Goal: Task Accomplishment & Management: Manage account settings

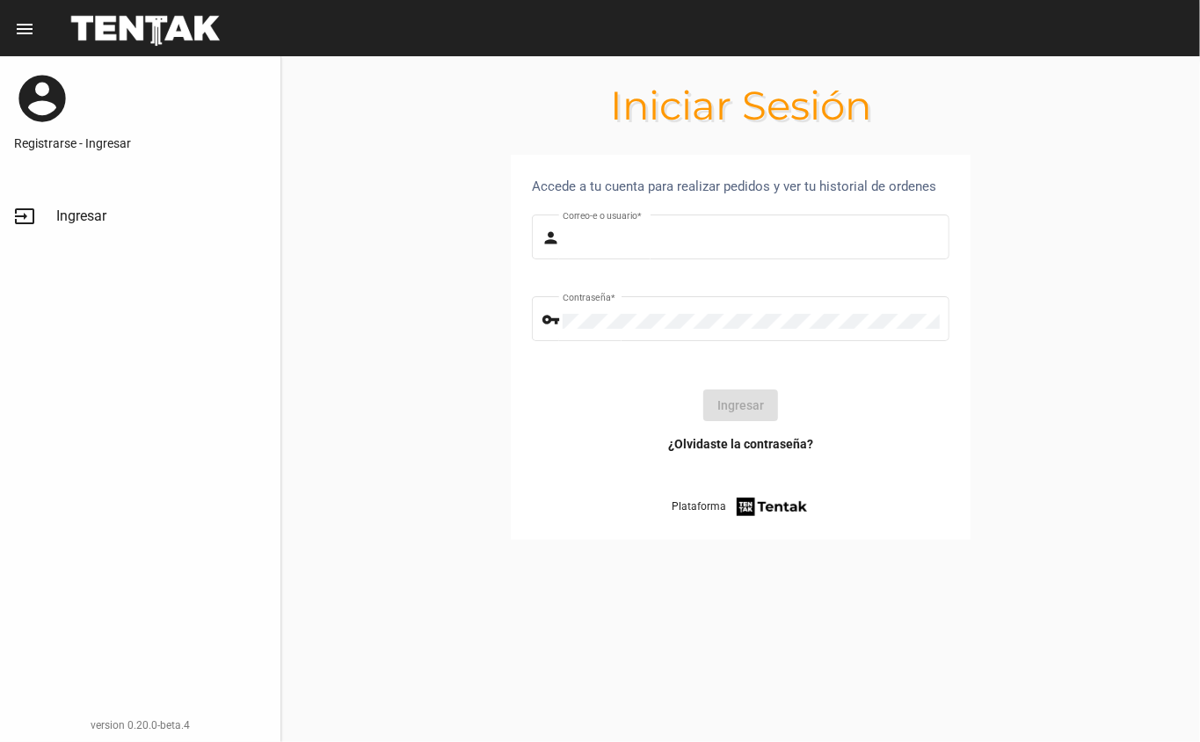
type input "DANKEHMB"
click at [756, 412] on button "Ingresar" at bounding box center [740, 405] width 75 height 32
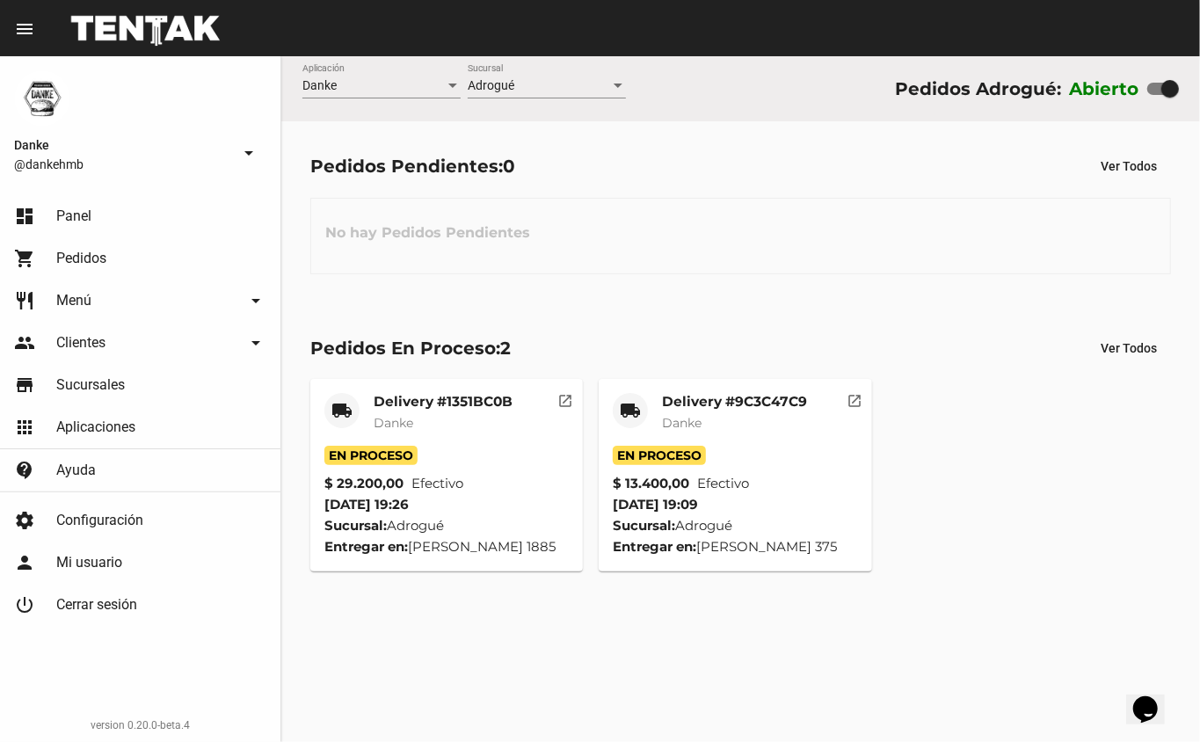
click at [761, 406] on mat-card-title "Delivery #9C3C47C9" at bounding box center [734, 402] width 145 height 18
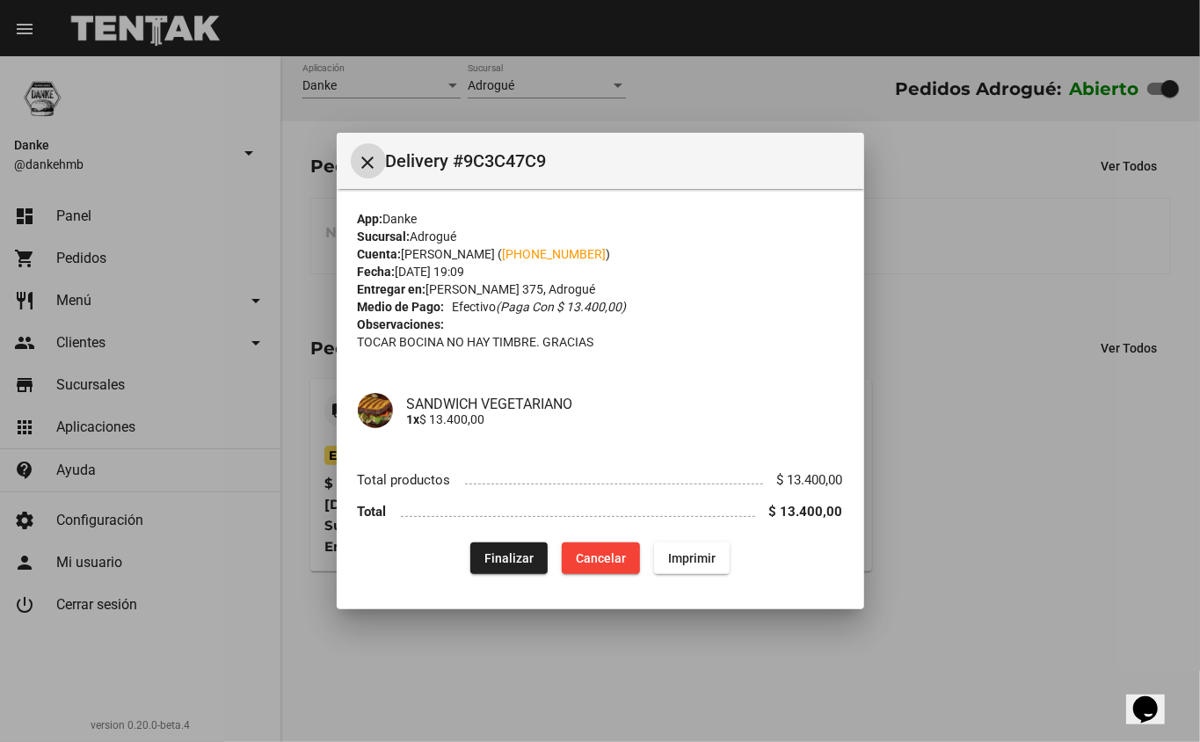
click at [512, 561] on span "Finalizar" at bounding box center [508, 558] width 49 height 14
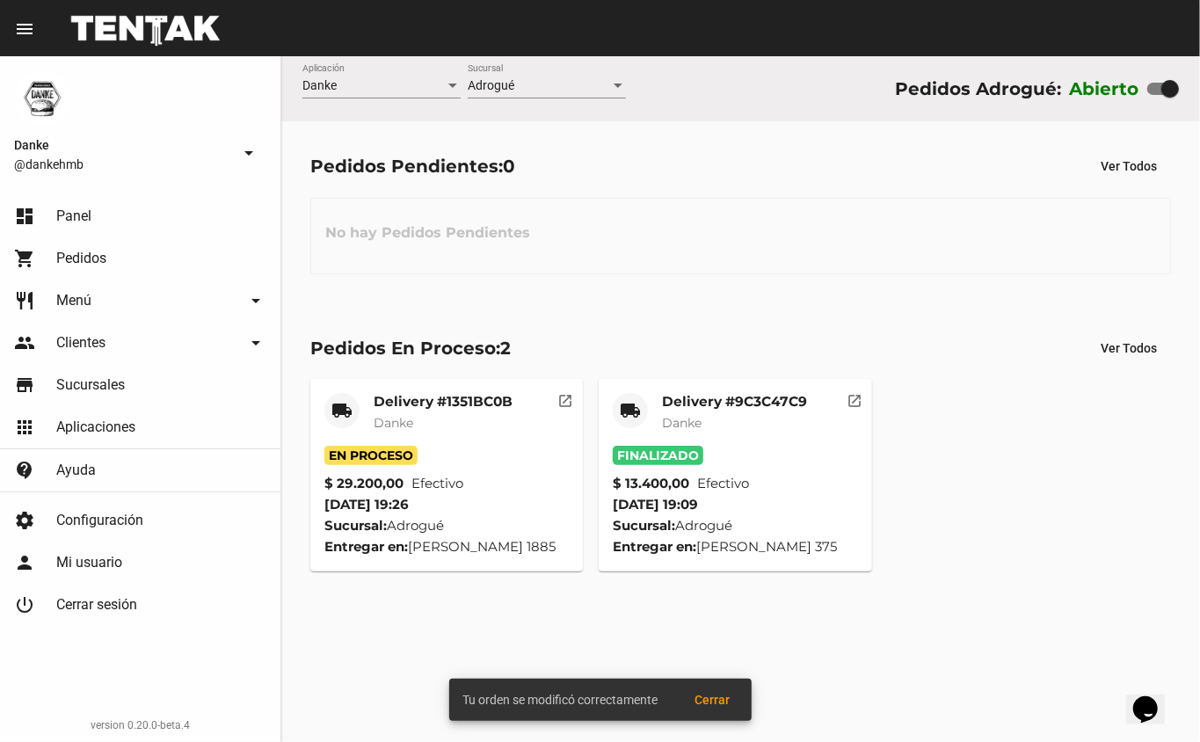
click at [501, 423] on mat-card-subtitle "Danke" at bounding box center [443, 423] width 139 height 18
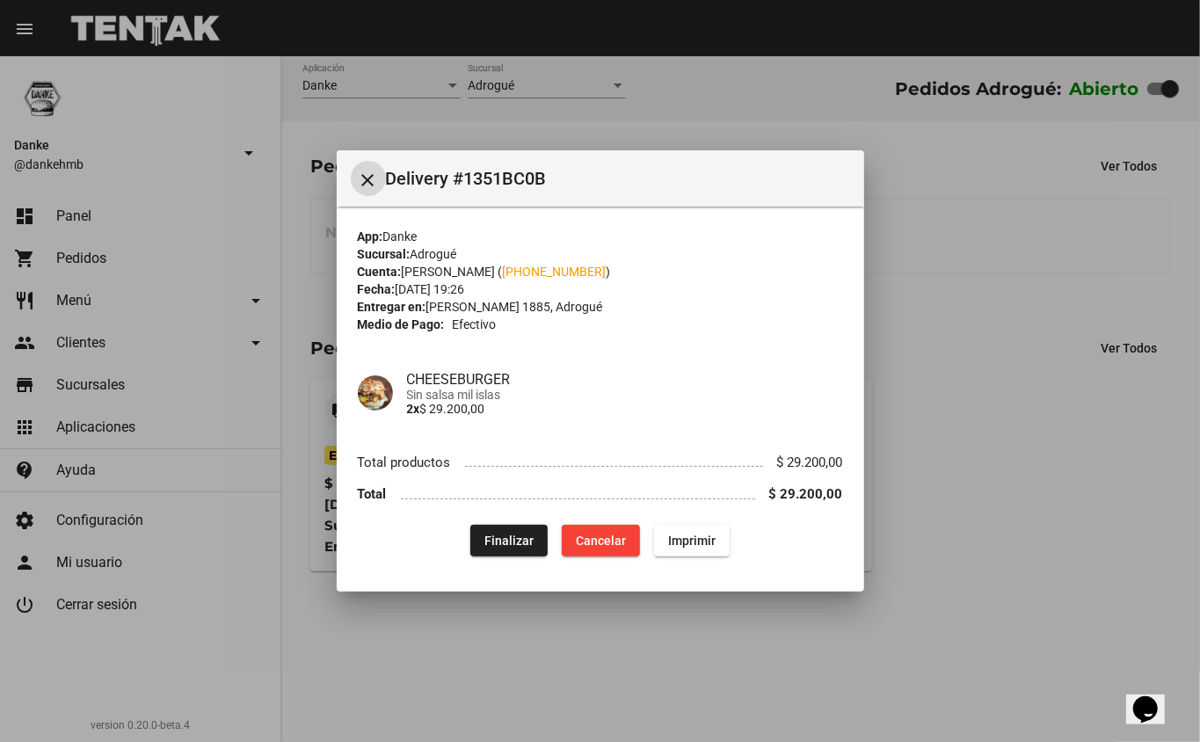
click at [511, 542] on span "Finalizar" at bounding box center [508, 541] width 49 height 14
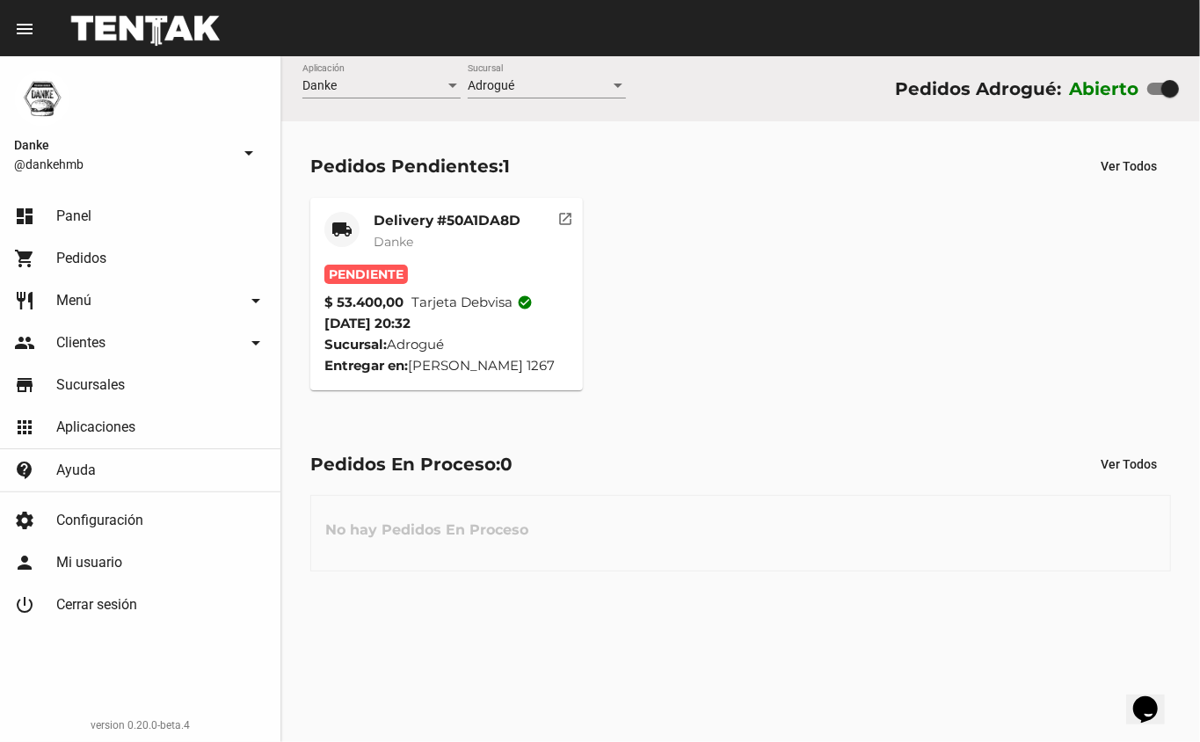
click at [462, 233] on mat-card-subtitle "Danke" at bounding box center [447, 242] width 147 height 18
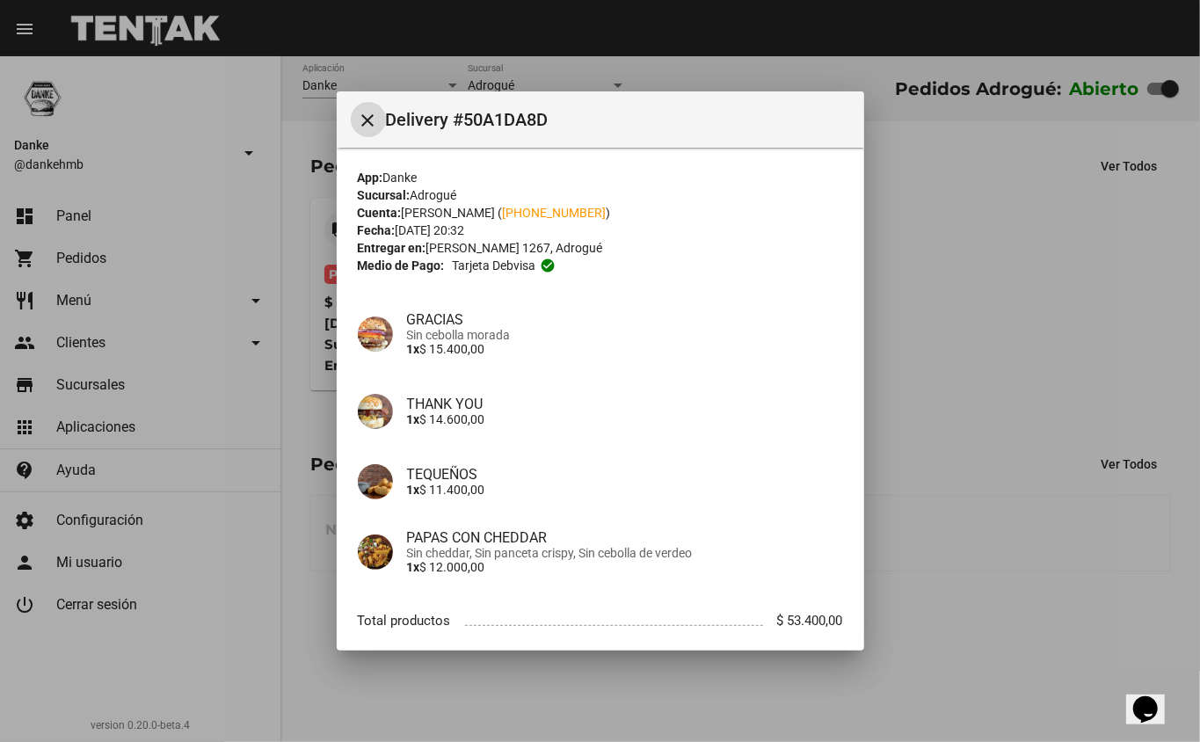
scroll to position [99, 0]
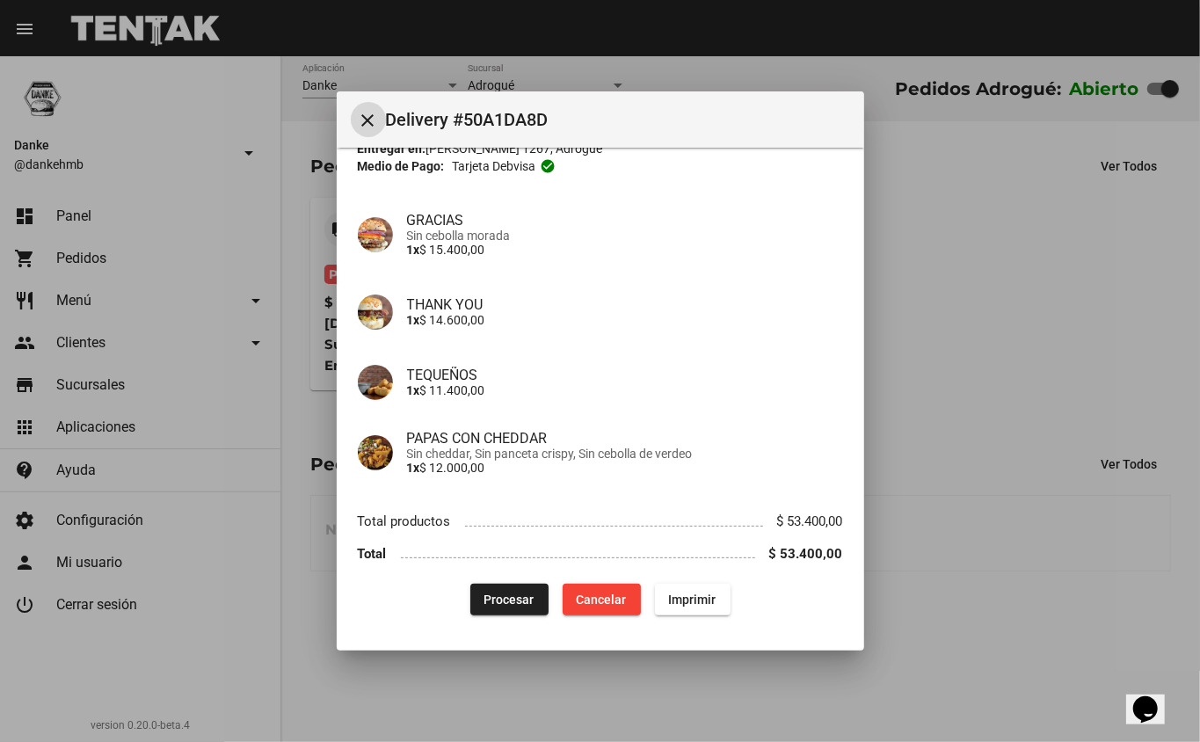
click at [499, 600] on span "Procesar" at bounding box center [509, 599] width 50 height 14
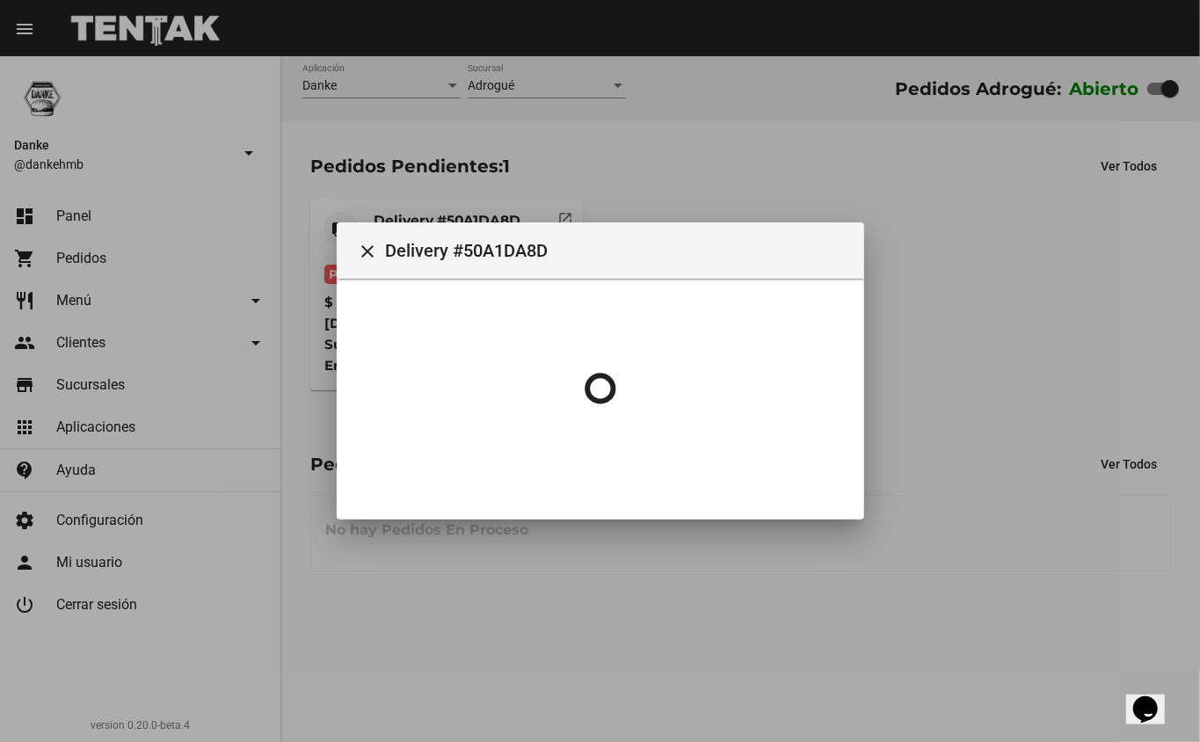
scroll to position [0, 0]
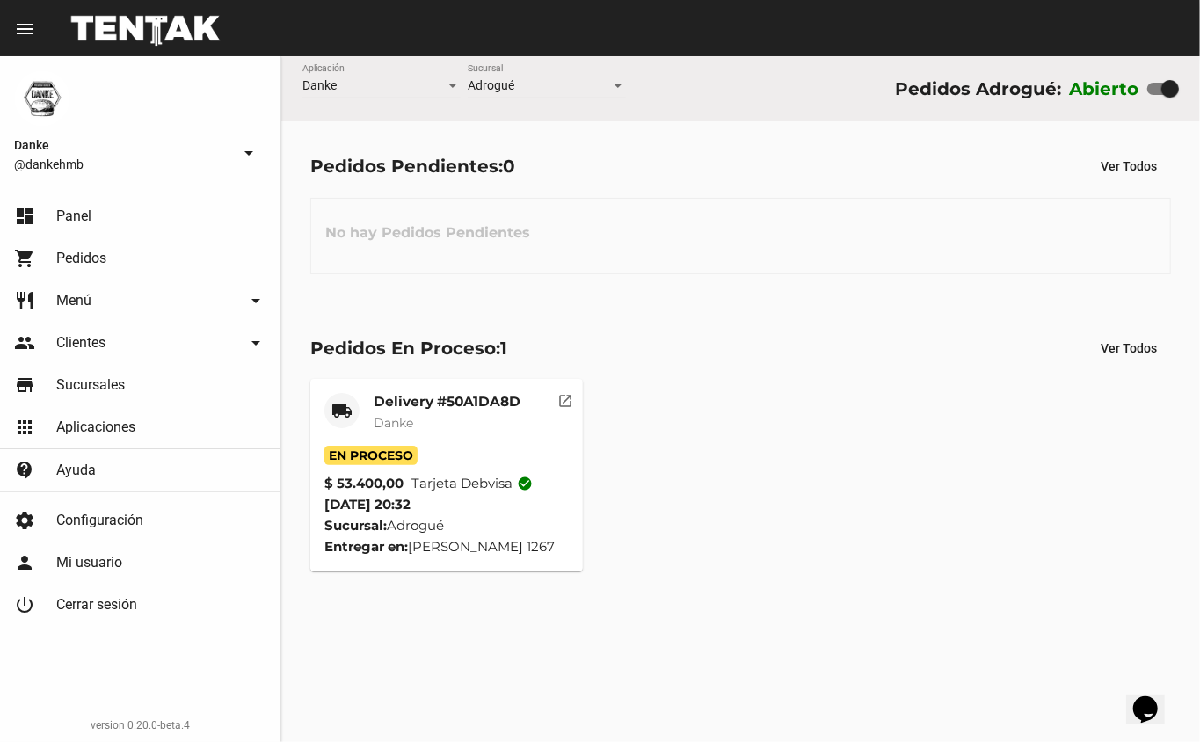
click at [478, 424] on mat-card-subtitle "Danke" at bounding box center [447, 423] width 147 height 18
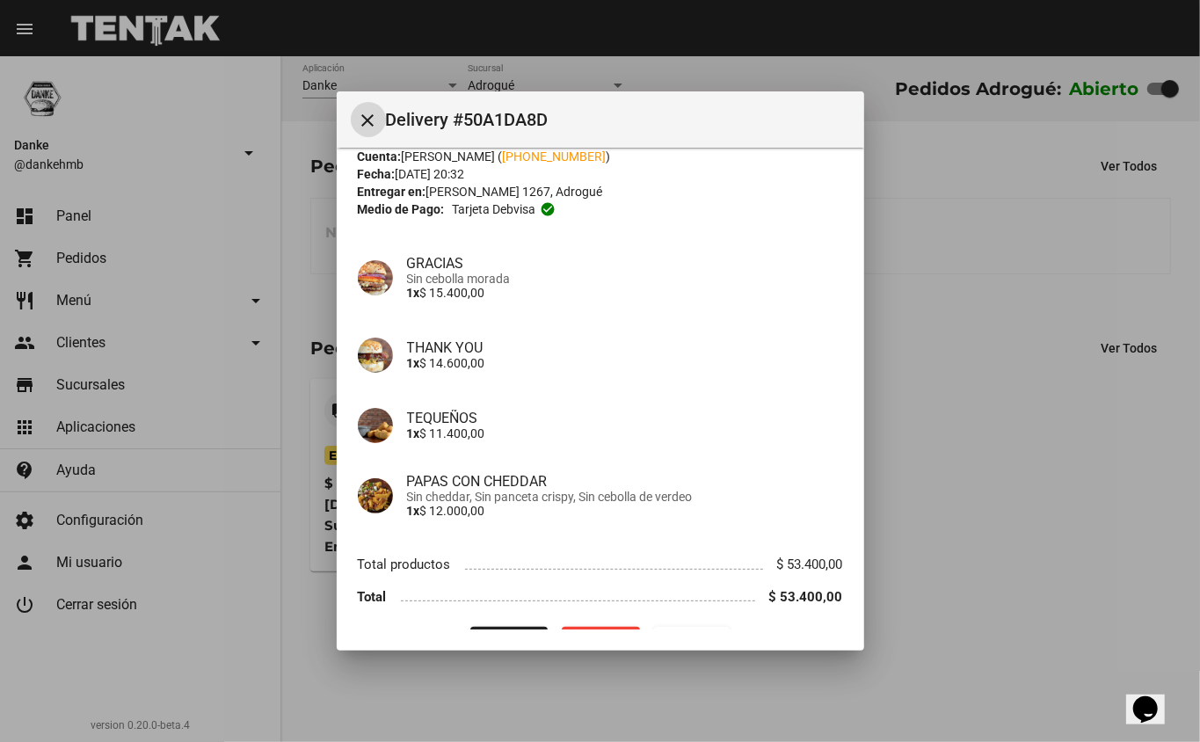
scroll to position [99, 0]
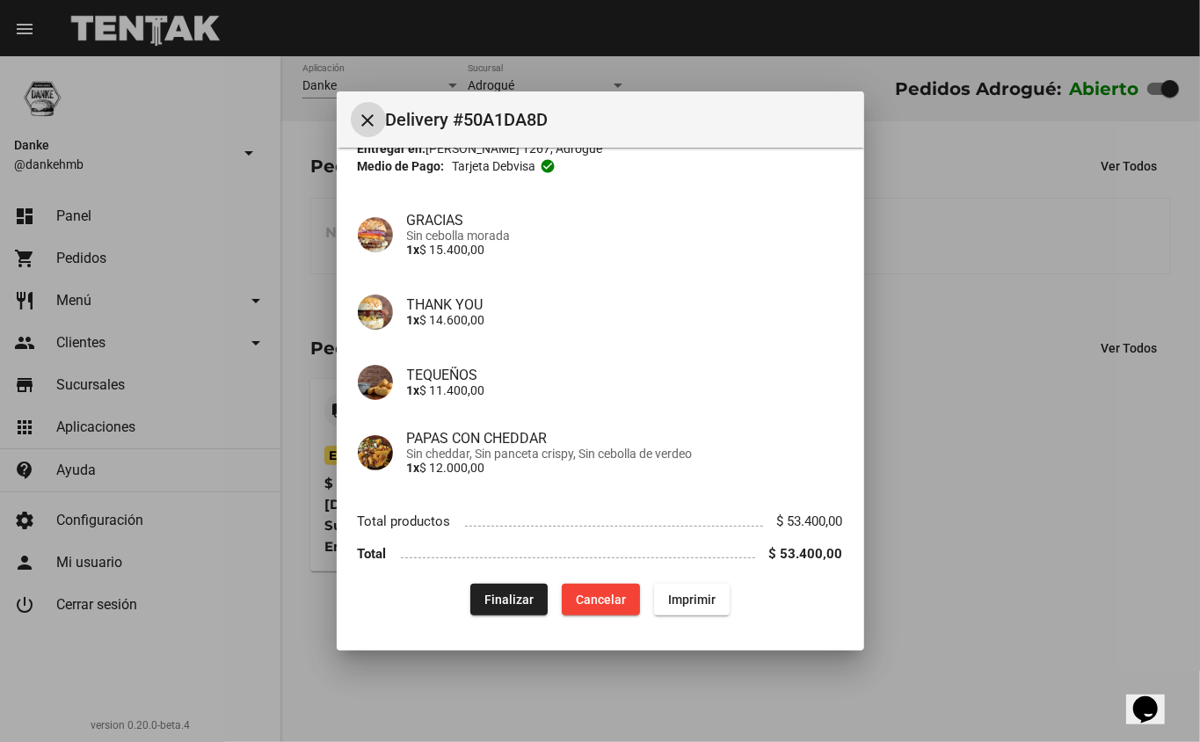
click at [506, 596] on span "Finalizar" at bounding box center [508, 599] width 49 height 14
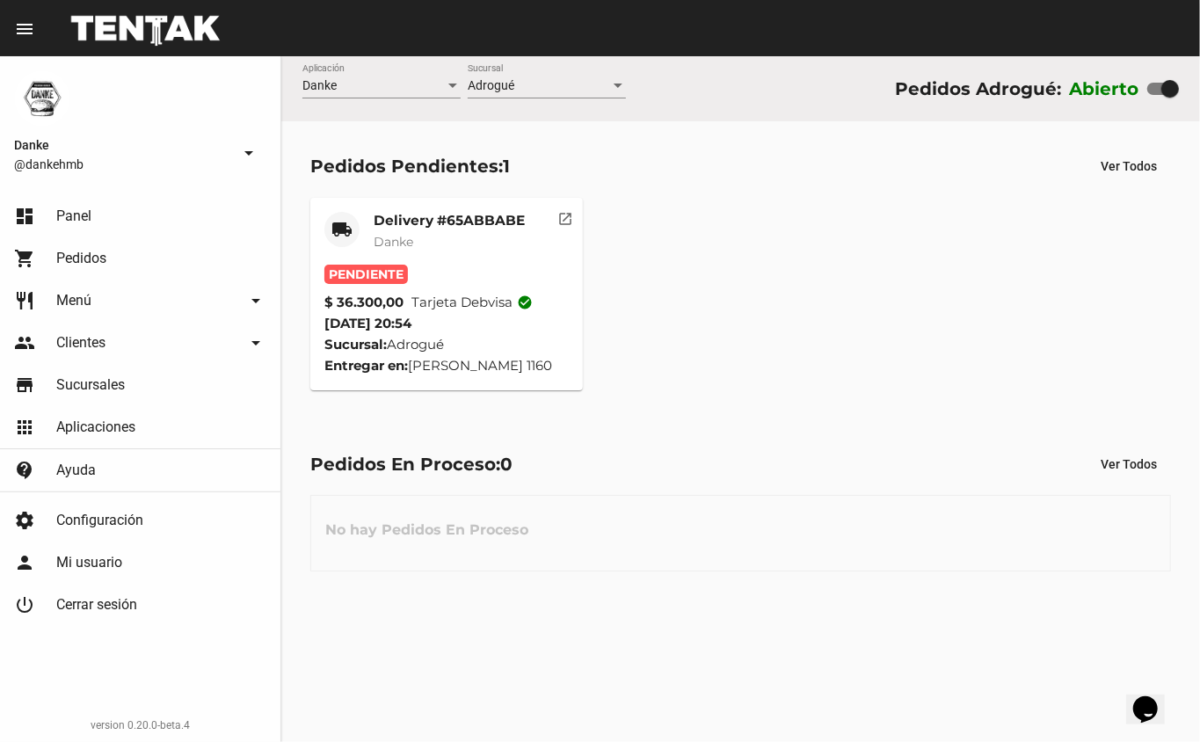
click at [462, 226] on mat-card-title "Delivery #65ABBABE" at bounding box center [449, 221] width 151 height 18
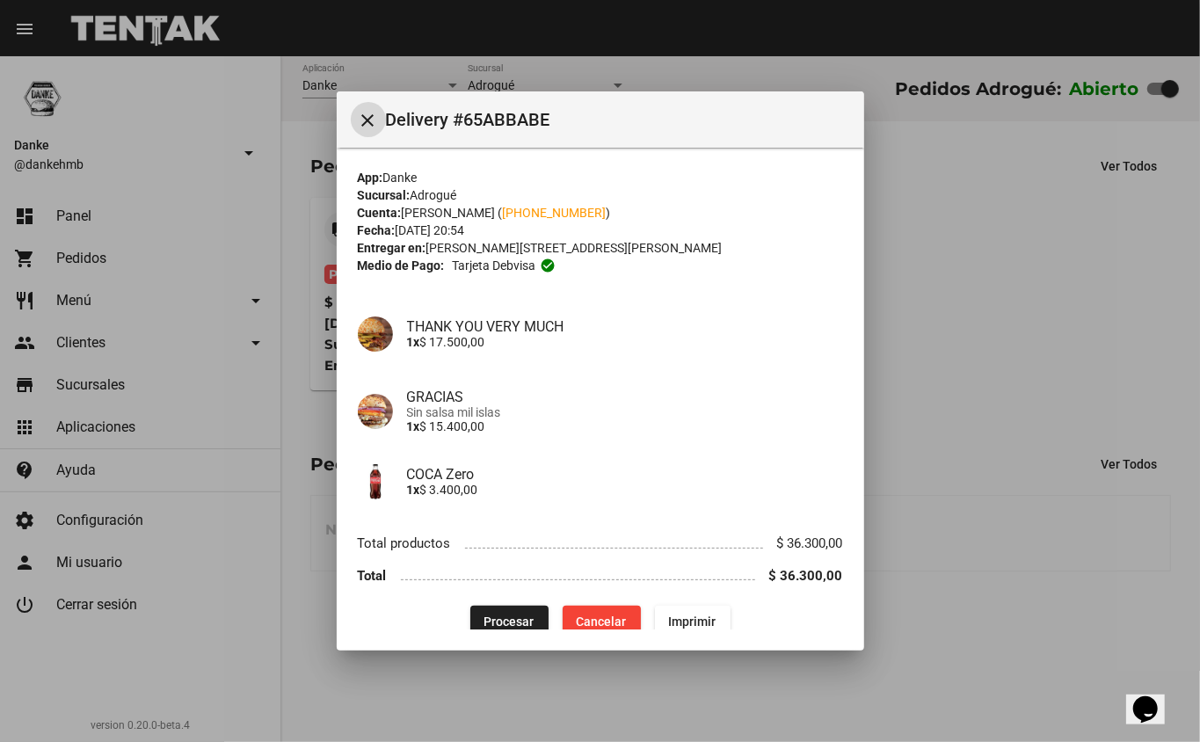
click at [499, 619] on span "Procesar" at bounding box center [509, 621] width 50 height 14
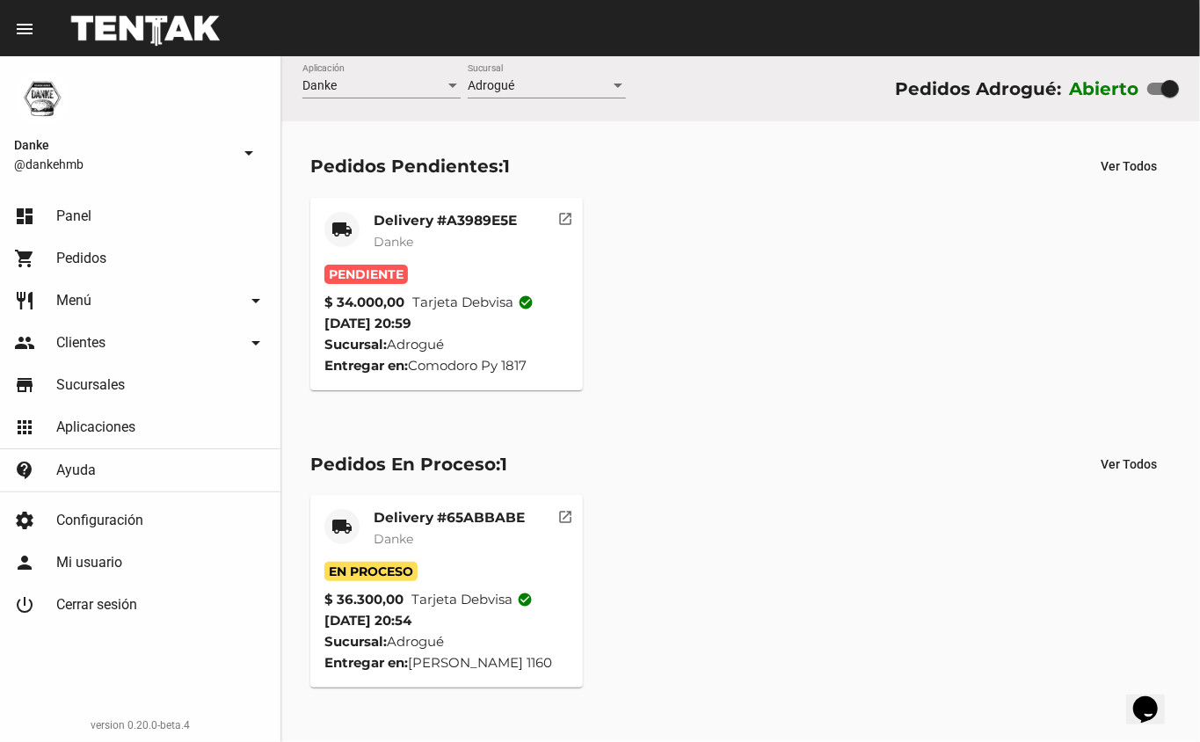
click at [473, 225] on mat-card-title "Delivery #A3989E5E" at bounding box center [445, 221] width 143 height 18
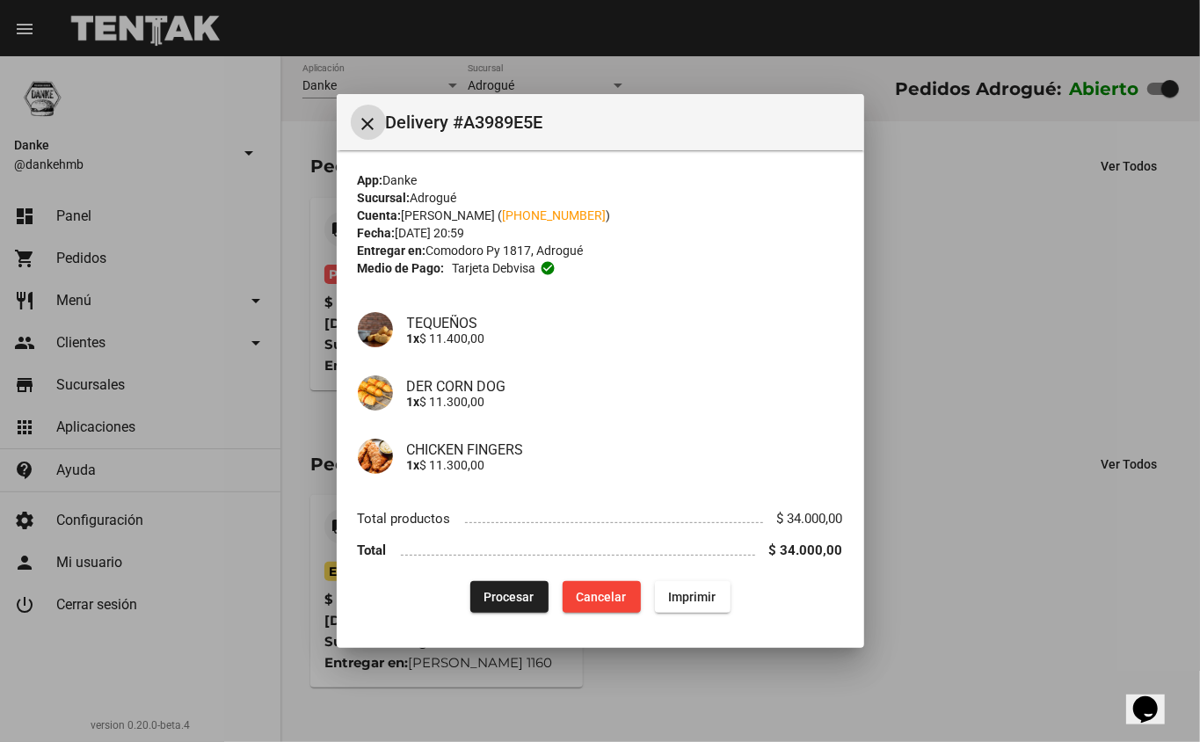
click at [508, 590] on span "Procesar" at bounding box center [509, 597] width 50 height 14
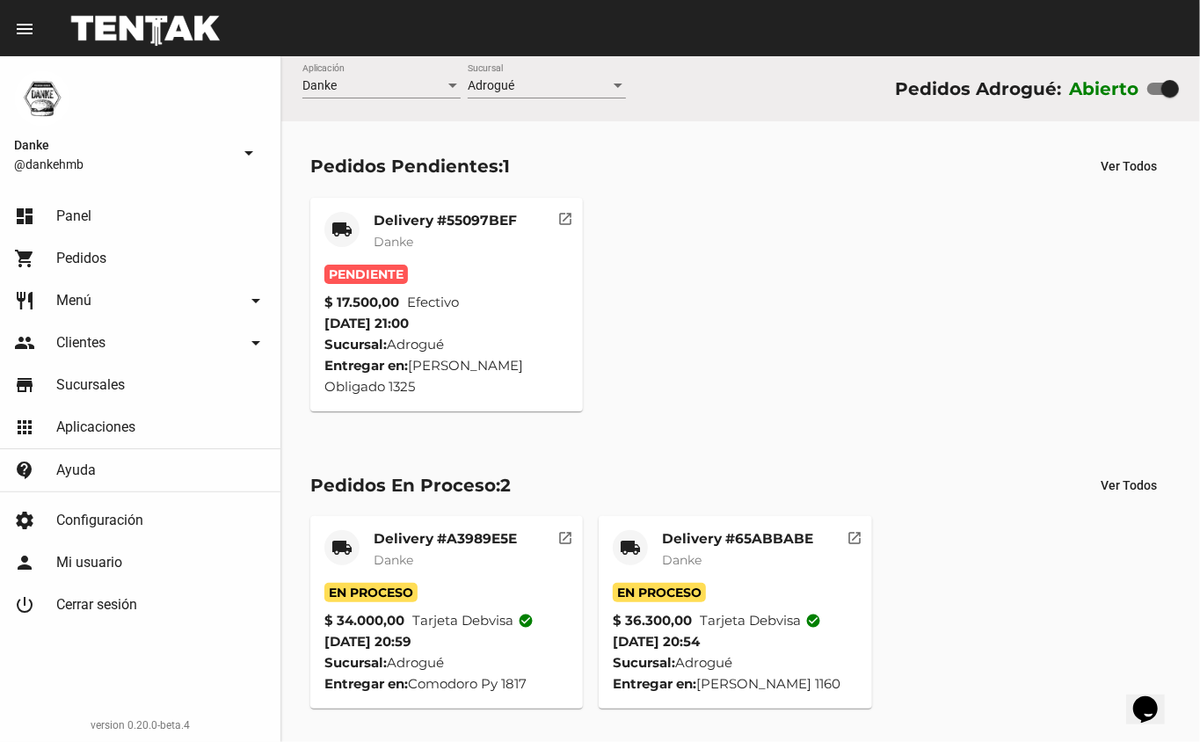
click at [455, 233] on mat-card-subtitle "Danke" at bounding box center [445, 242] width 143 height 18
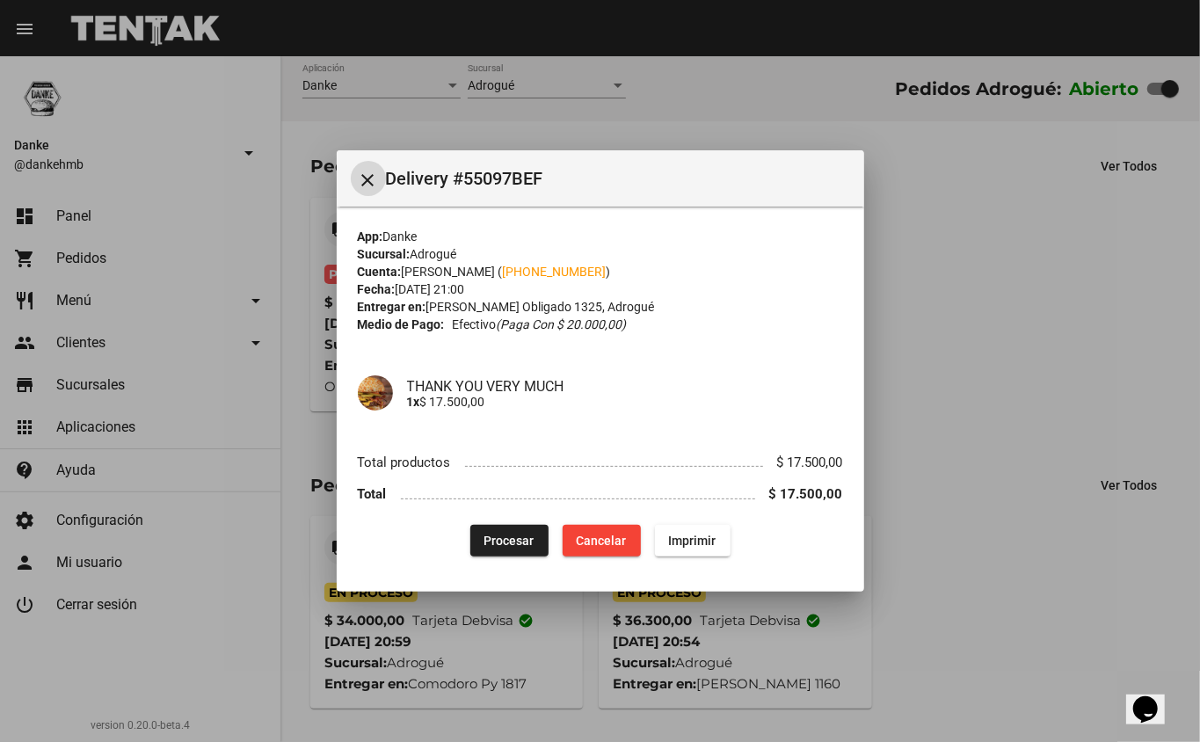
click at [508, 534] on span "Procesar" at bounding box center [509, 541] width 50 height 14
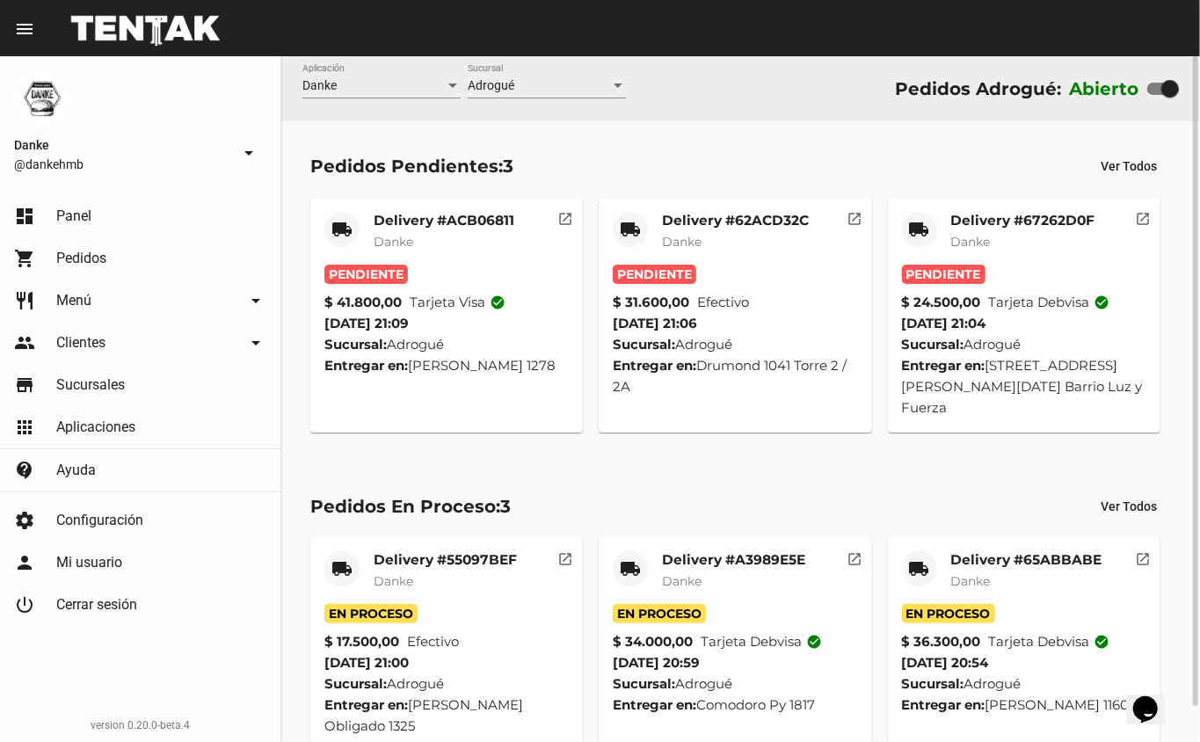
click at [1045, 236] on mat-card-subtitle "Danke" at bounding box center [1023, 242] width 144 height 18
click at [1038, 213] on mat-card-title "Delivery #67262D0F" at bounding box center [1023, 221] width 144 height 18
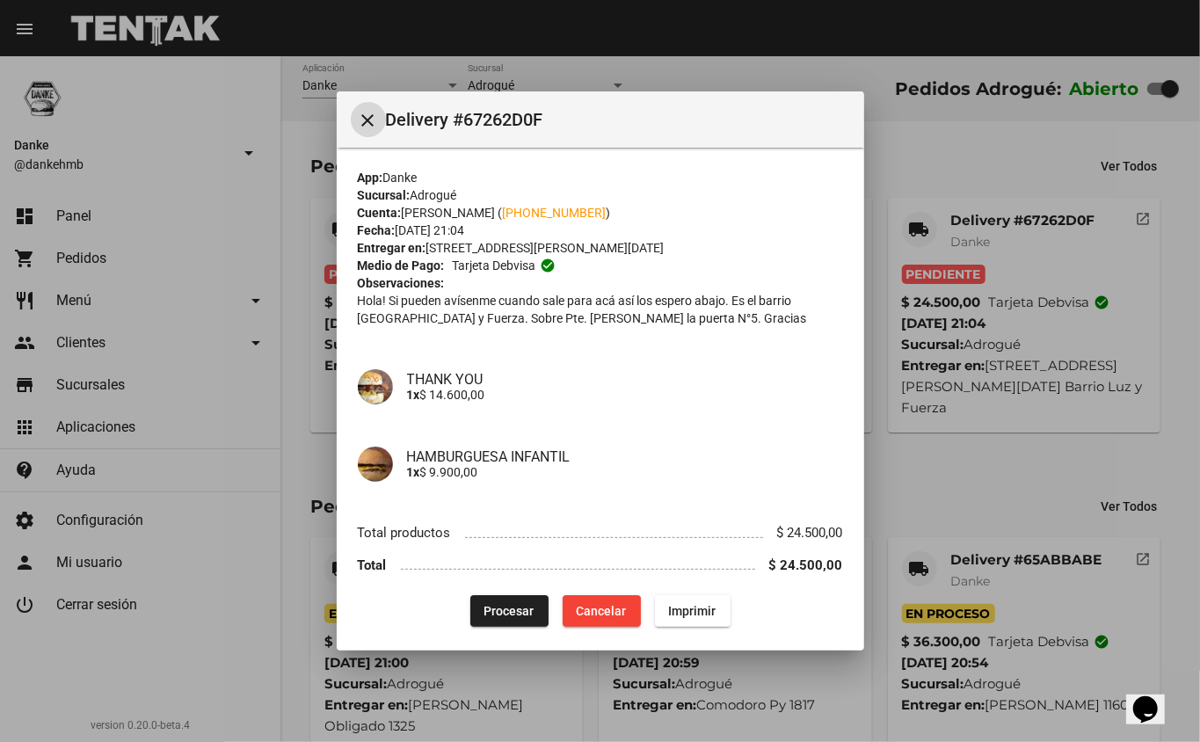
click at [501, 630] on mat-dialog-container "close Delivery #67262D0F App: Danke Sucursal: Adrogué Cuenta: Gabriela García (…" at bounding box center [600, 371] width 527 height 560
click at [508, 612] on button "Procesar" at bounding box center [509, 611] width 78 height 32
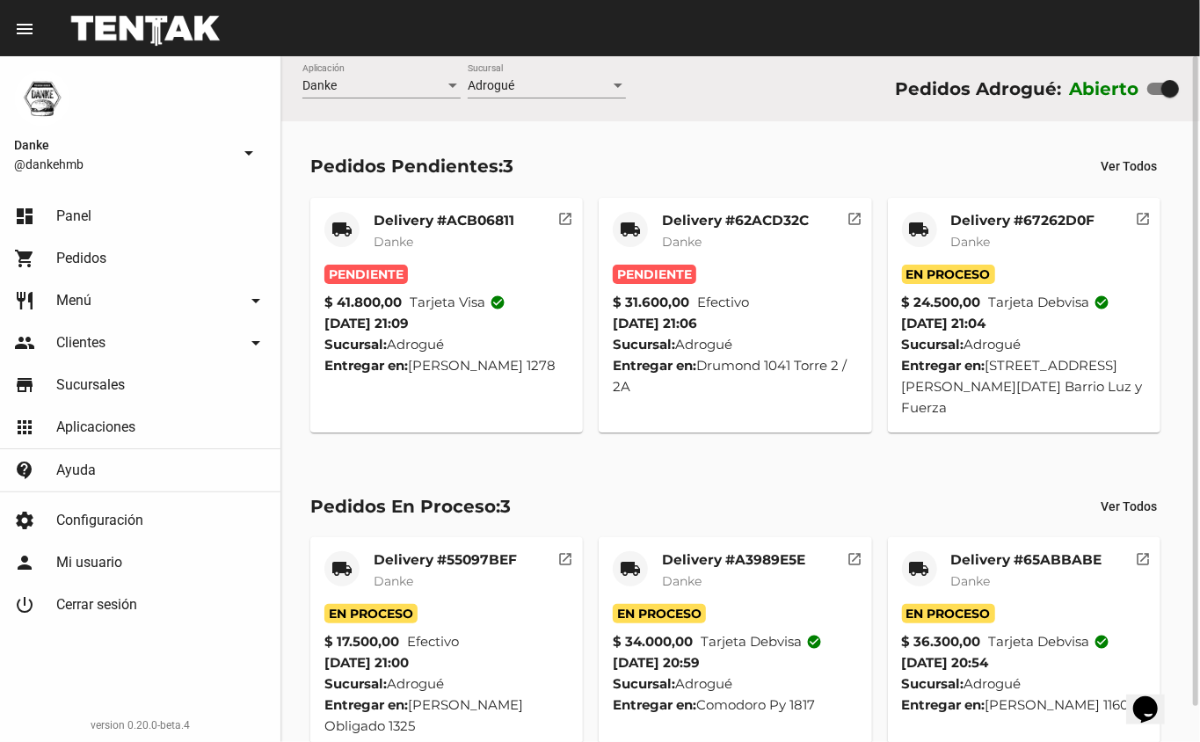
click at [1053, 220] on mat-card-title "Delivery #67262D0F" at bounding box center [1023, 221] width 144 height 18
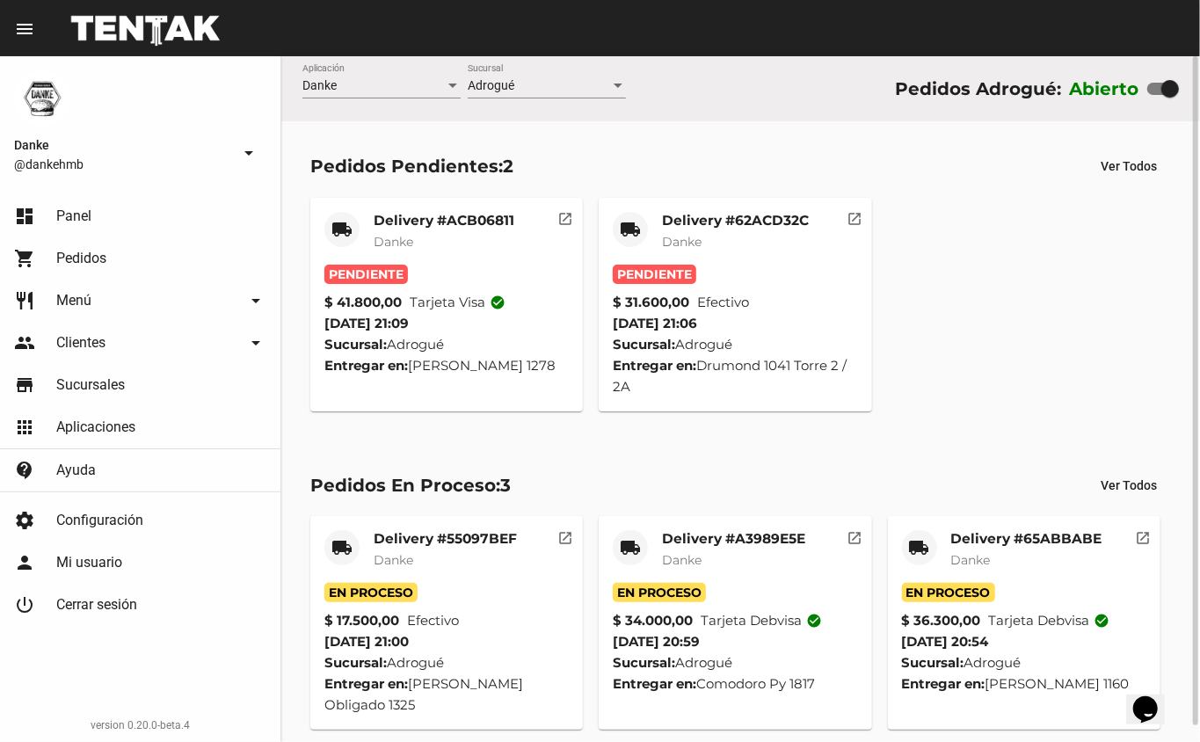
click at [764, 247] on mat-card-subtitle "Danke" at bounding box center [735, 242] width 147 height 18
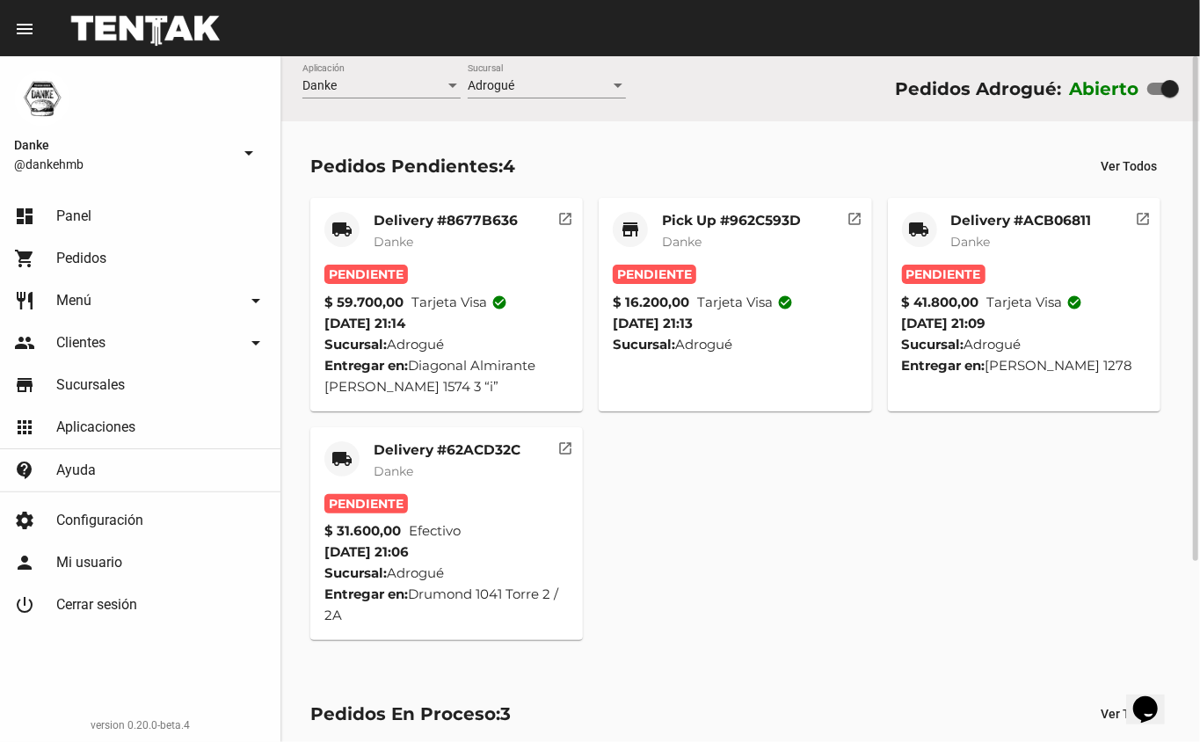
click at [480, 471] on mat-card-subtitle "Danke" at bounding box center [447, 471] width 147 height 18
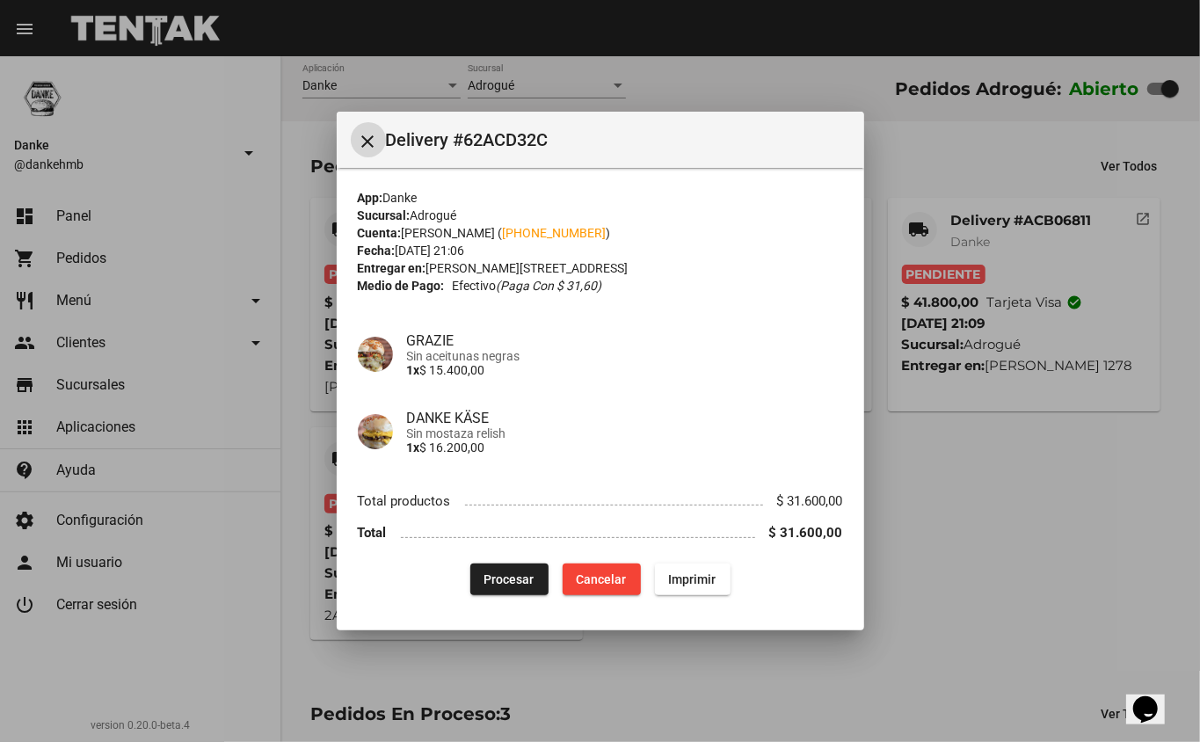
click at [505, 581] on span "Procesar" at bounding box center [509, 579] width 50 height 14
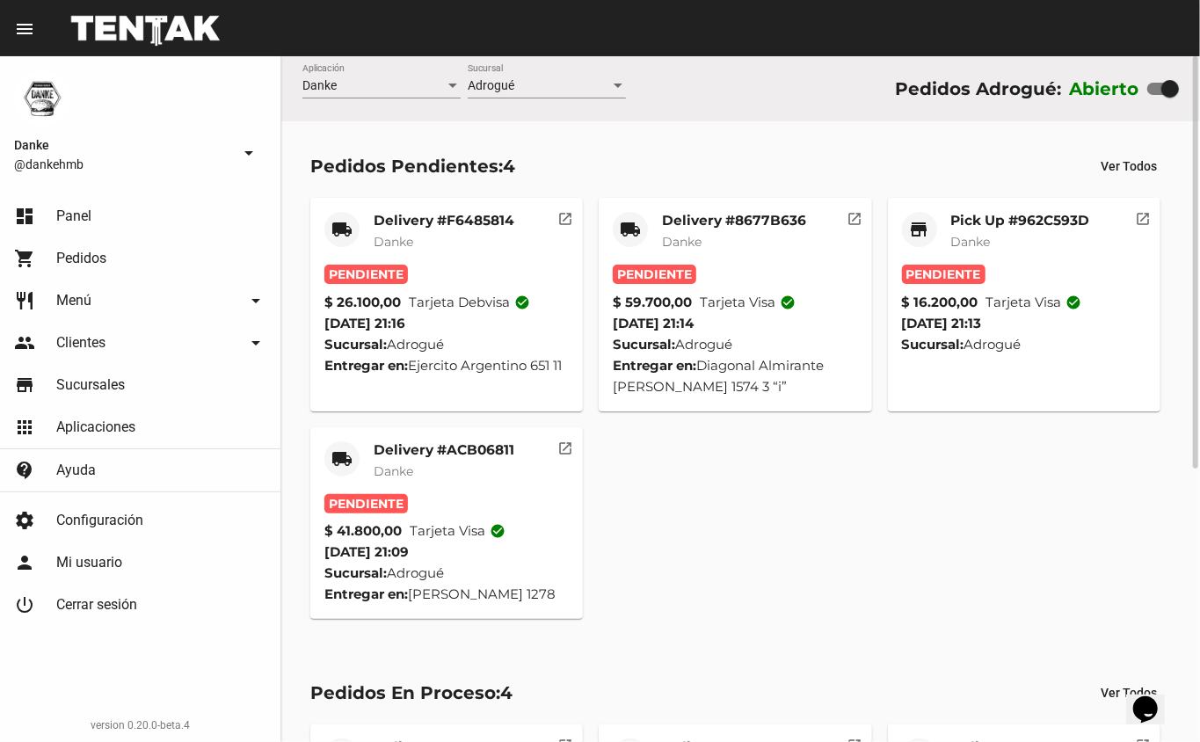
click at [448, 465] on mat-card-subtitle "Danke" at bounding box center [444, 471] width 141 height 18
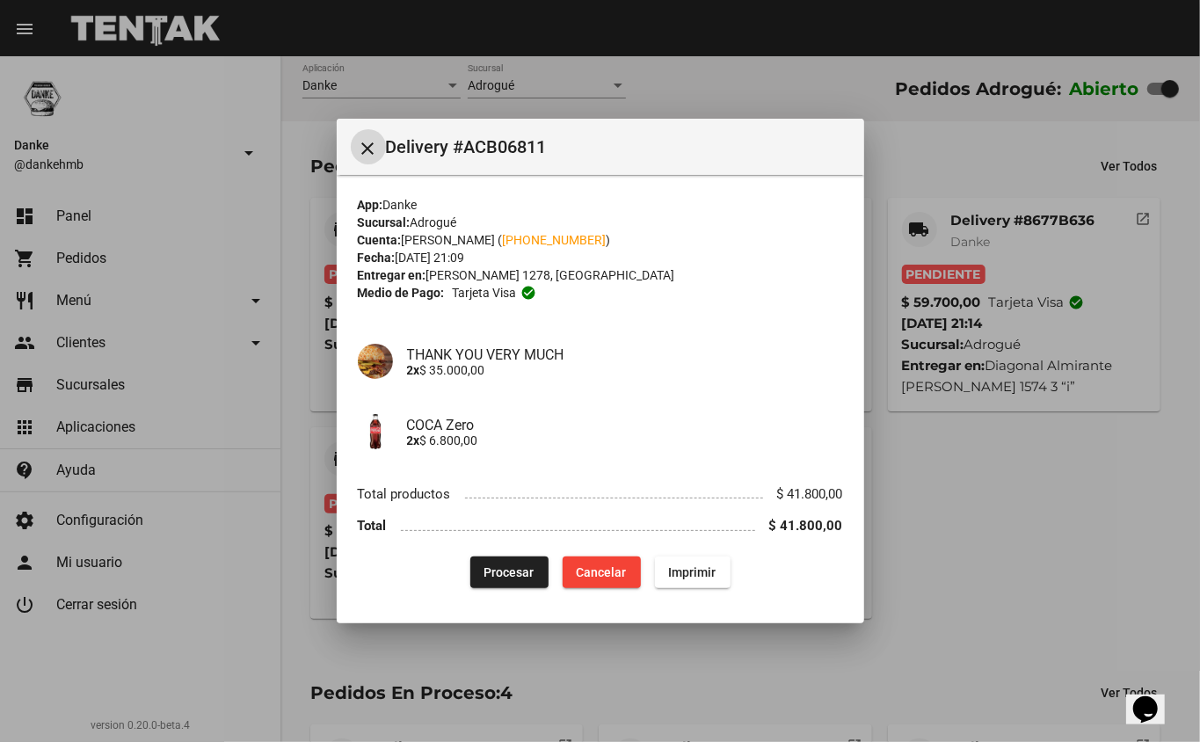
click at [497, 577] on span "Procesar" at bounding box center [509, 572] width 50 height 14
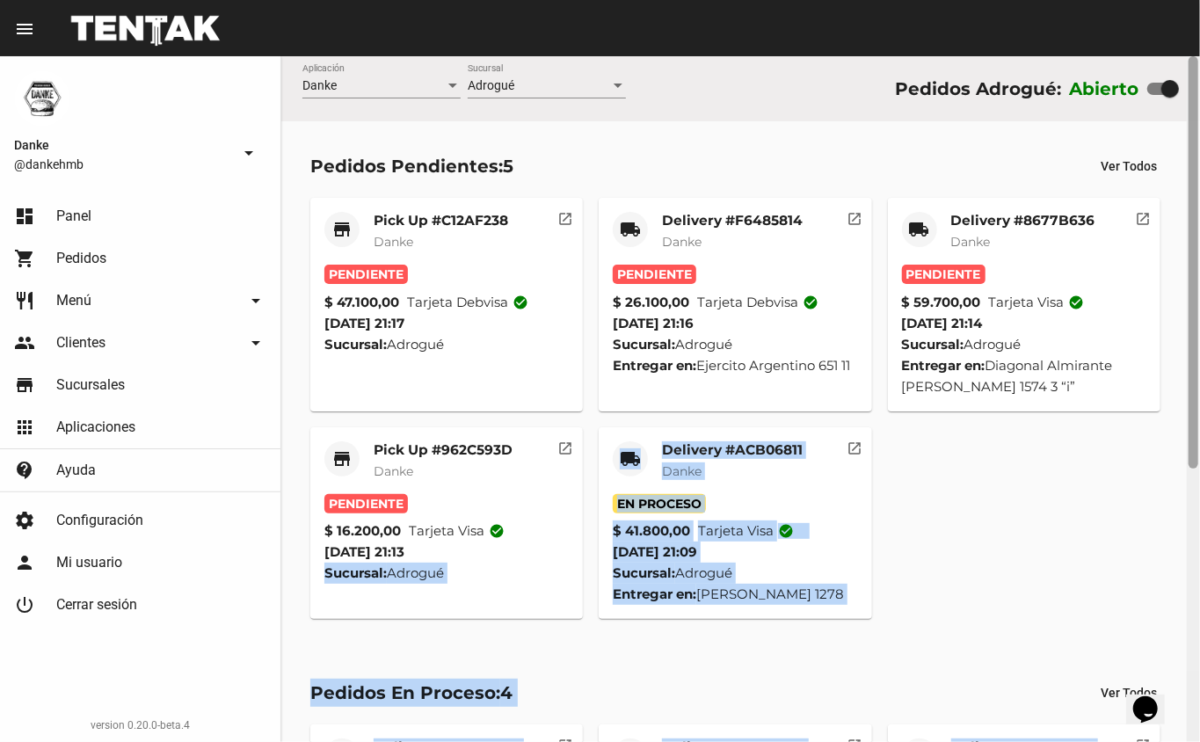
drag, startPoint x: 497, startPoint y: 577, endPoint x: 1199, endPoint y: 458, distance: 712.3
click at [1199, 458] on div "Danke Aplicación Adrogué Sucursal Pedidos Adrogué: Abierto Pedidos Pendientes: …" at bounding box center [740, 399] width 919 height 686
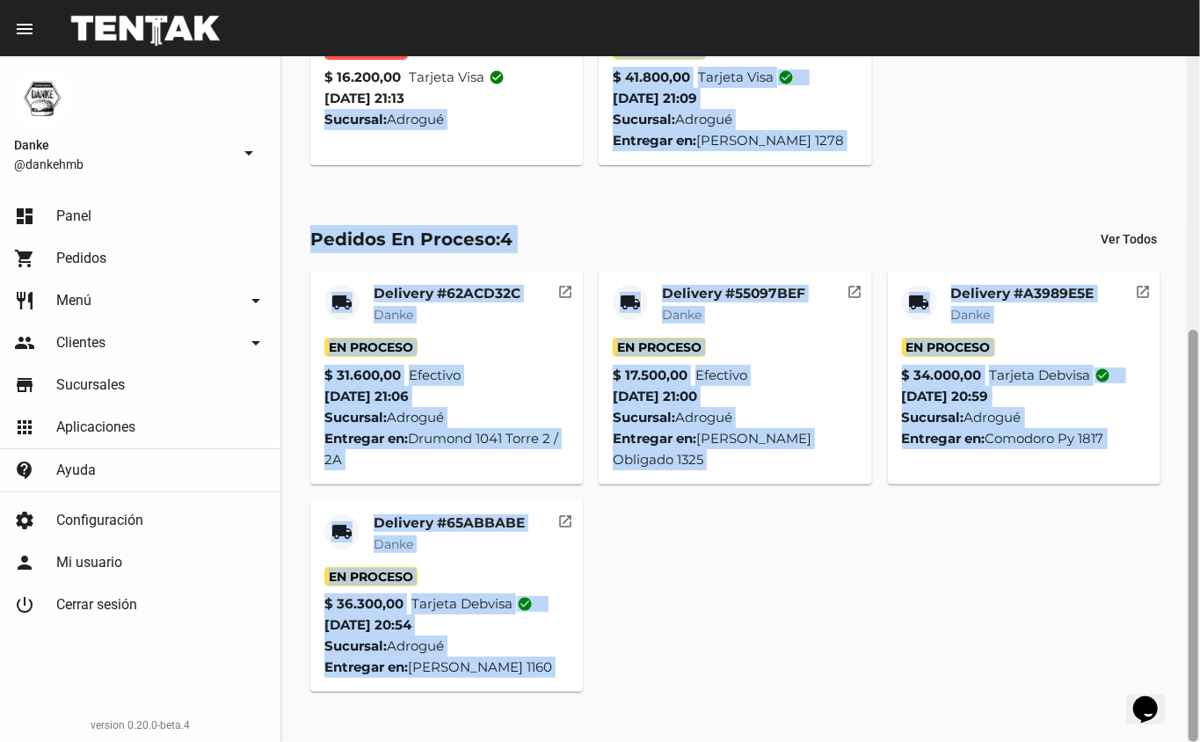
scroll to position [433, 0]
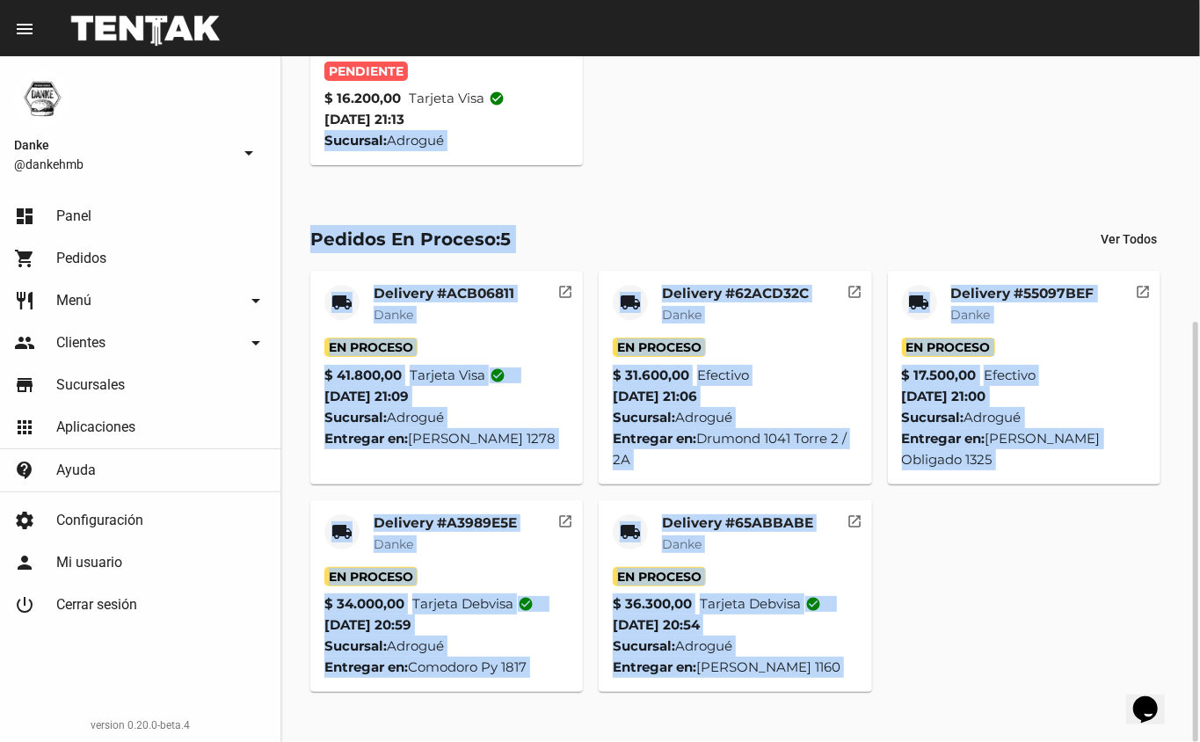
click at [738, 528] on mat-card-title "Delivery #65ABBABE" at bounding box center [737, 523] width 151 height 18
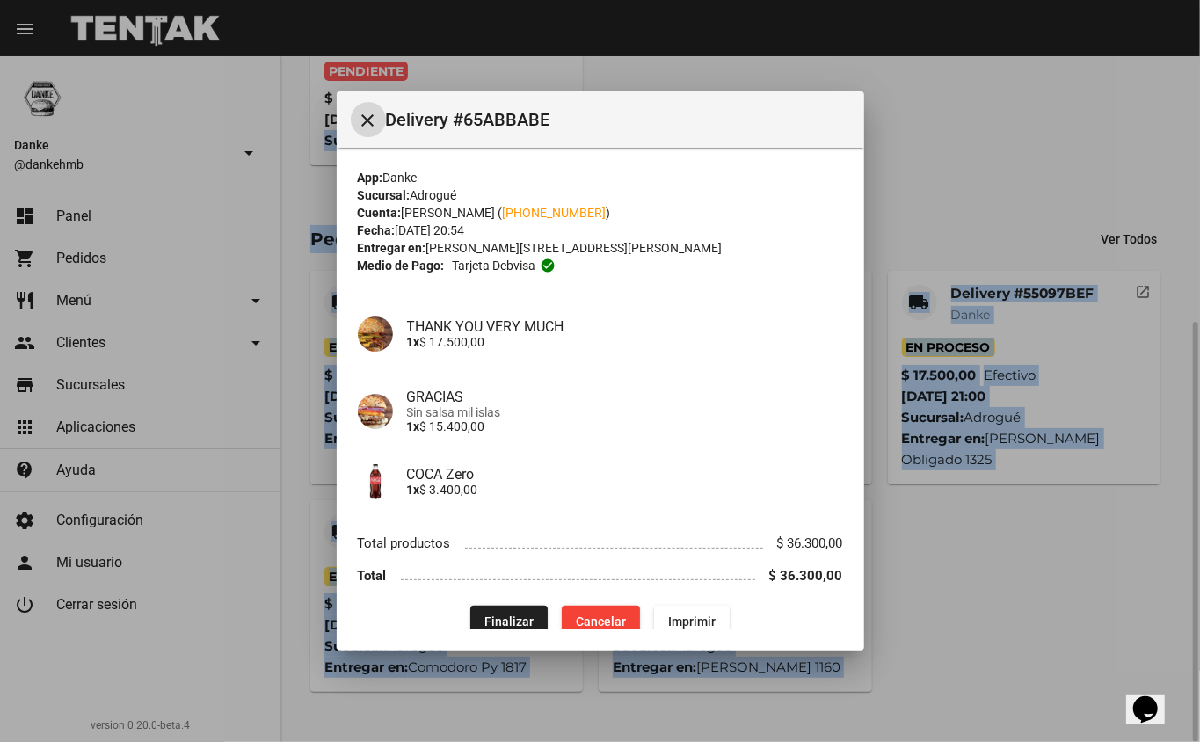
scroll to position [22, 0]
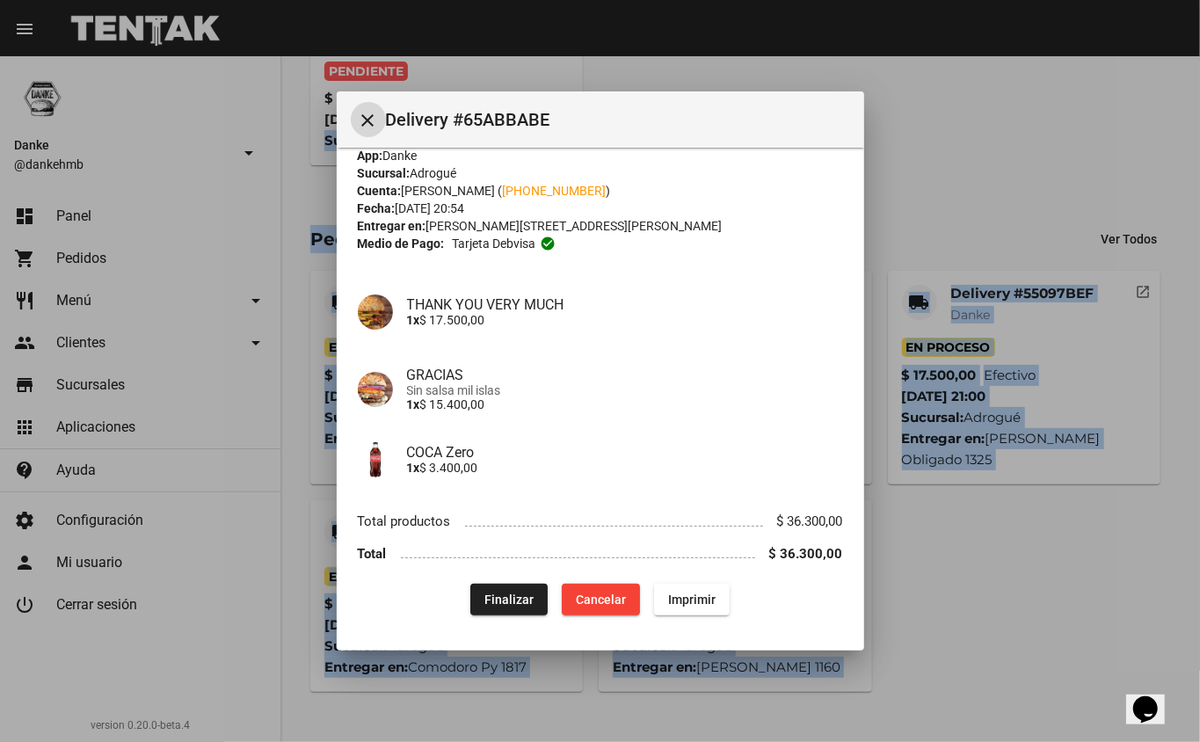
click at [505, 592] on span "Finalizar" at bounding box center [508, 599] width 49 height 14
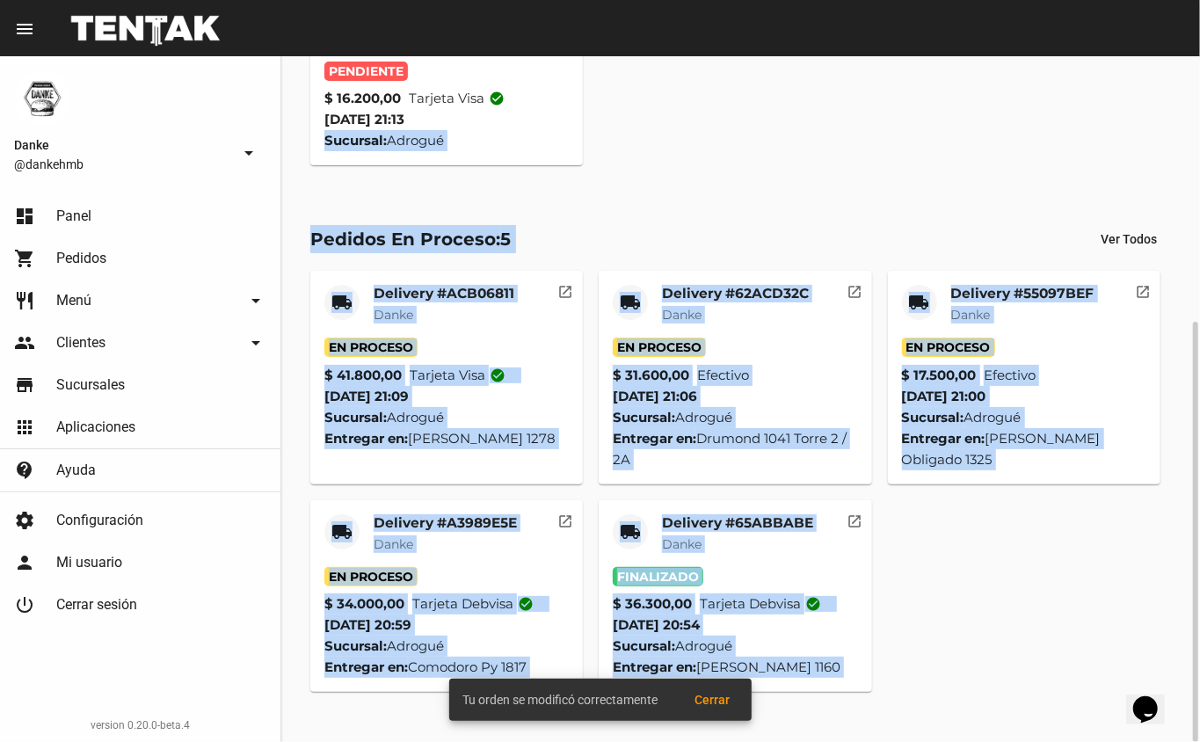
click at [986, 603] on div "local_shipping Delivery #ACB06811 Danke En Proceso $ 41.800,00 Tarjeta visa che…" at bounding box center [740, 481] width 876 height 437
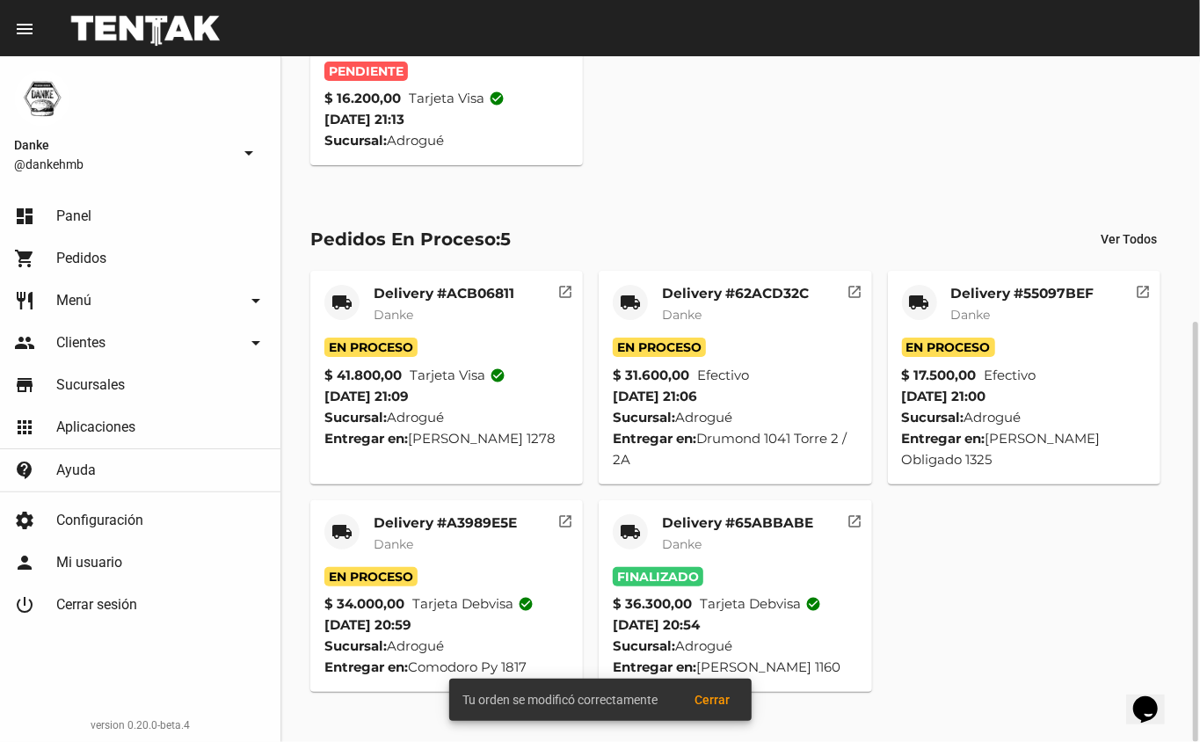
click at [461, 521] on mat-card-title "Delivery #A3989E5E" at bounding box center [445, 523] width 143 height 18
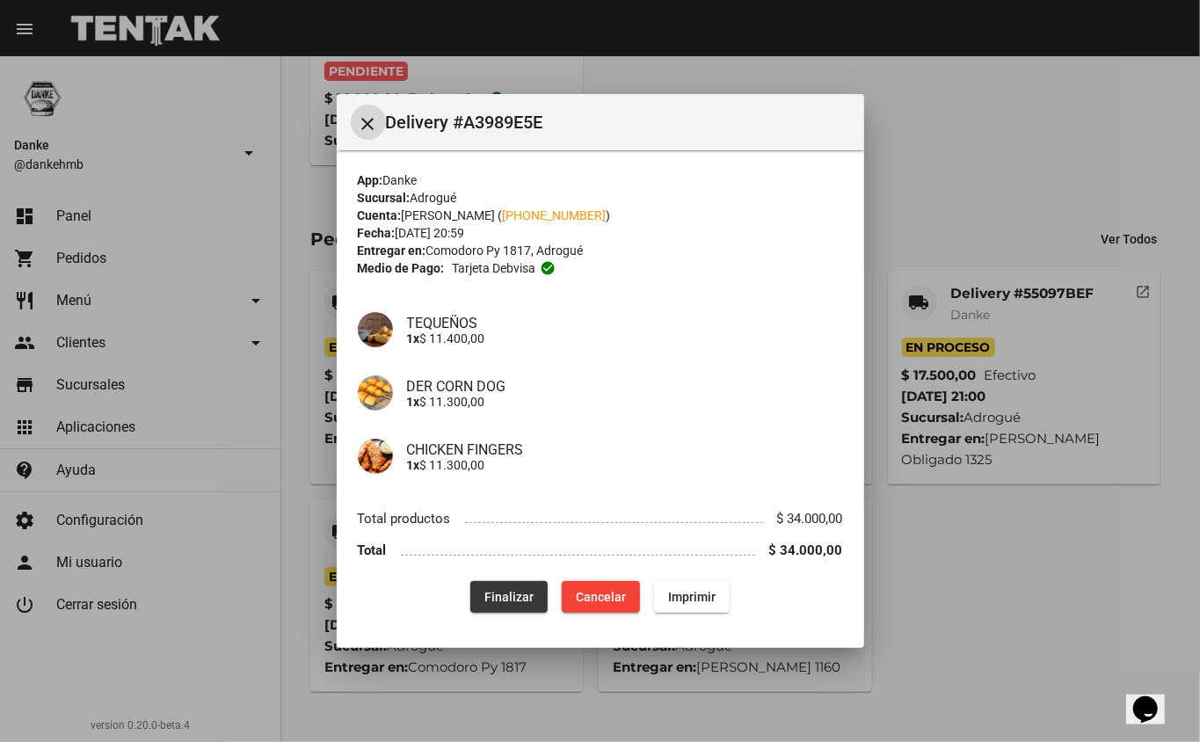
click at [514, 595] on span "Finalizar" at bounding box center [508, 597] width 49 height 14
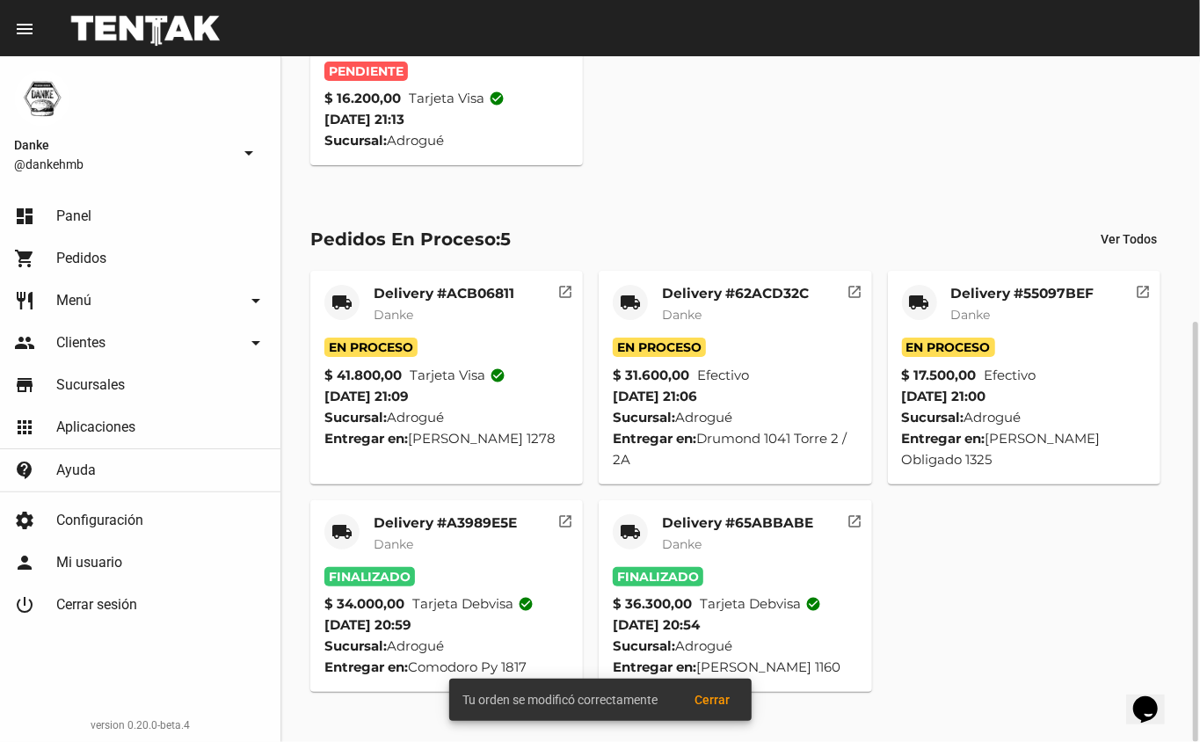
click at [1046, 292] on mat-card-title "Delivery #55097BEF" at bounding box center [1022, 294] width 143 height 18
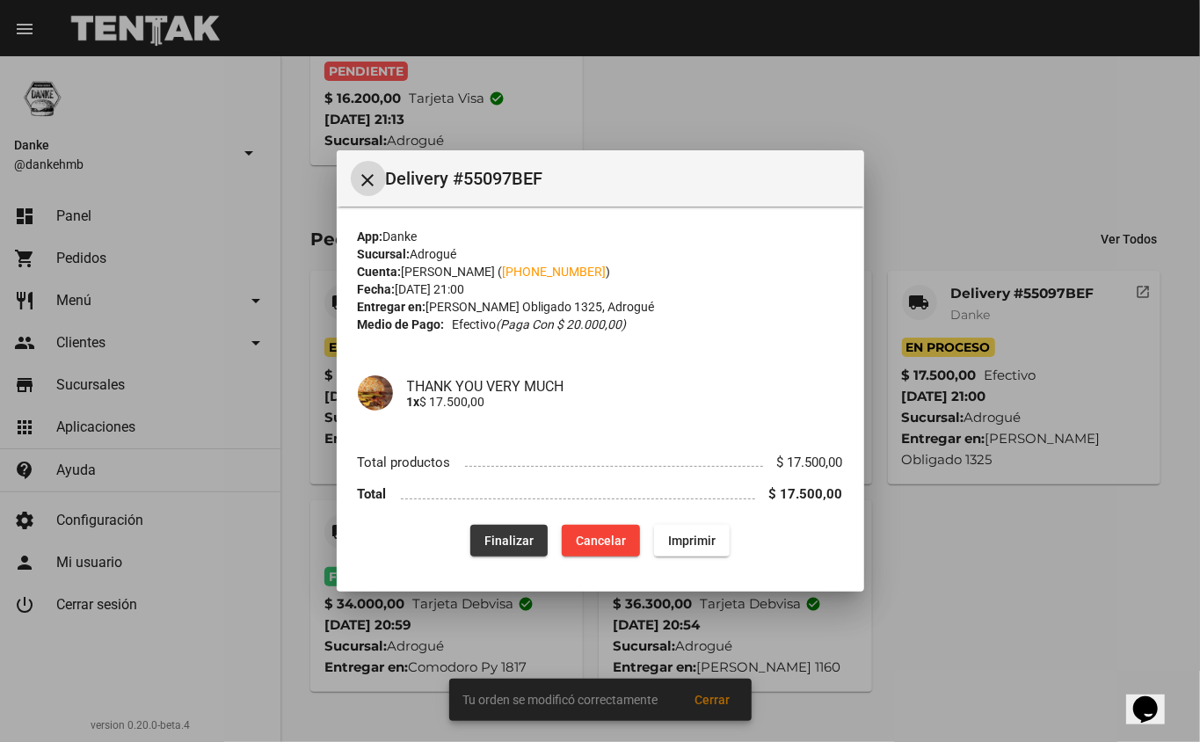
click at [517, 543] on span "Finalizar" at bounding box center [508, 541] width 49 height 14
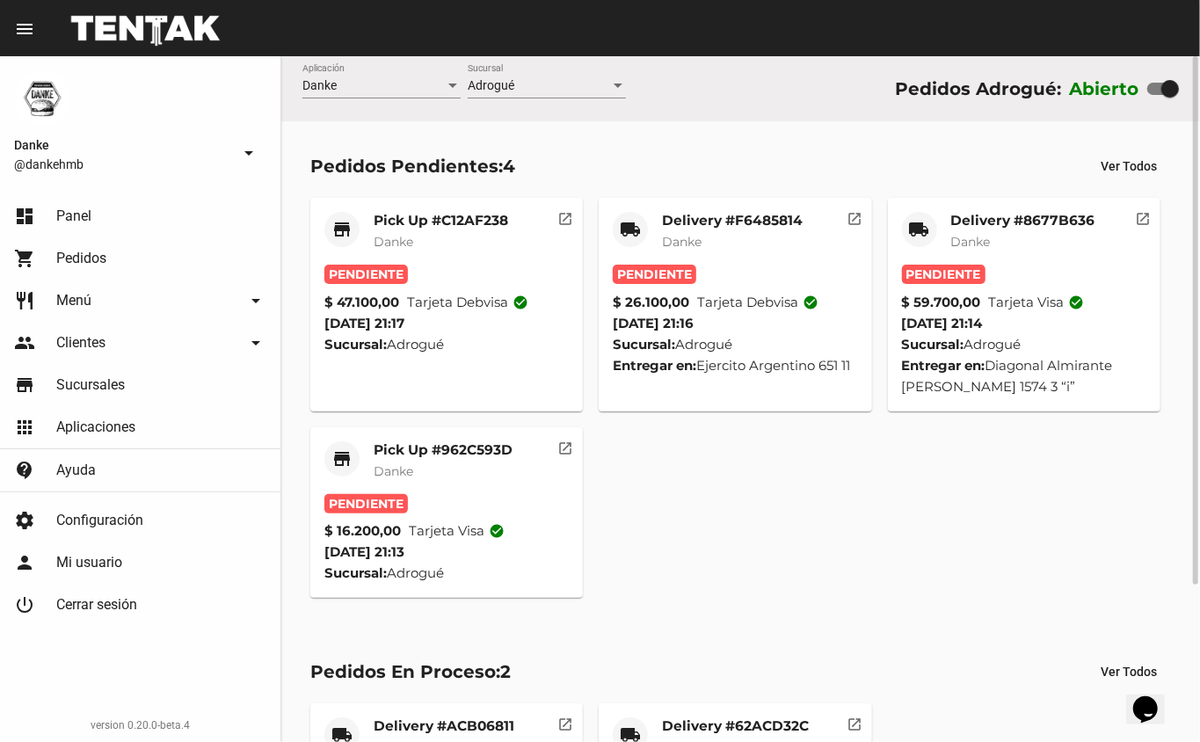
click at [473, 472] on mat-card-subtitle "Danke" at bounding box center [443, 471] width 139 height 18
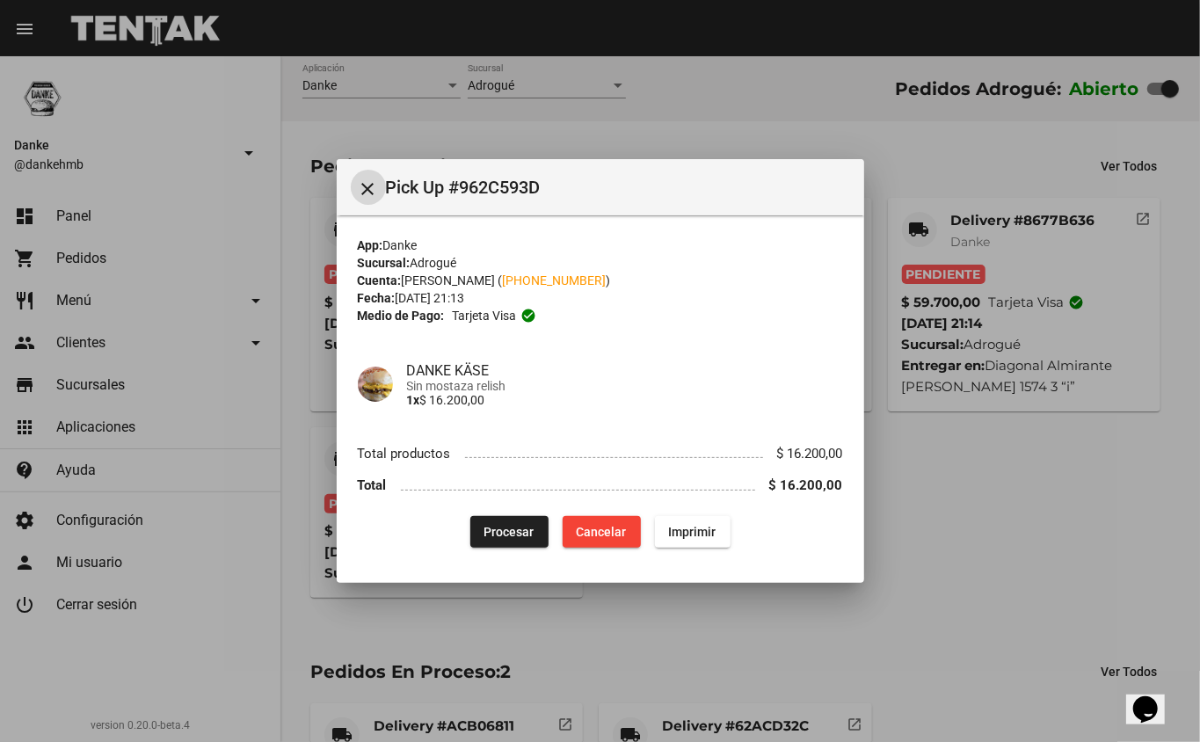
click at [513, 528] on span "Procesar" at bounding box center [509, 532] width 50 height 14
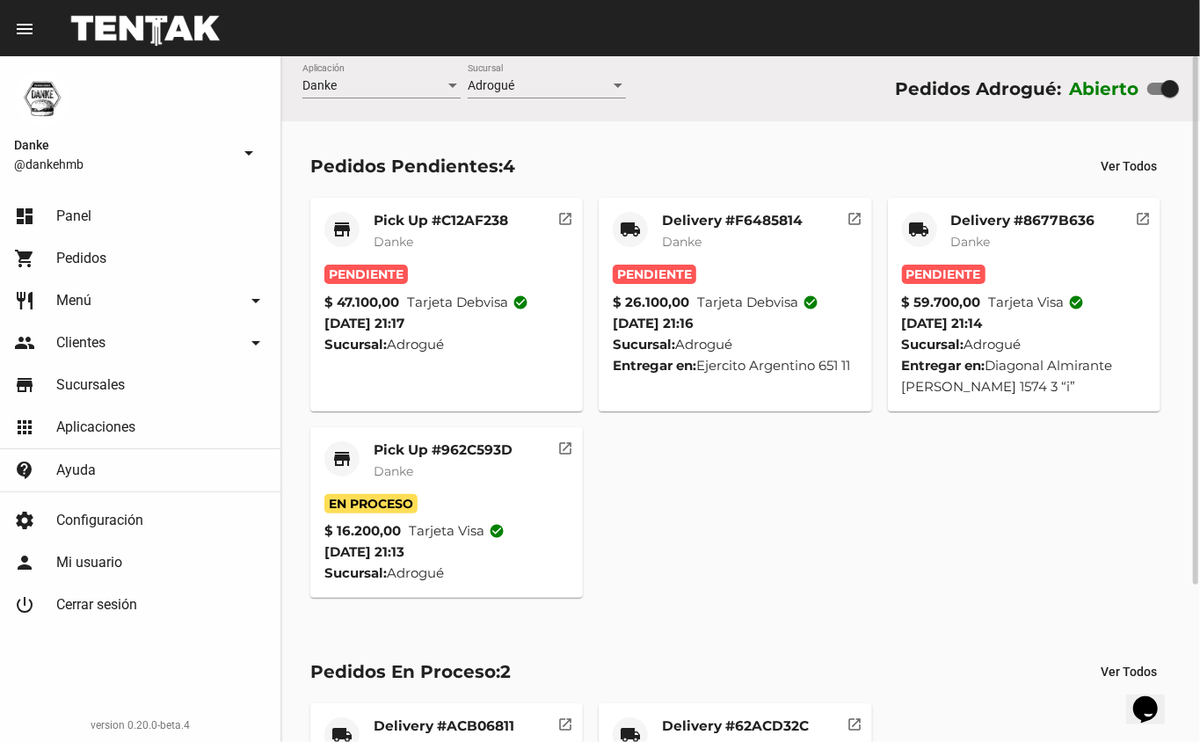
click at [1004, 234] on mat-card-subtitle "Danke" at bounding box center [1023, 242] width 144 height 18
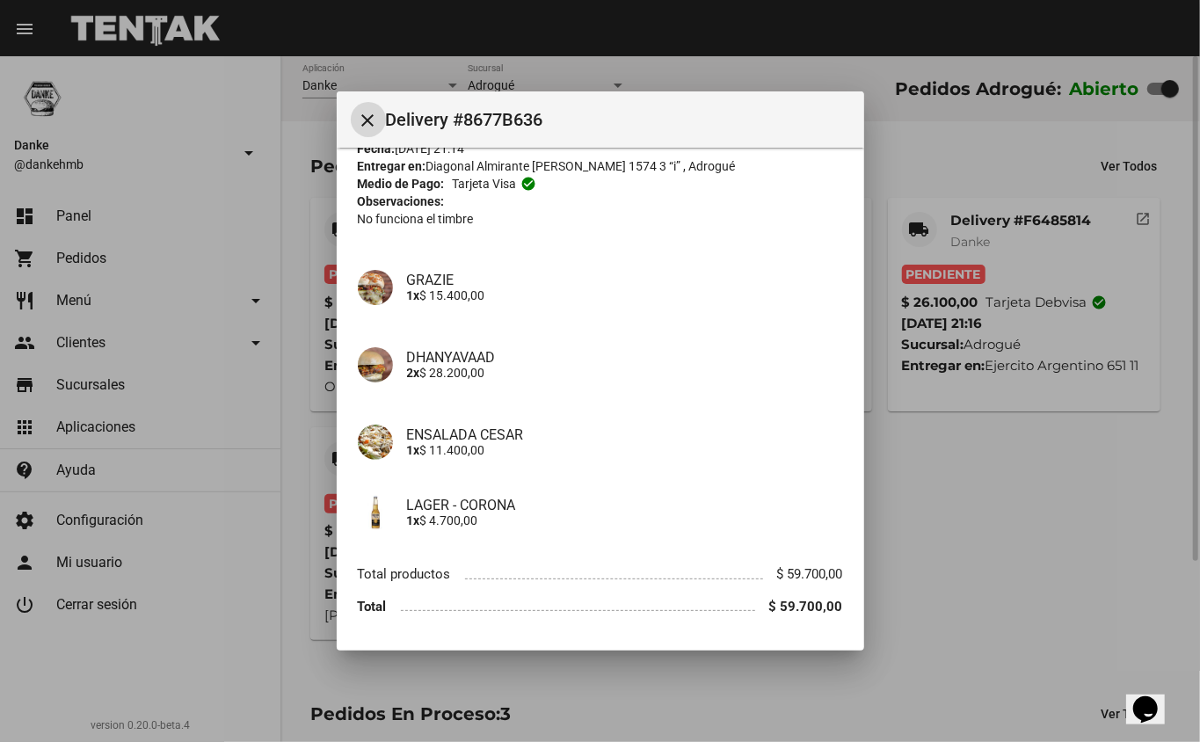
scroll to position [103, 0]
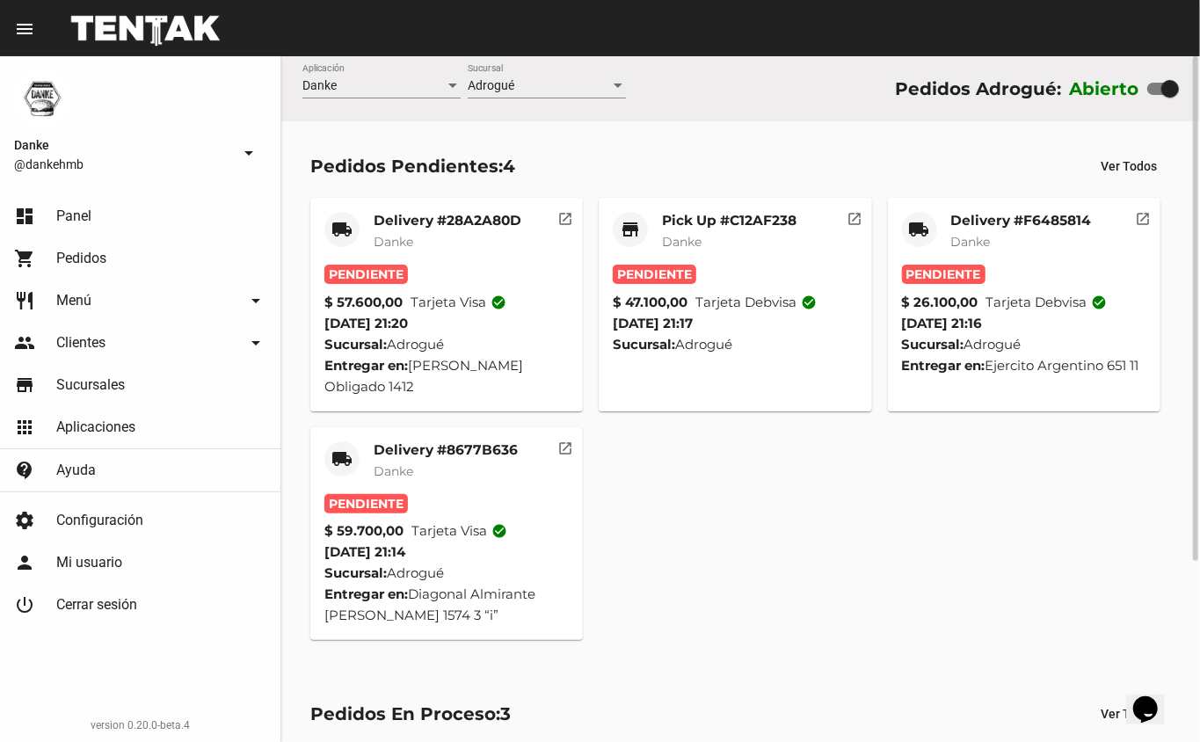
click at [1030, 243] on mat-card-subtitle "Danke" at bounding box center [1021, 242] width 141 height 18
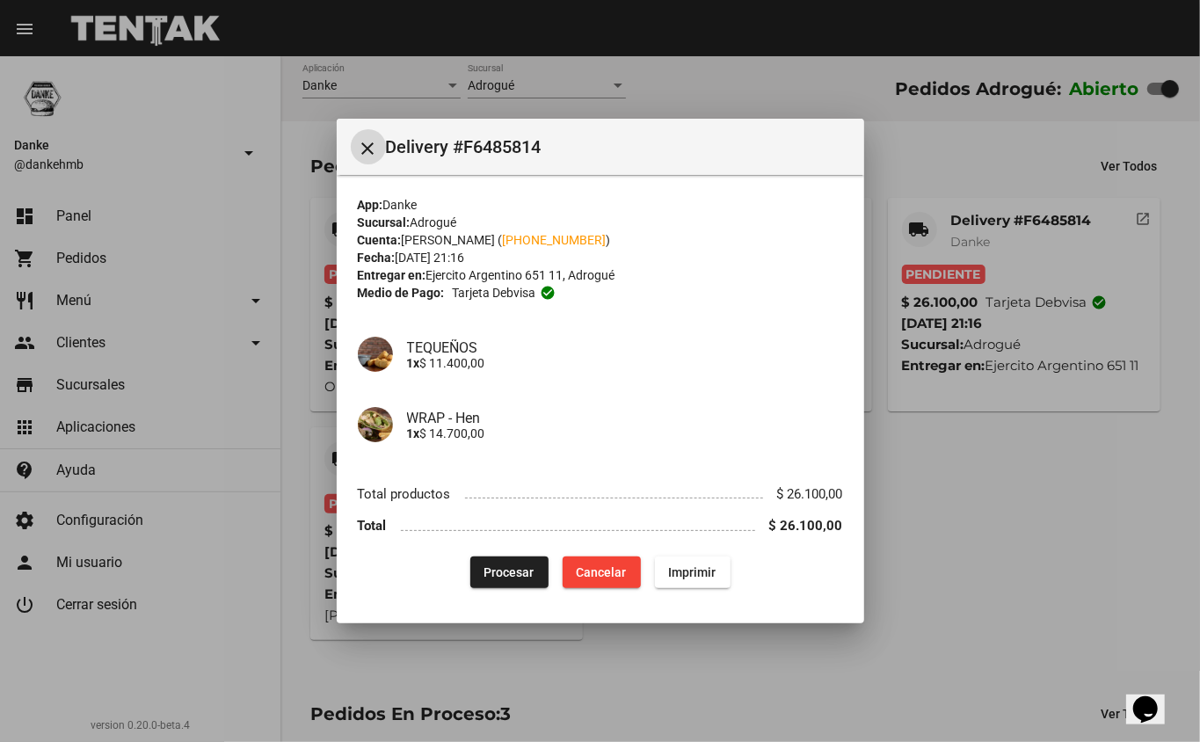
click at [506, 578] on span "Procesar" at bounding box center [509, 572] width 50 height 14
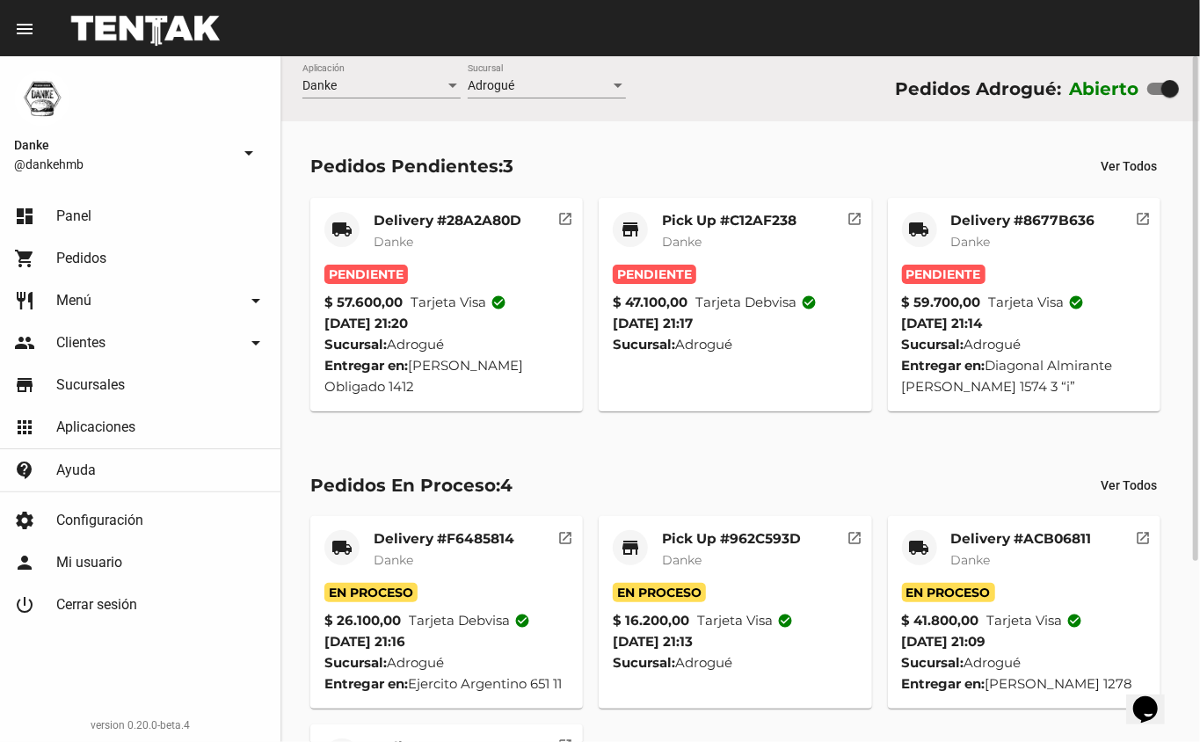
click at [728, 227] on mat-card-title "Pick Up #C12AF238" at bounding box center [729, 221] width 134 height 18
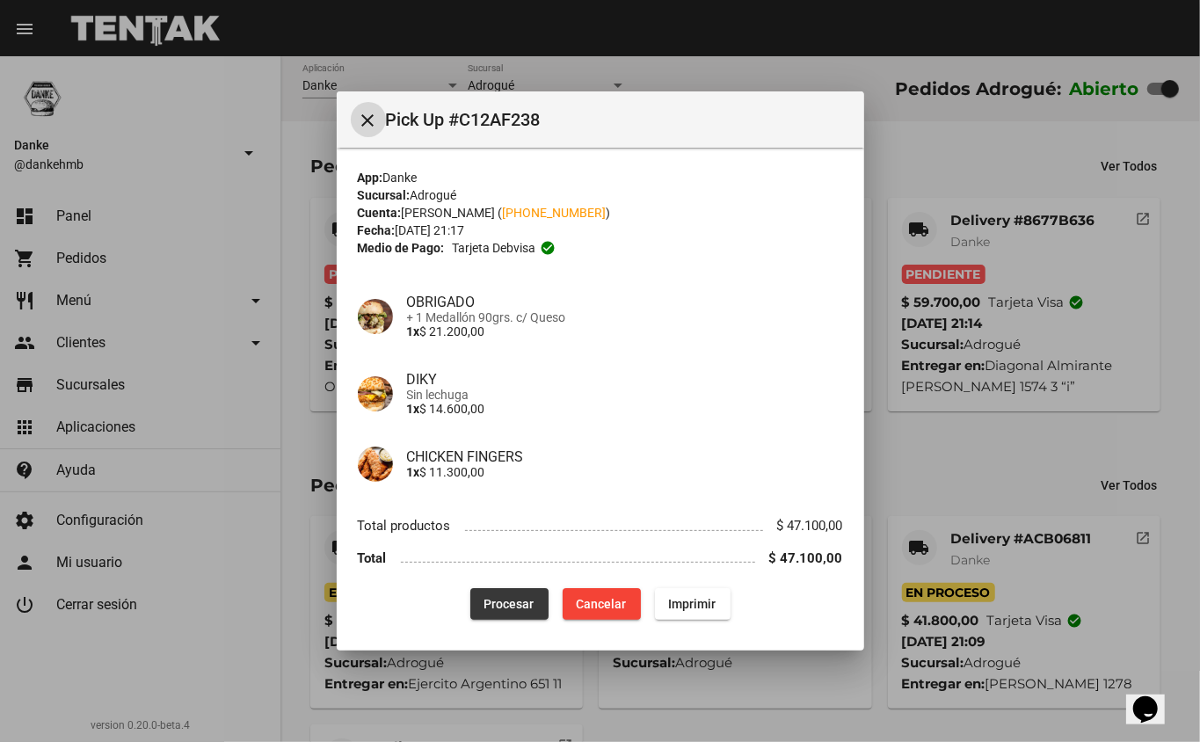
click at [491, 602] on span "Procesar" at bounding box center [509, 604] width 50 height 14
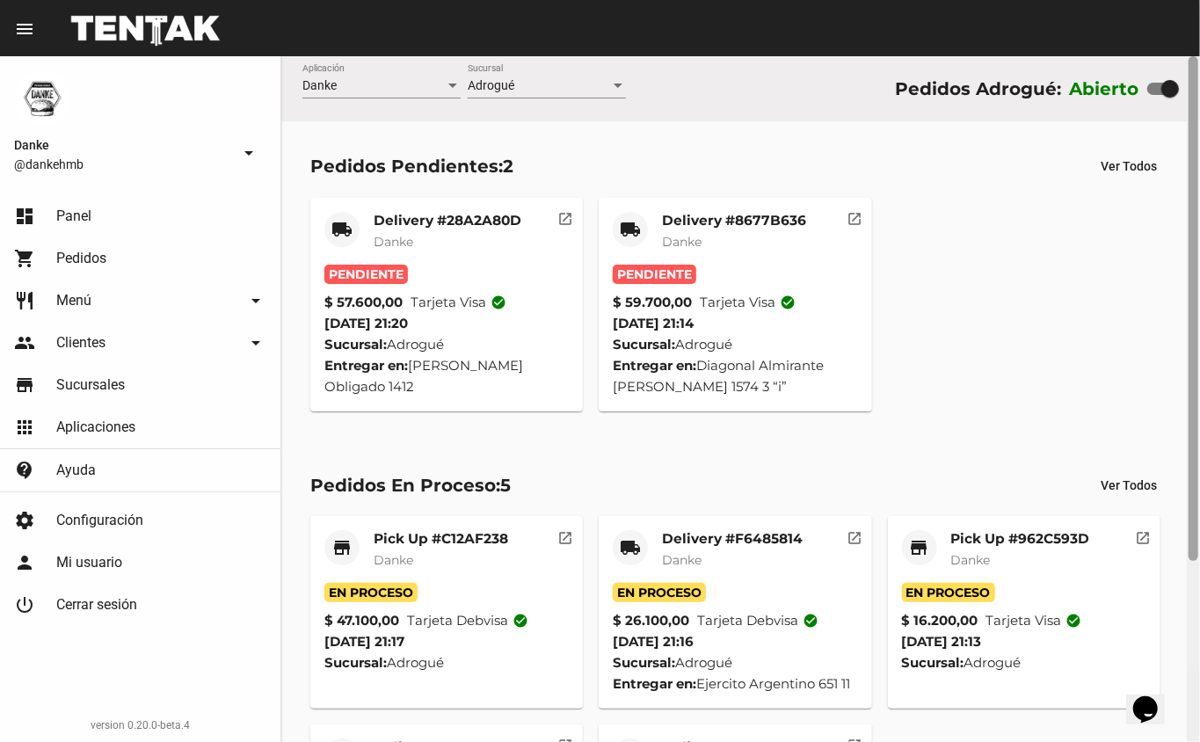
scroll to position [244, 0]
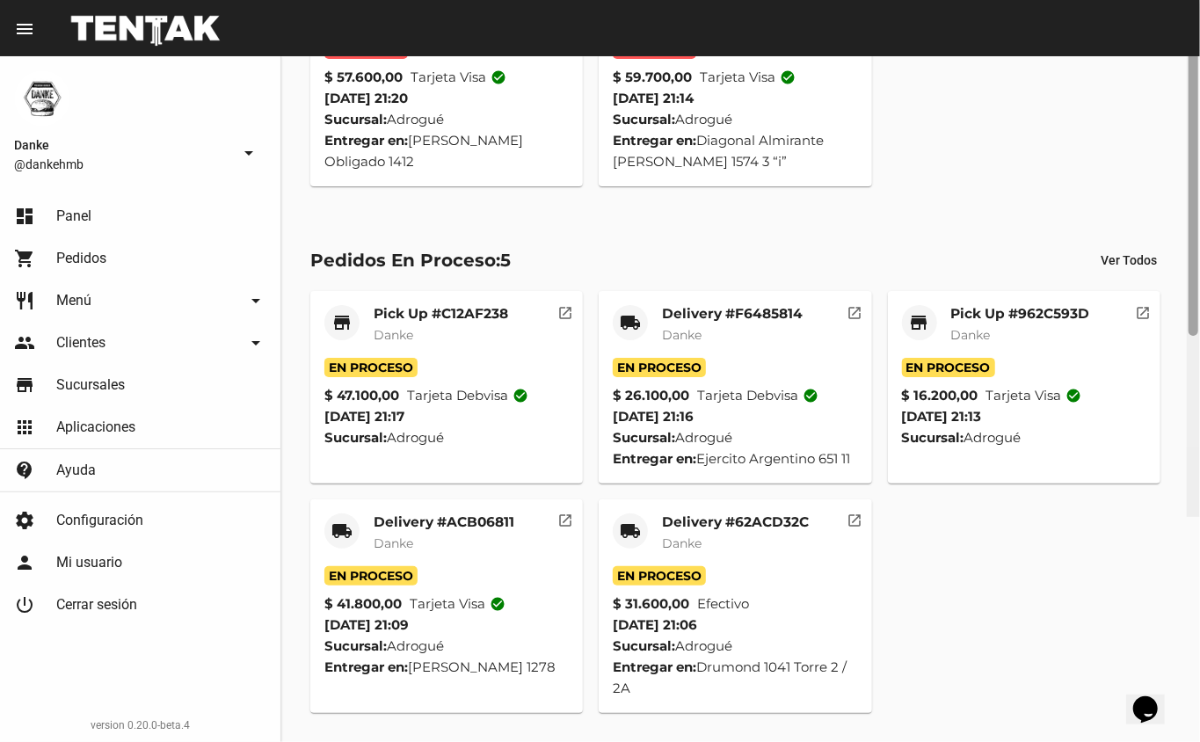
drag, startPoint x: 1193, startPoint y: 430, endPoint x: 1196, endPoint y: 795, distance: 364.8
click at [1196, 741] on html "menu Resumen Danke @dankehmb arrow_drop_down dashboard Panel shopping_cart Pedi…" at bounding box center [600, 371] width 1200 height 742
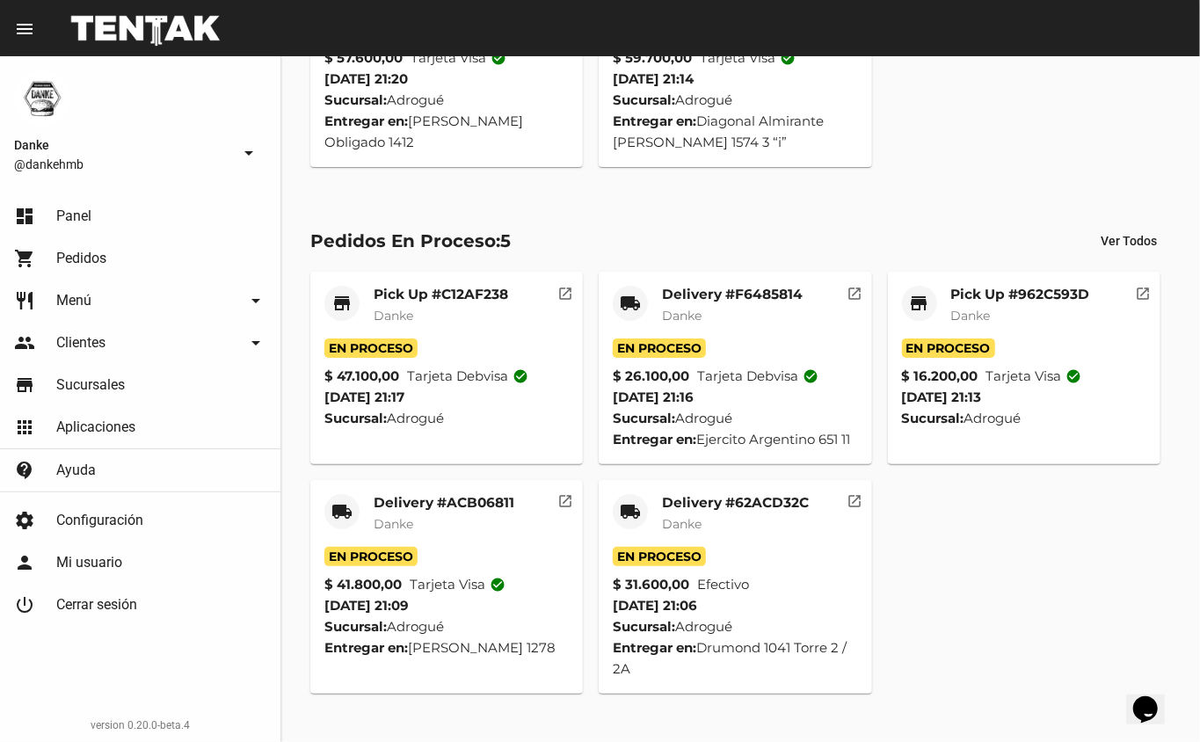
click at [197, 271] on link "shopping_cart Pedidos" at bounding box center [140, 258] width 280 height 42
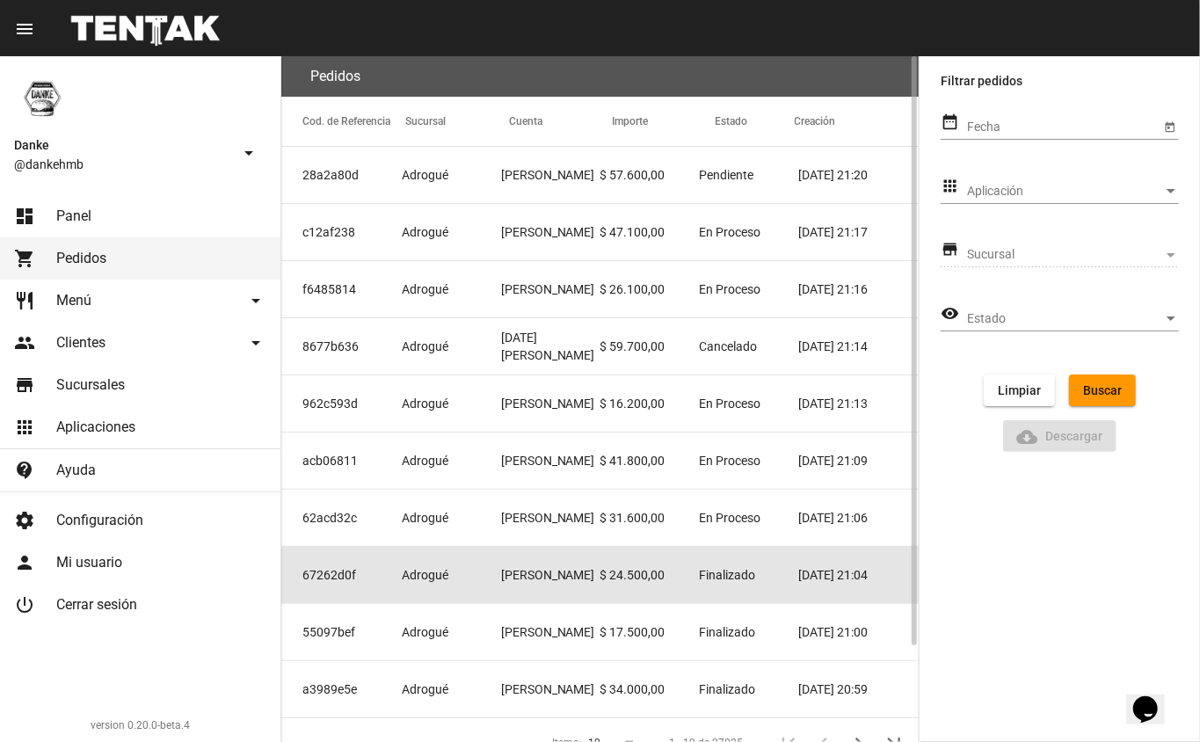
click at [580, 578] on mat-cell "Gabriela García" at bounding box center [550, 575] width 99 height 56
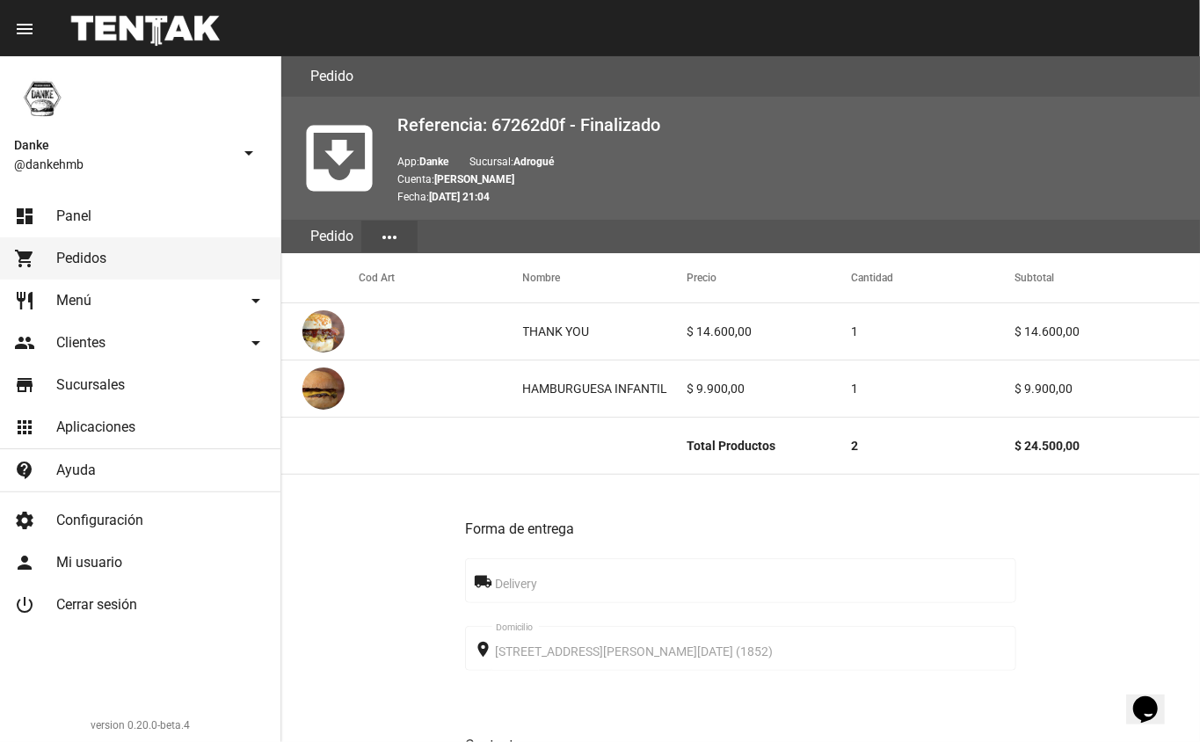
scroll to position [686, 0]
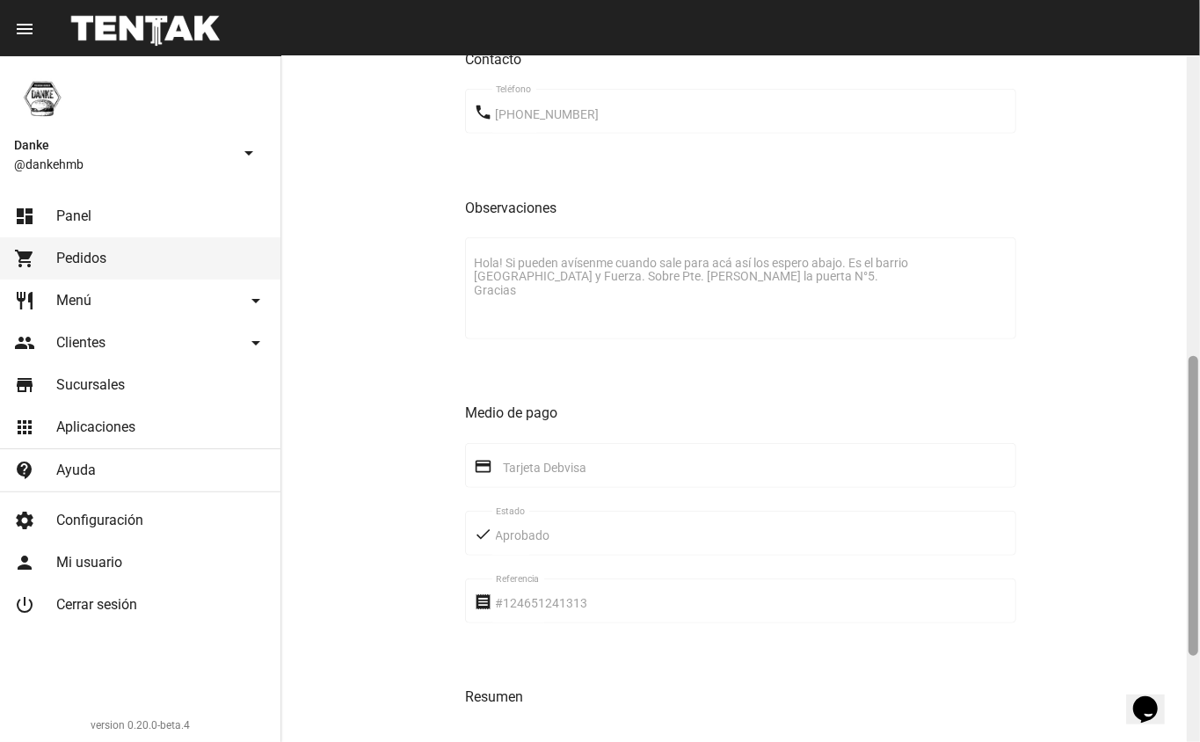
drag, startPoint x: 1199, startPoint y: 613, endPoint x: 1199, endPoint y: 622, distance: 9.7
click at [1199, 621] on div at bounding box center [1193, 399] width 13 height 686
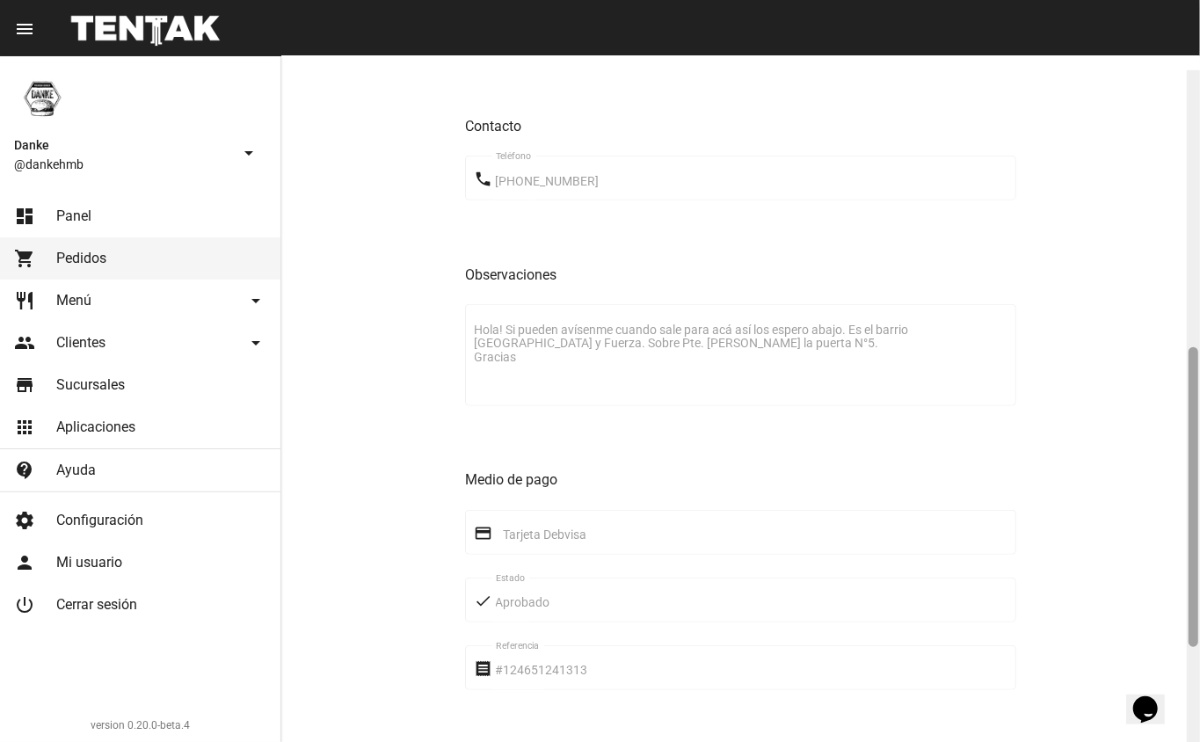
drag, startPoint x: 1196, startPoint y: 408, endPoint x: 1193, endPoint y: 363, distance: 44.9
click at [1193, 363] on div at bounding box center [1194, 497] width 10 height 300
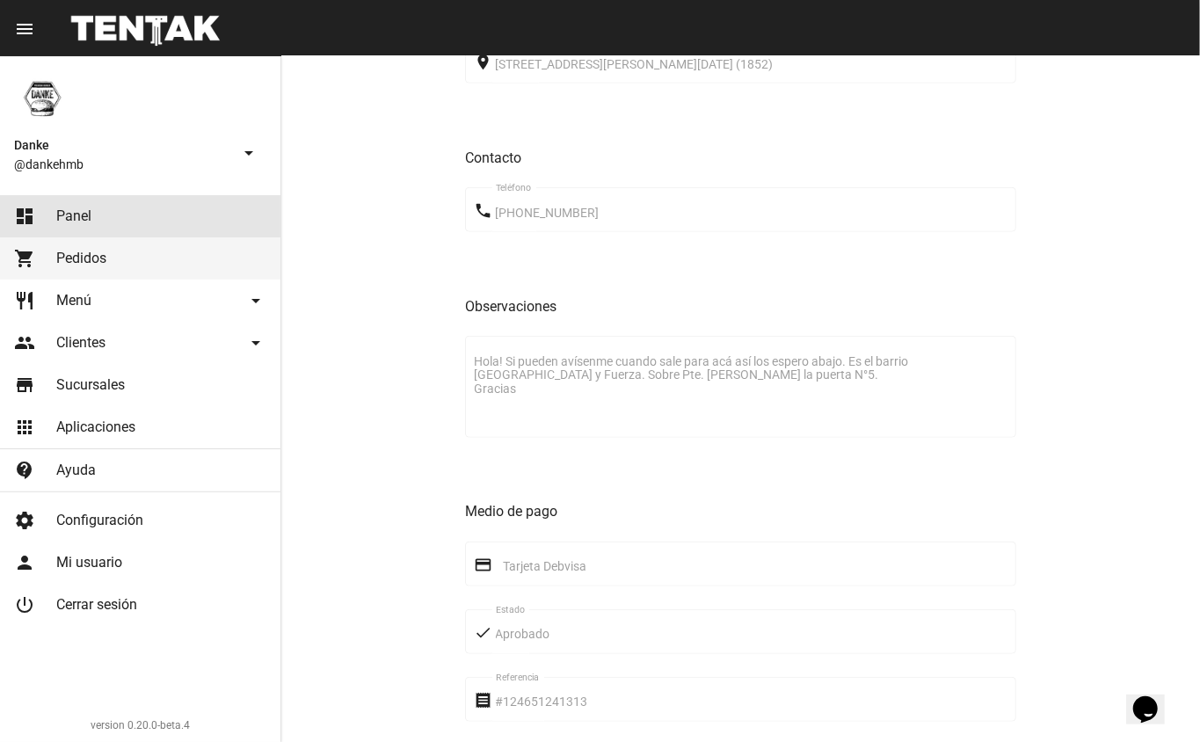
click at [72, 222] on span "Panel" at bounding box center [73, 216] width 35 height 18
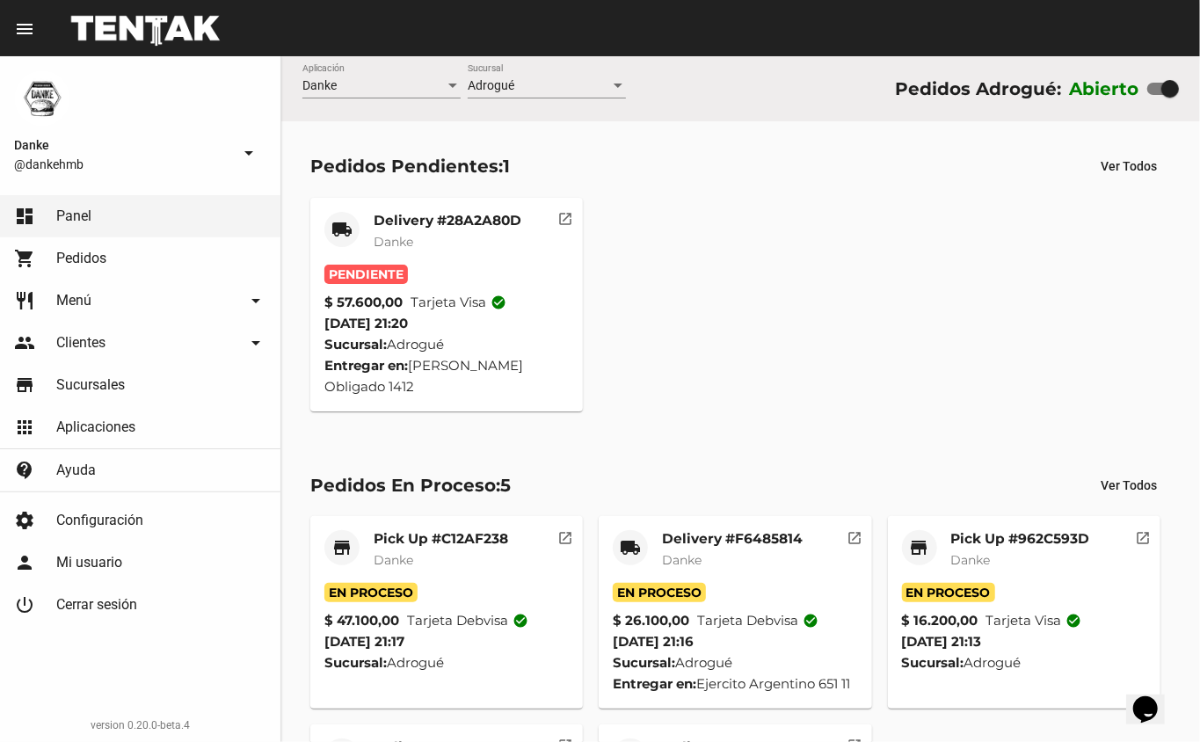
click at [441, 223] on mat-card-title "Delivery #28A2A80D" at bounding box center [448, 221] width 148 height 18
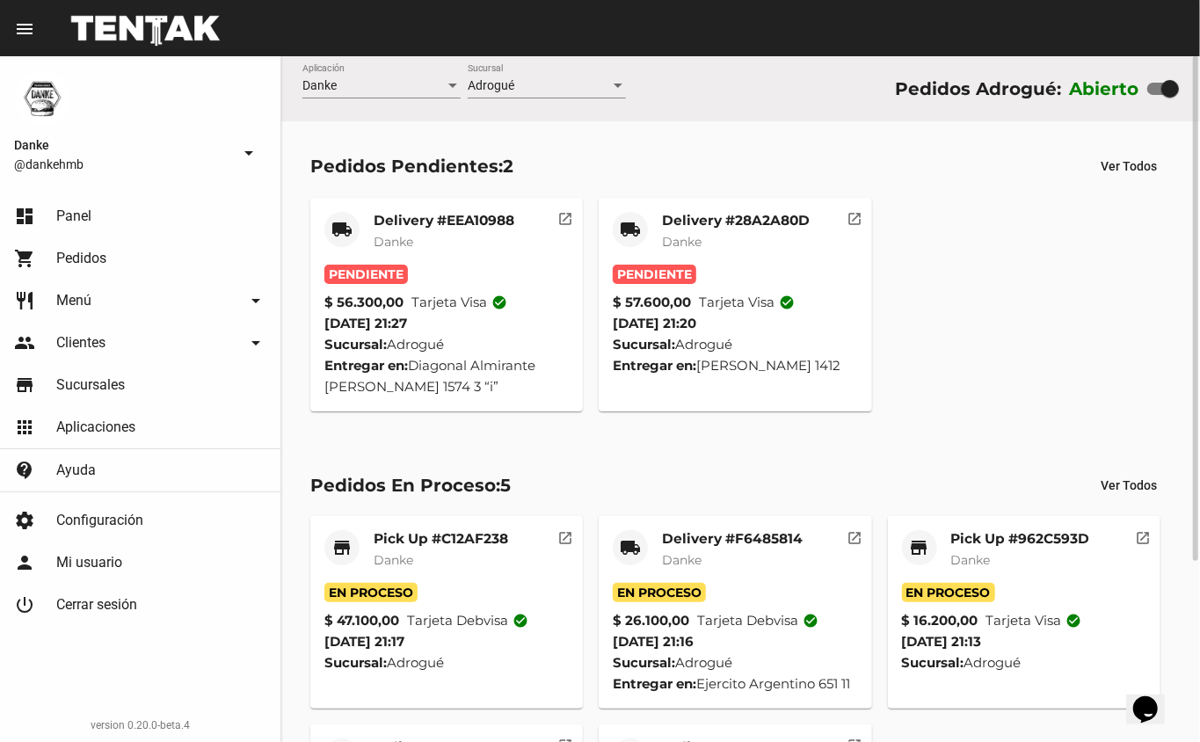
click at [479, 226] on mat-card-title "Delivery #EEA10988" at bounding box center [444, 221] width 141 height 18
click at [737, 215] on mat-card-title "Delivery #28A2A80D" at bounding box center [736, 221] width 148 height 18
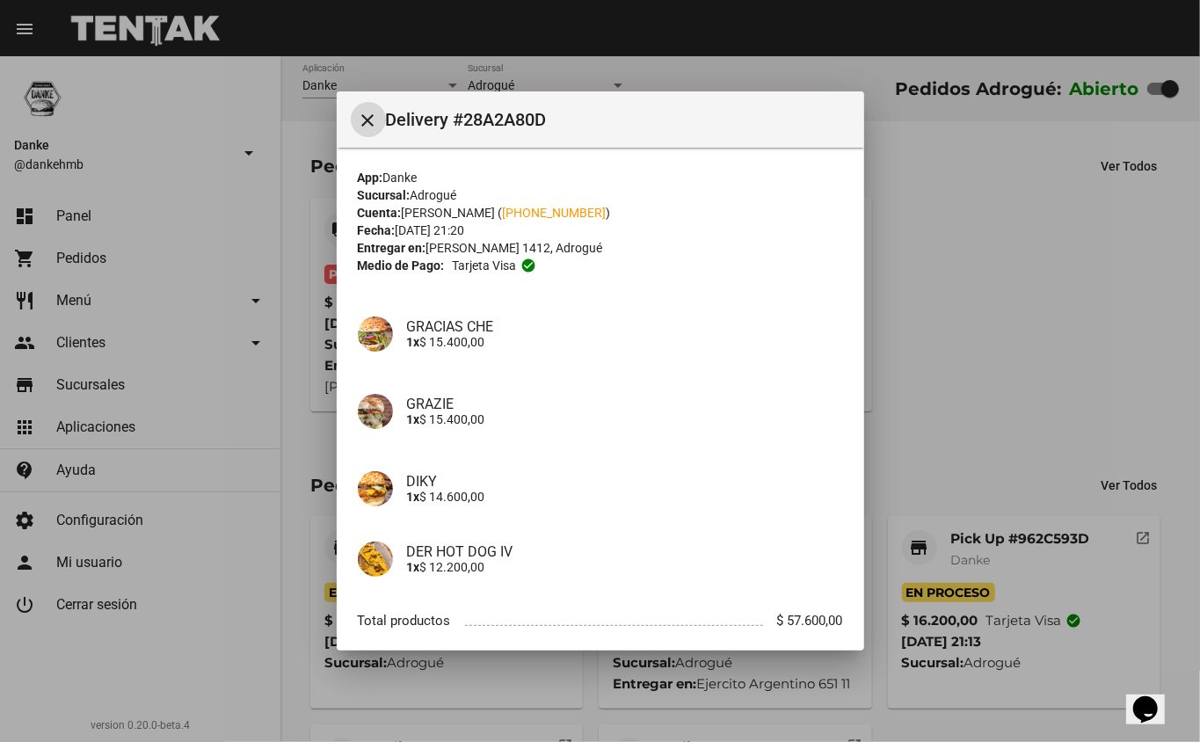
scroll to position [99, 0]
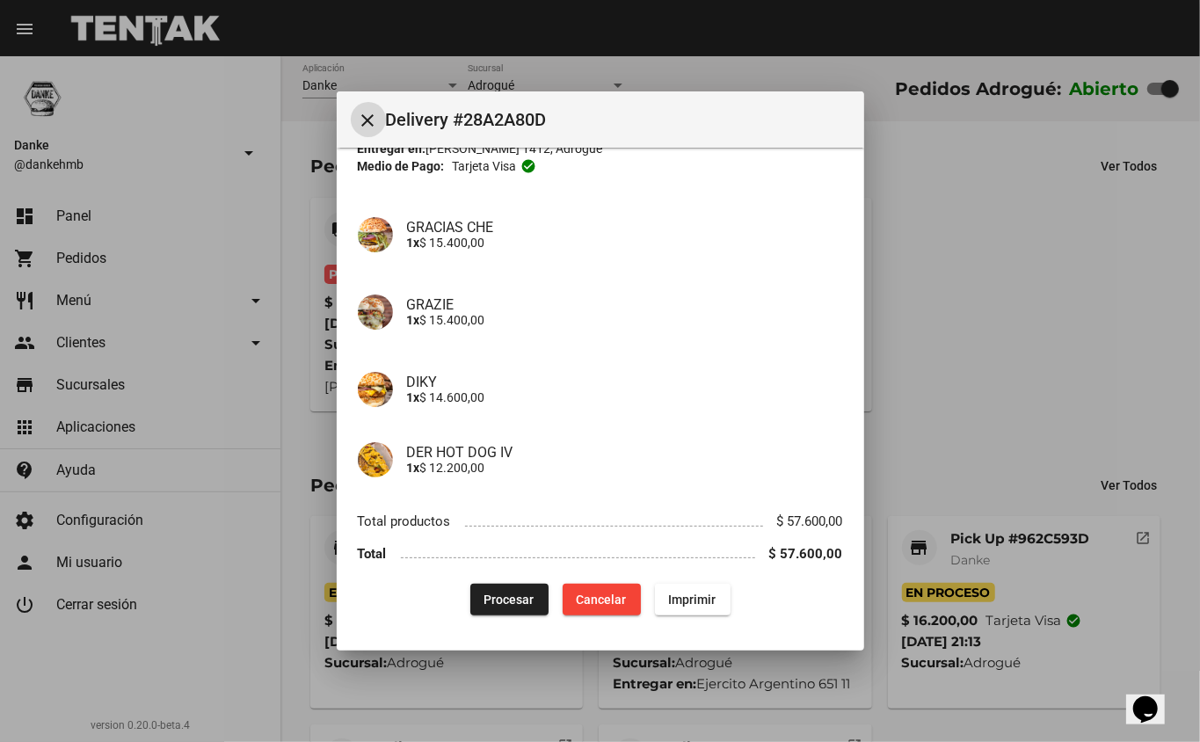
click at [499, 599] on span "Procesar" at bounding box center [509, 599] width 50 height 14
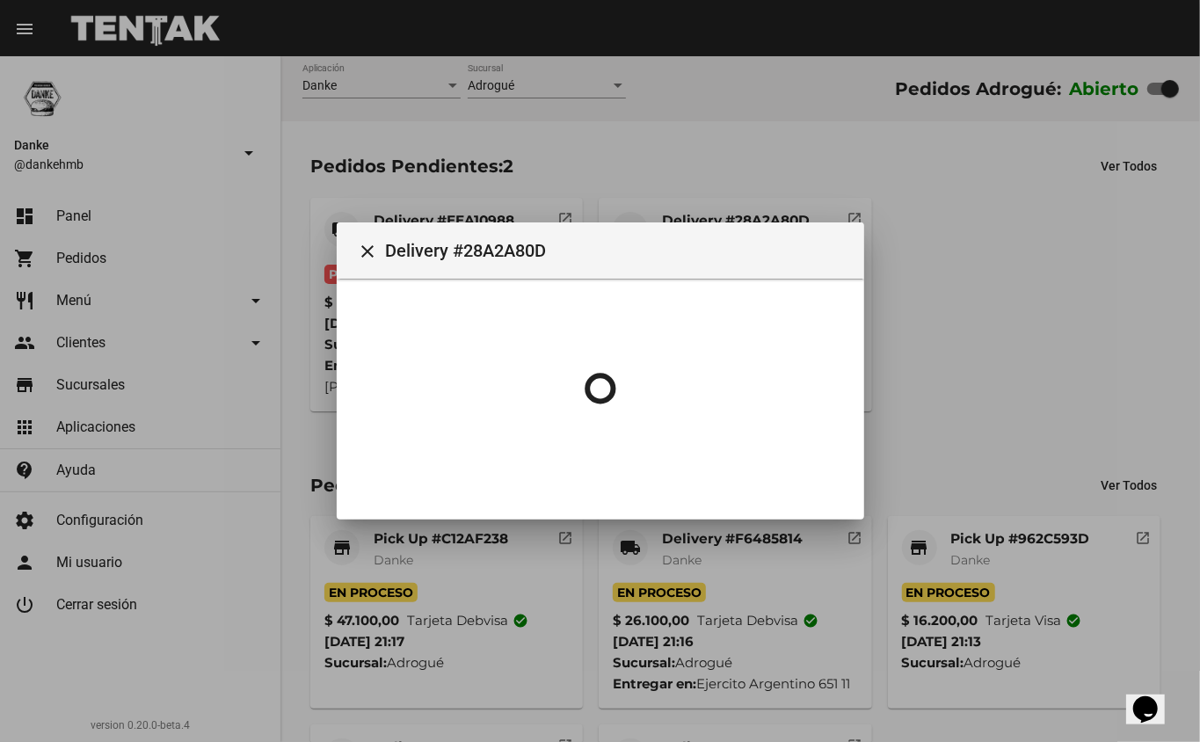
scroll to position [0, 0]
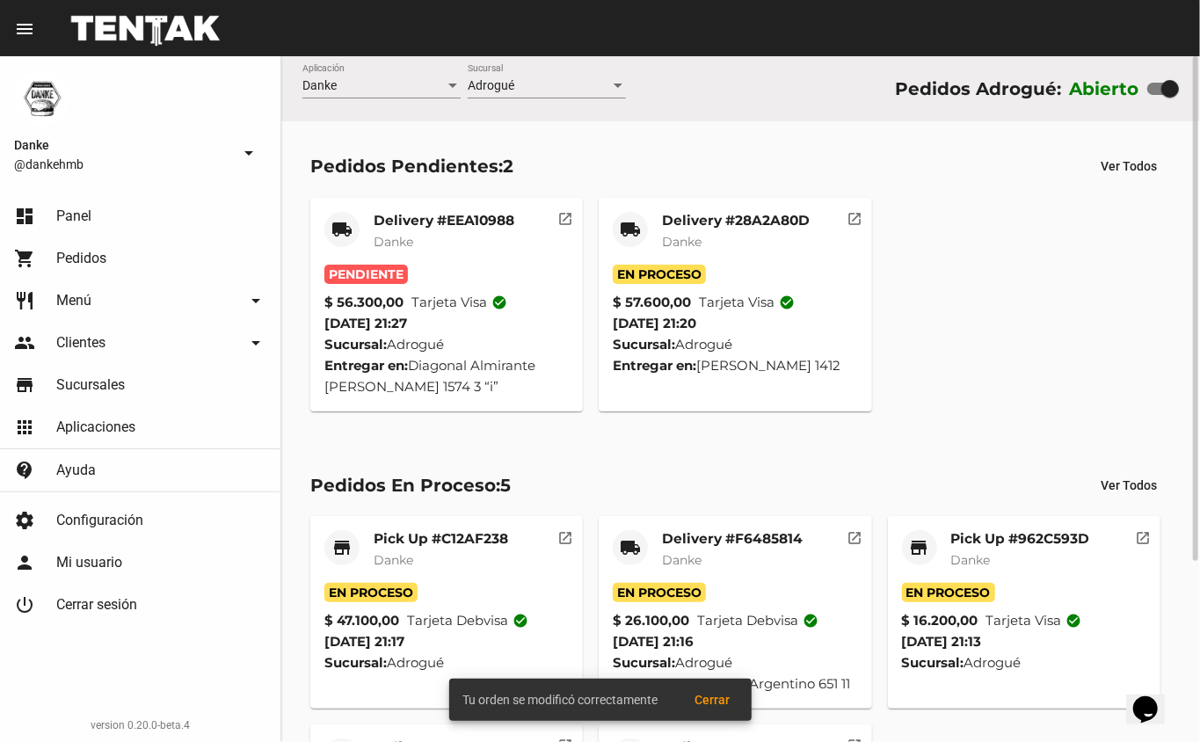
click at [451, 223] on mat-card-title "Delivery #EEA10988" at bounding box center [444, 221] width 141 height 18
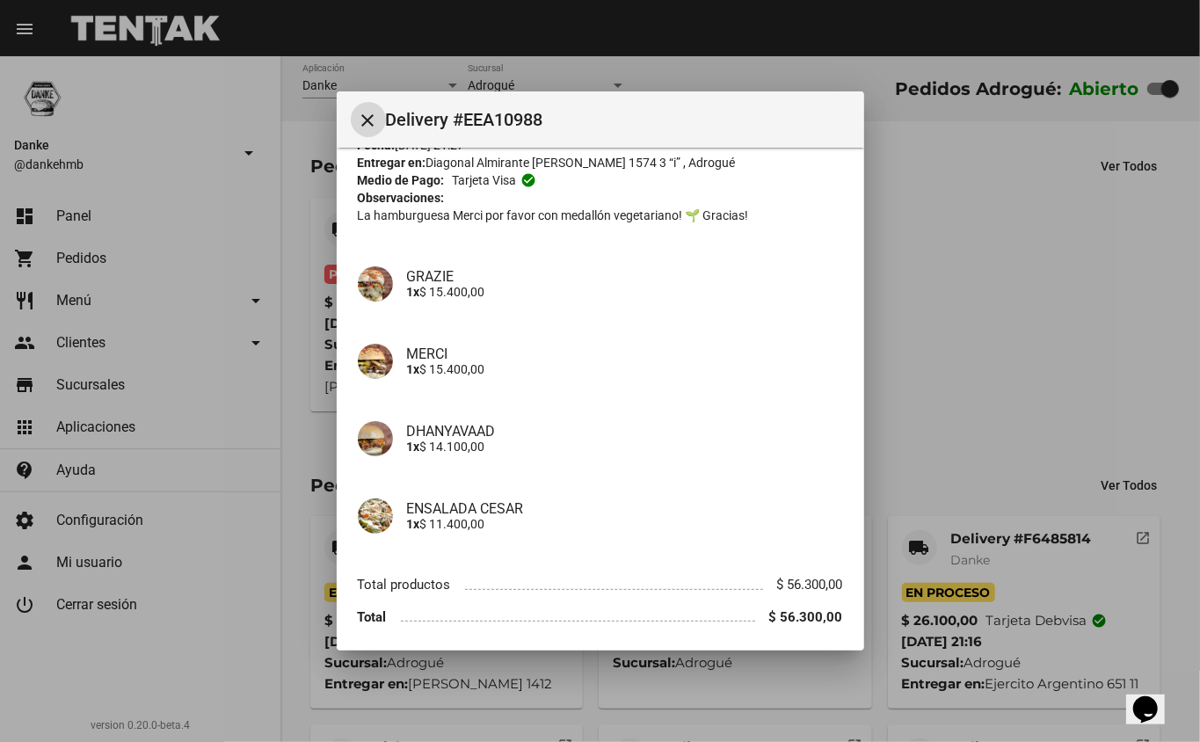
scroll to position [110, 0]
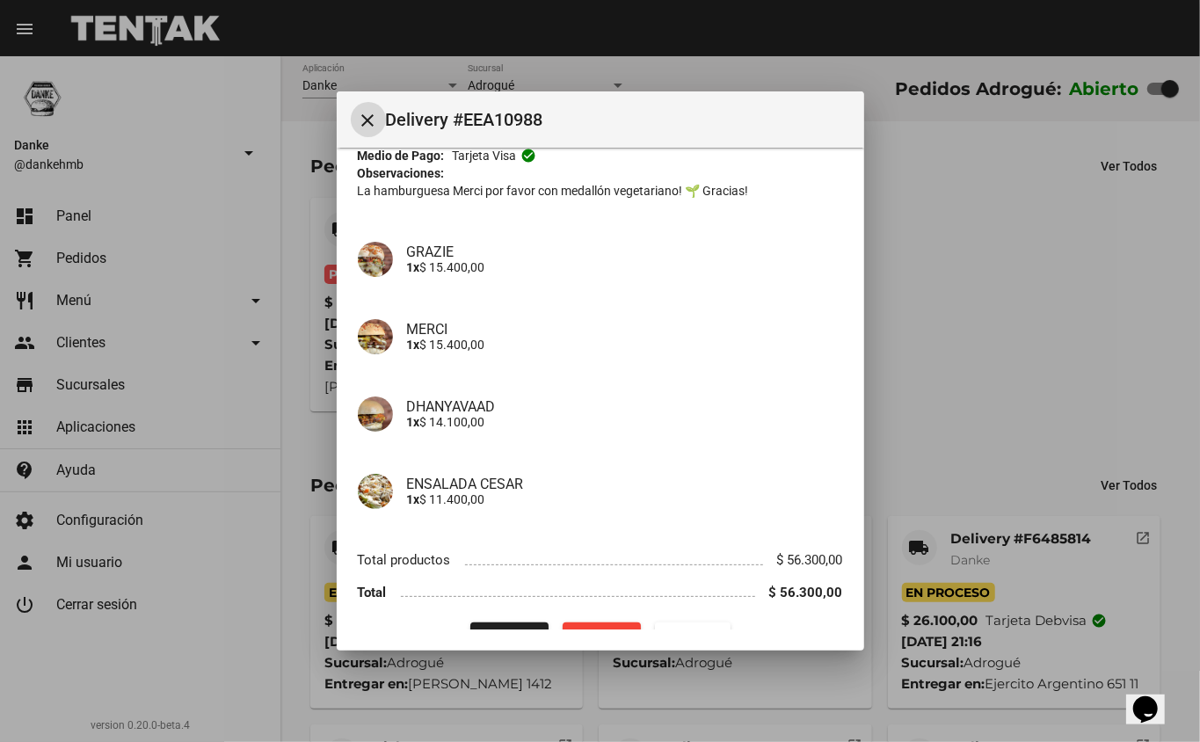
click at [512, 622] on button "Procesar" at bounding box center [509, 638] width 78 height 32
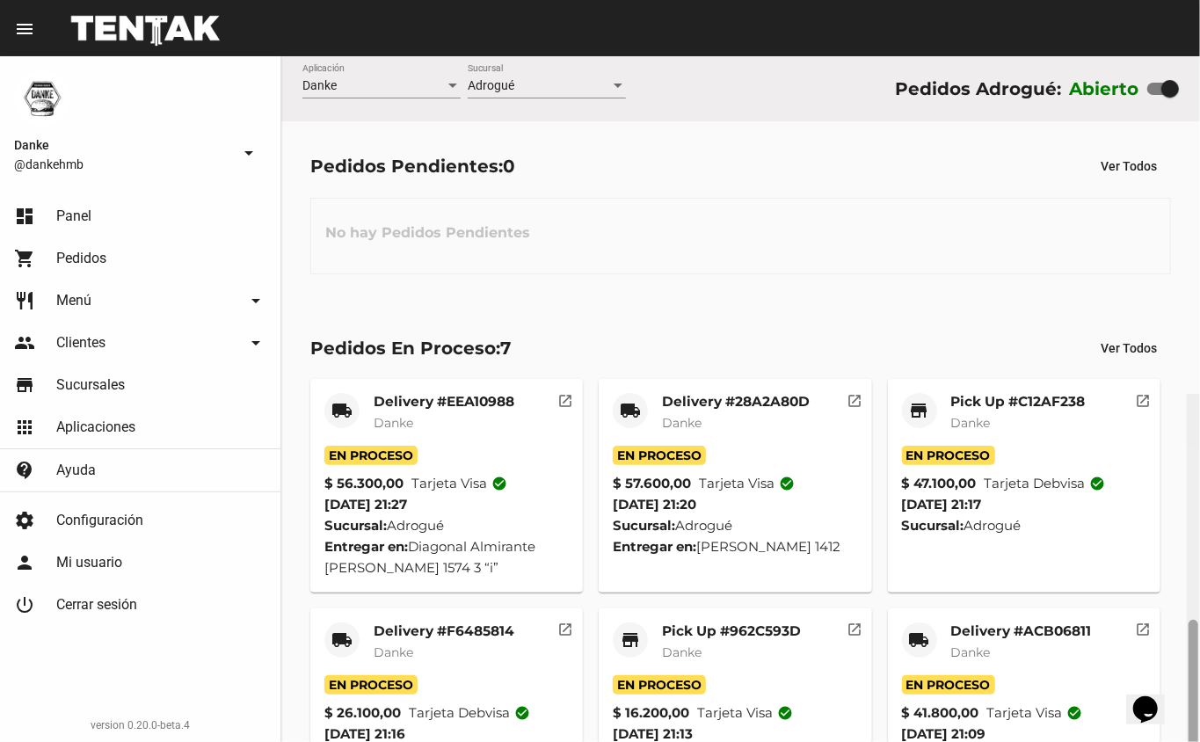
scroll to position [338, 0]
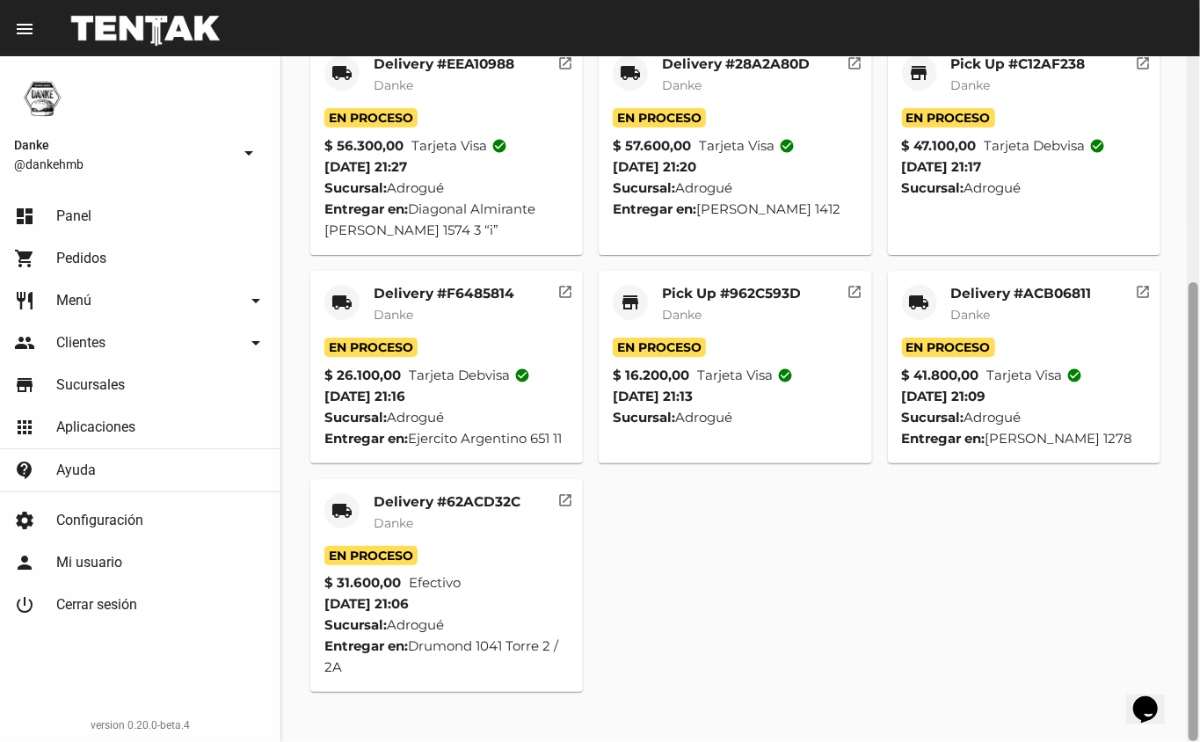
drag, startPoint x: 1199, startPoint y: 258, endPoint x: 1199, endPoint y: 640, distance: 382.4
click at [1199, 617] on div at bounding box center [1193, 399] width 13 height 686
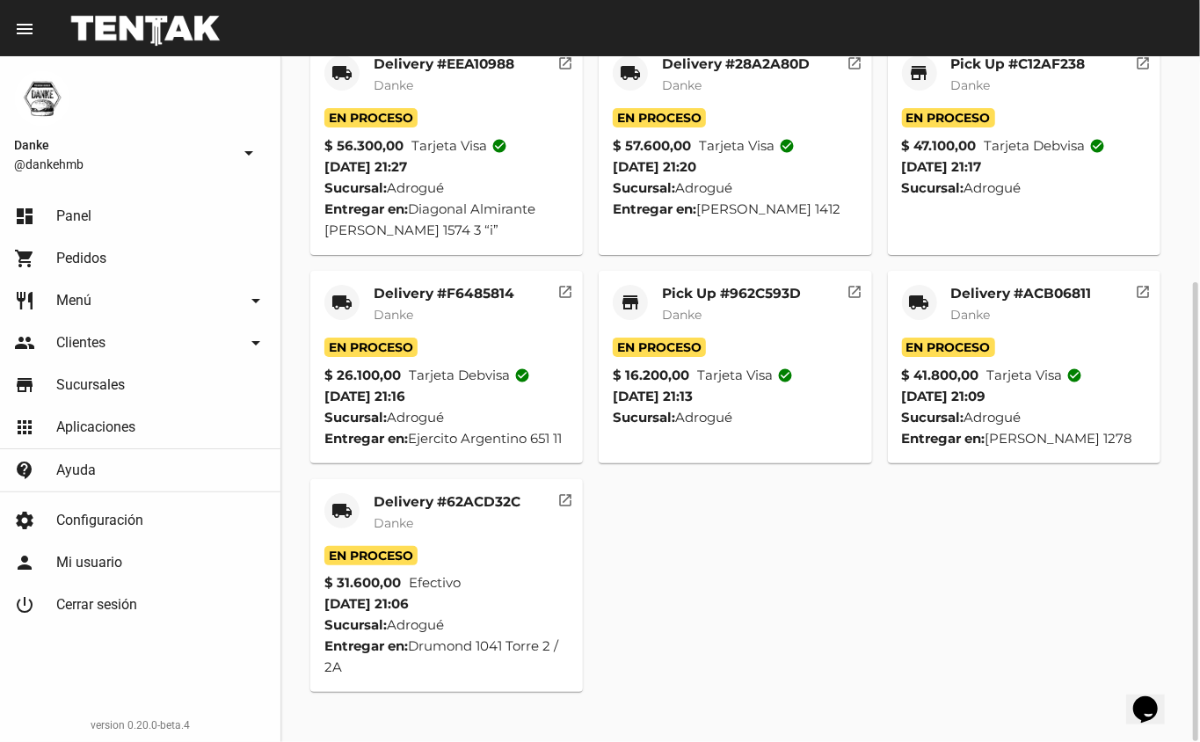
click at [476, 532] on mat-card-subtitle "Danke" at bounding box center [447, 523] width 147 height 18
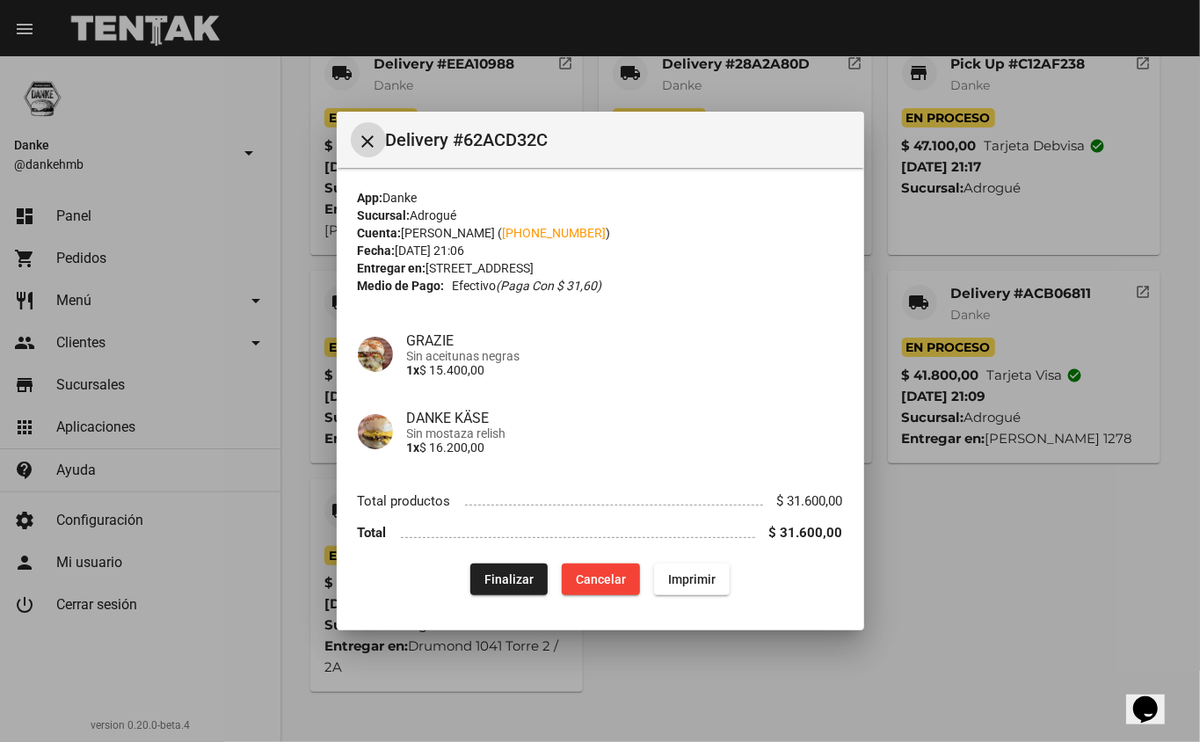
click at [514, 578] on span "Finalizar" at bounding box center [508, 579] width 49 height 14
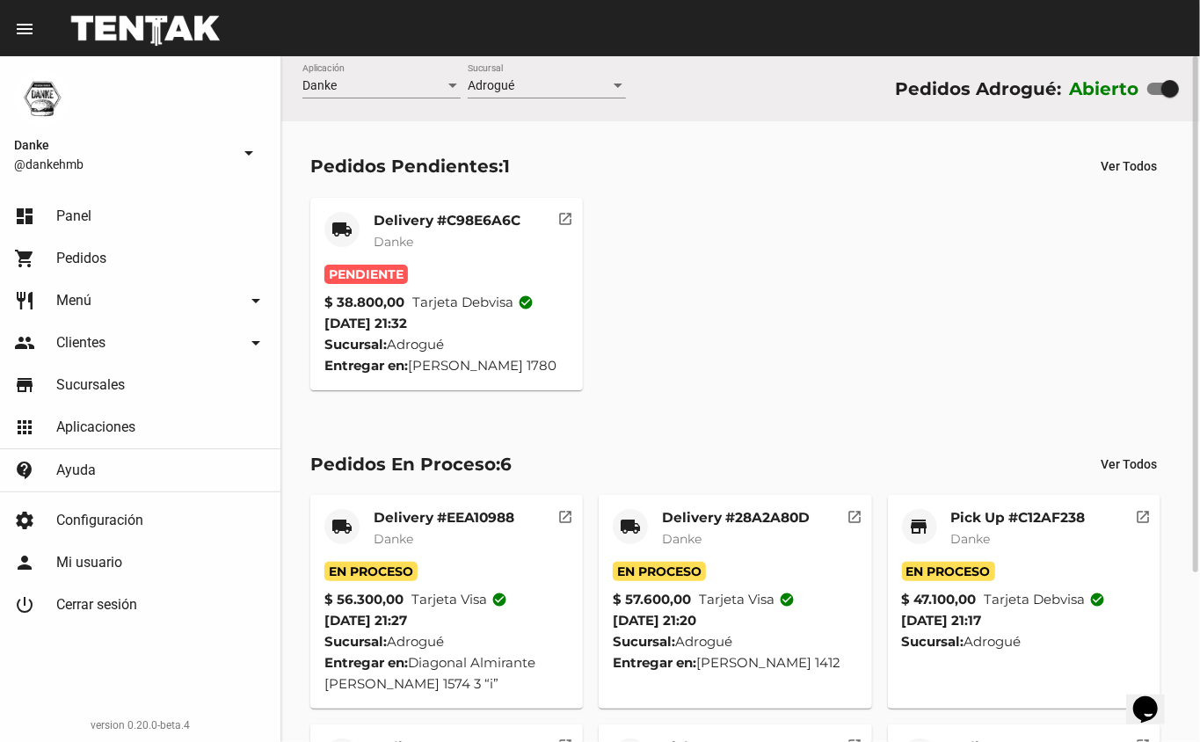
click at [476, 223] on mat-card-title "Delivery #C98E6A6C" at bounding box center [447, 221] width 147 height 18
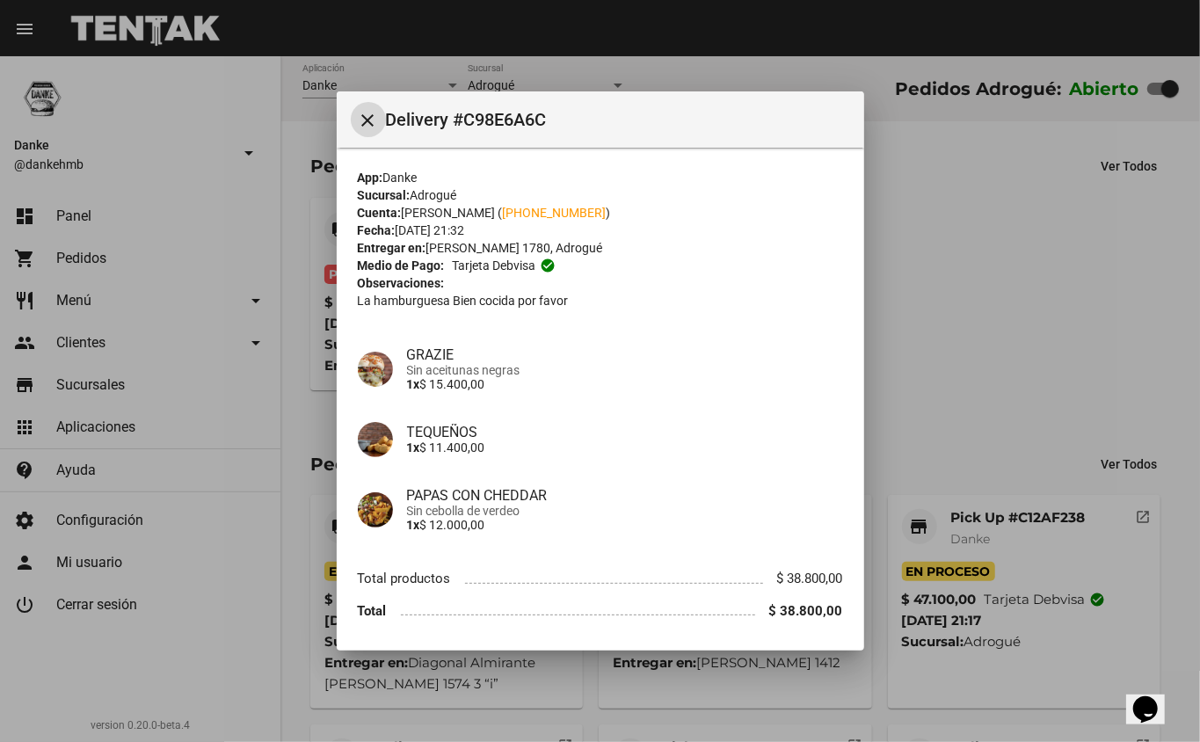
scroll to position [57, 0]
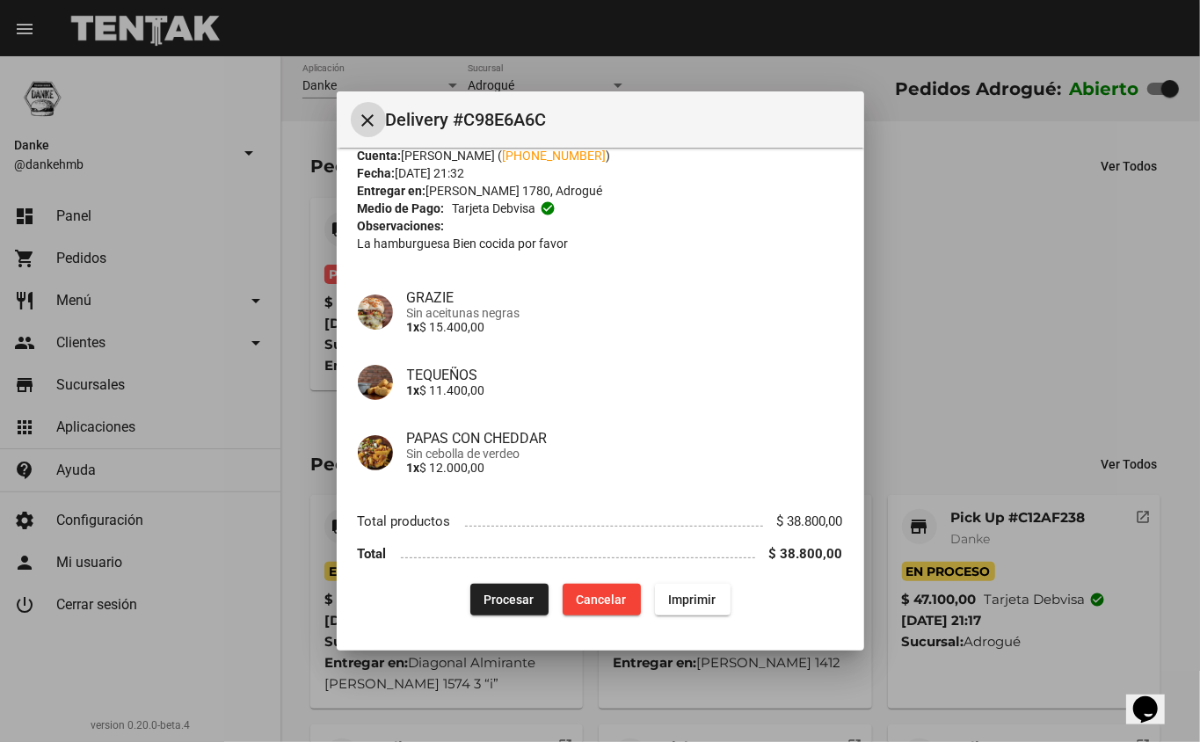
click at [508, 596] on span "Procesar" at bounding box center [509, 599] width 50 height 14
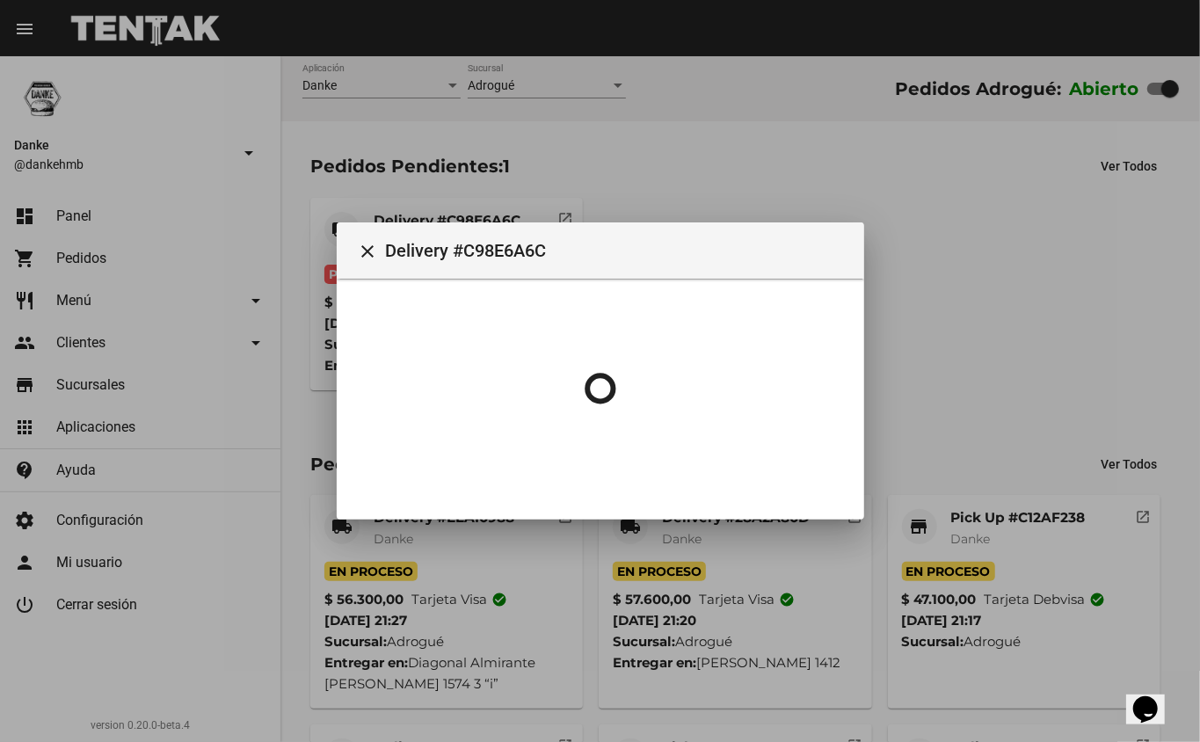
scroll to position [0, 0]
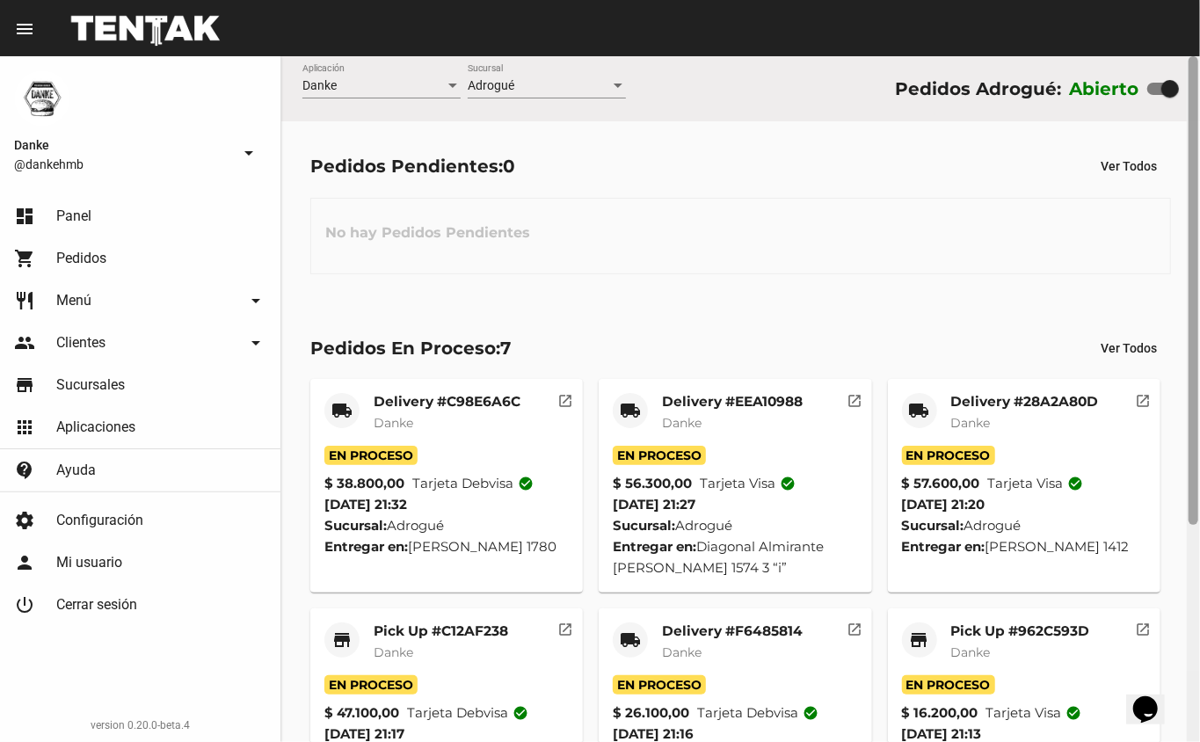
scroll to position [316, 0]
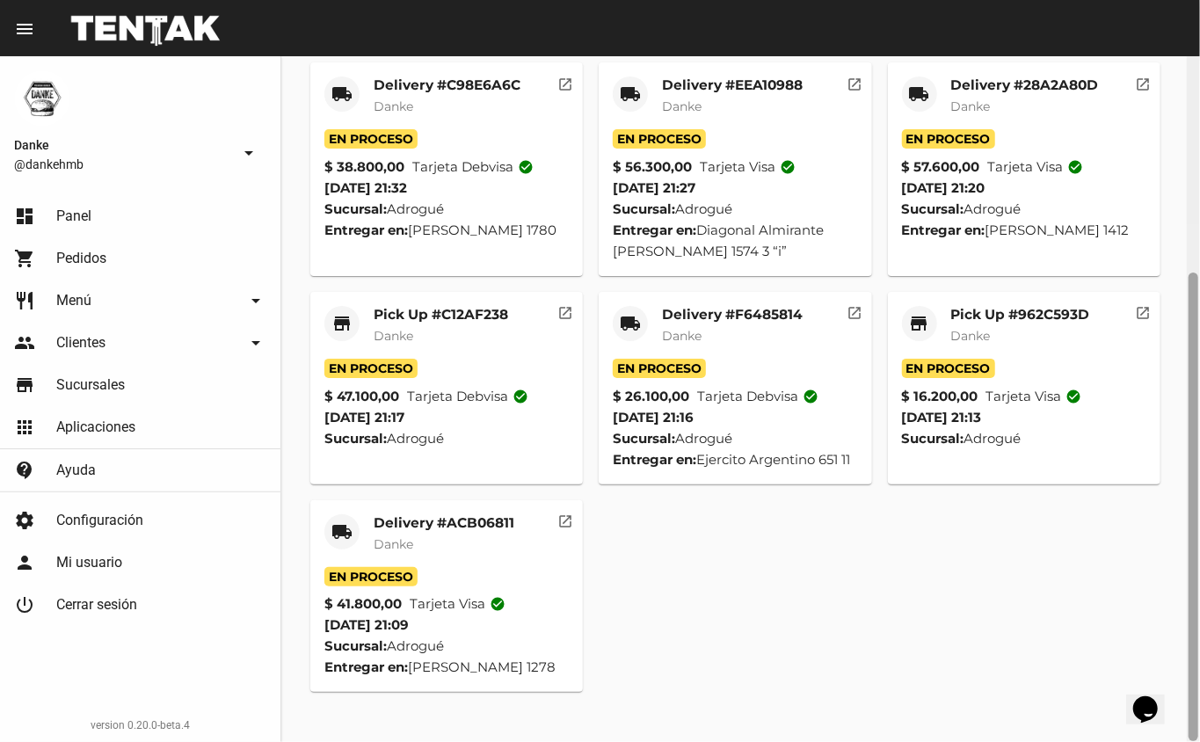
drag, startPoint x: 2311, startPoint y: 848, endPoint x: 1171, endPoint y: 680, distance: 1152.6
click at [483, 553] on mat-card-subtitle "Danke" at bounding box center [444, 544] width 141 height 18
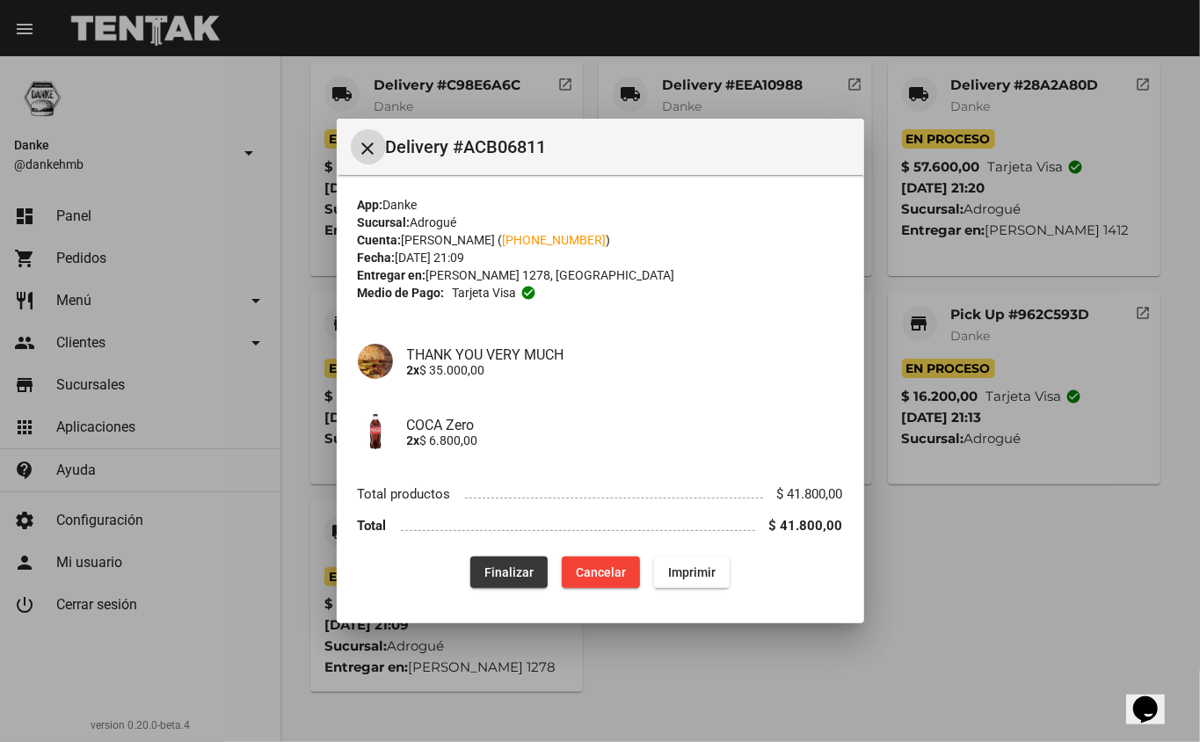
click at [525, 566] on span "Finalizar" at bounding box center [508, 572] width 49 height 14
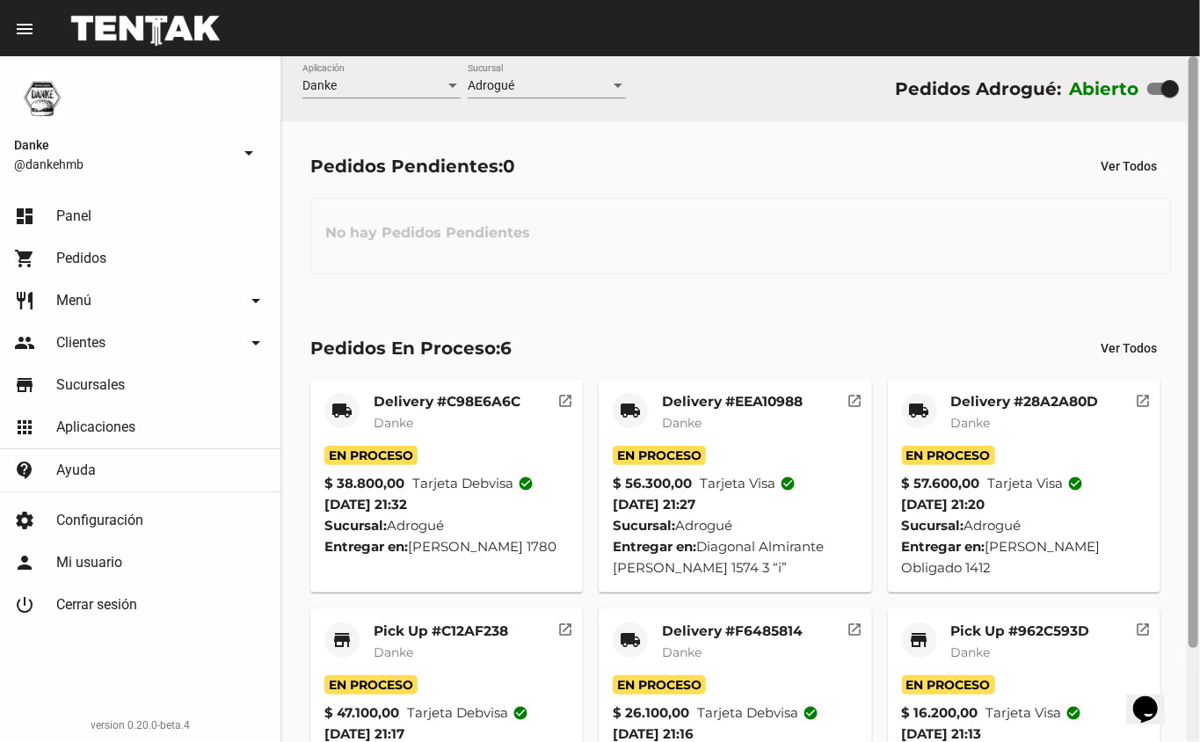
scroll to position [109, 0]
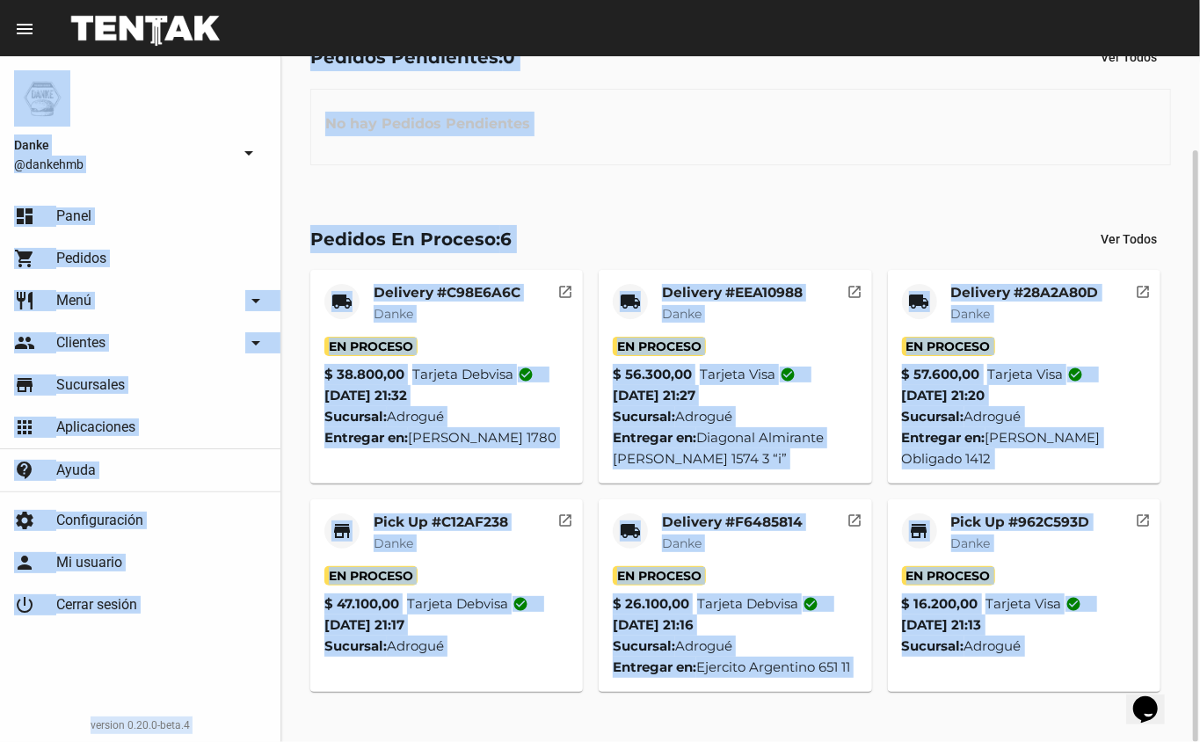
drag, startPoint x: 1199, startPoint y: 508, endPoint x: 1199, endPoint y: 796, distance: 288.3
click at [1199, 741] on html "menu Resumen Danke @dankehmb arrow_drop_down dashboard Panel shopping_cart Pedi…" at bounding box center [600, 371] width 1200 height 742
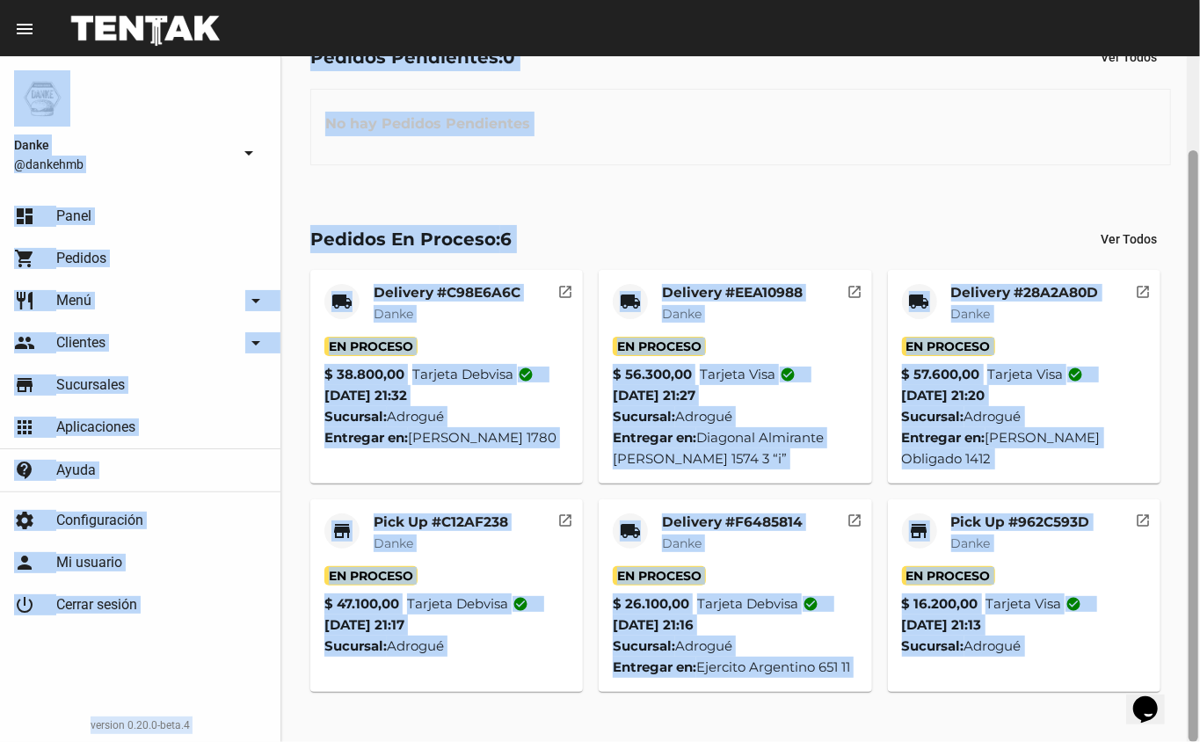
drag, startPoint x: 1189, startPoint y: 670, endPoint x: 1190, endPoint y: 796, distance: 126.6
click at [1190, 741] on html "menu Resumen Danke @dankehmb arrow_drop_down dashboard Panel shopping_cart Pedi…" at bounding box center [600, 371] width 1200 height 742
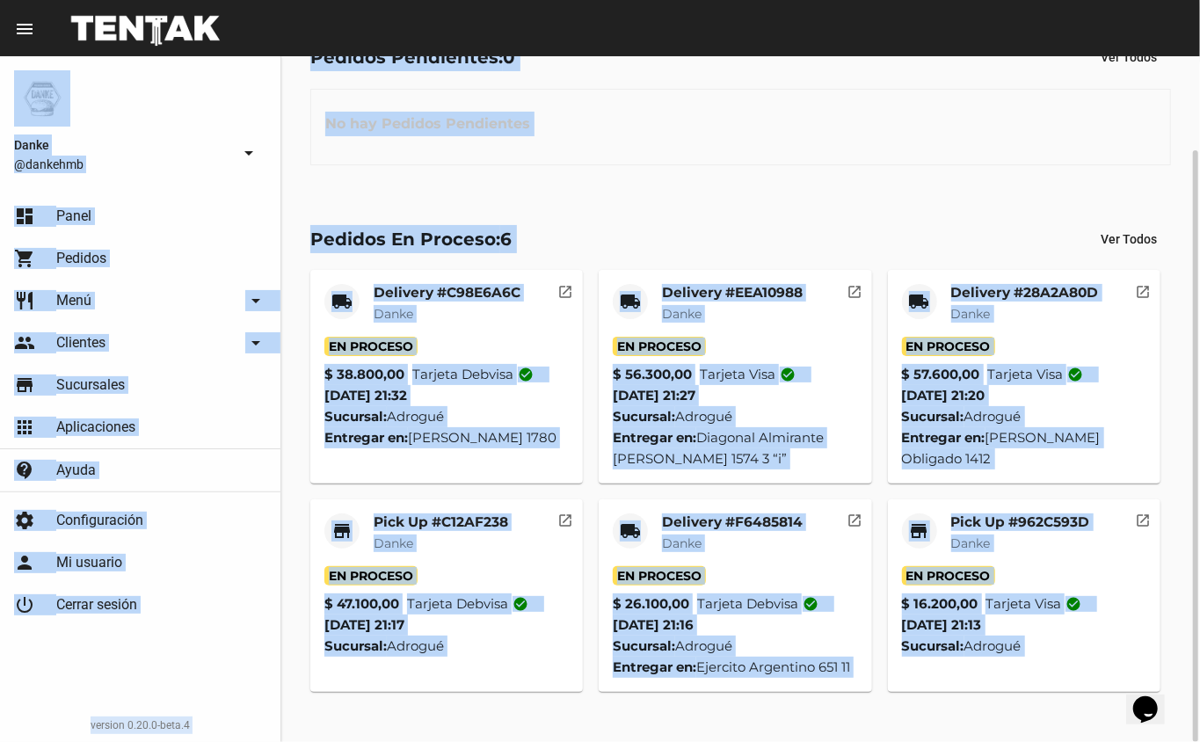
click at [1057, 692] on mat-card "store Pick Up #962C593D Danke En Proceso $ 16.200,00 Tarjeta visa check_circle …" at bounding box center [1024, 595] width 273 height 193
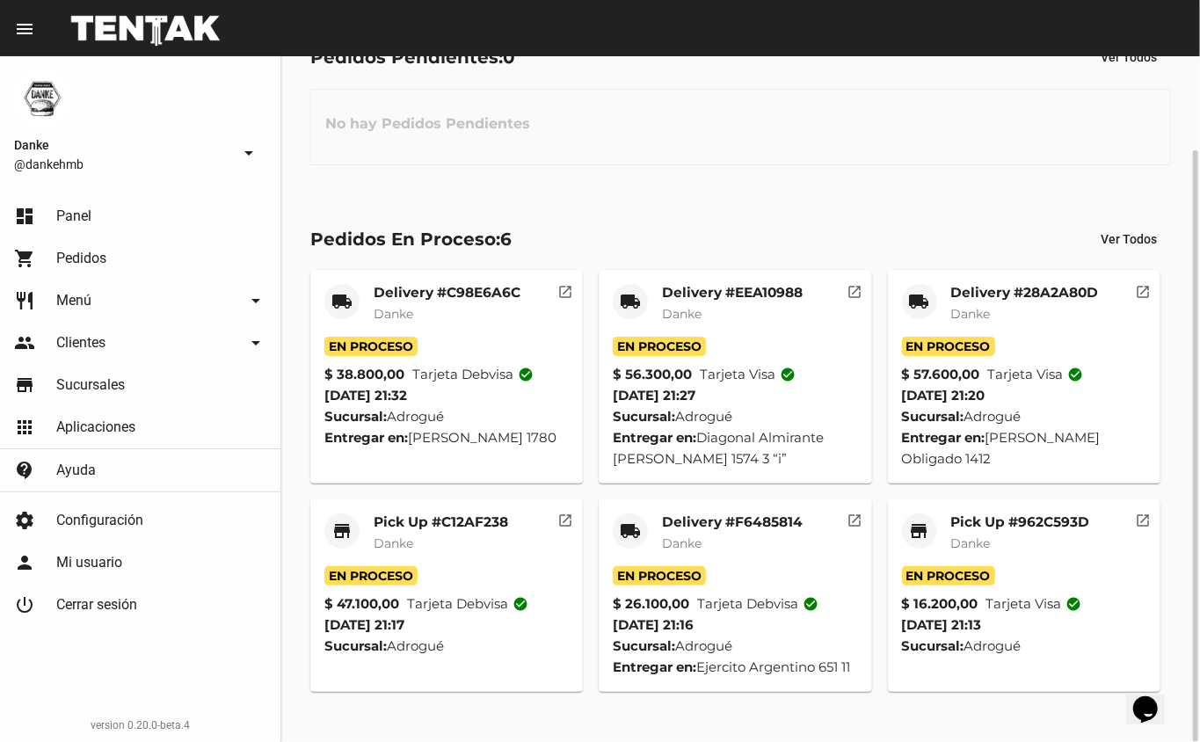
click at [732, 512] on mat-card "local_shipping Delivery #F6485814 Danke En Proceso $ 26.100,00 Tarjeta debvisa …" at bounding box center [735, 595] width 273 height 193
click at [732, 519] on mat-card-title "Delivery #F6485814" at bounding box center [732, 522] width 141 height 18
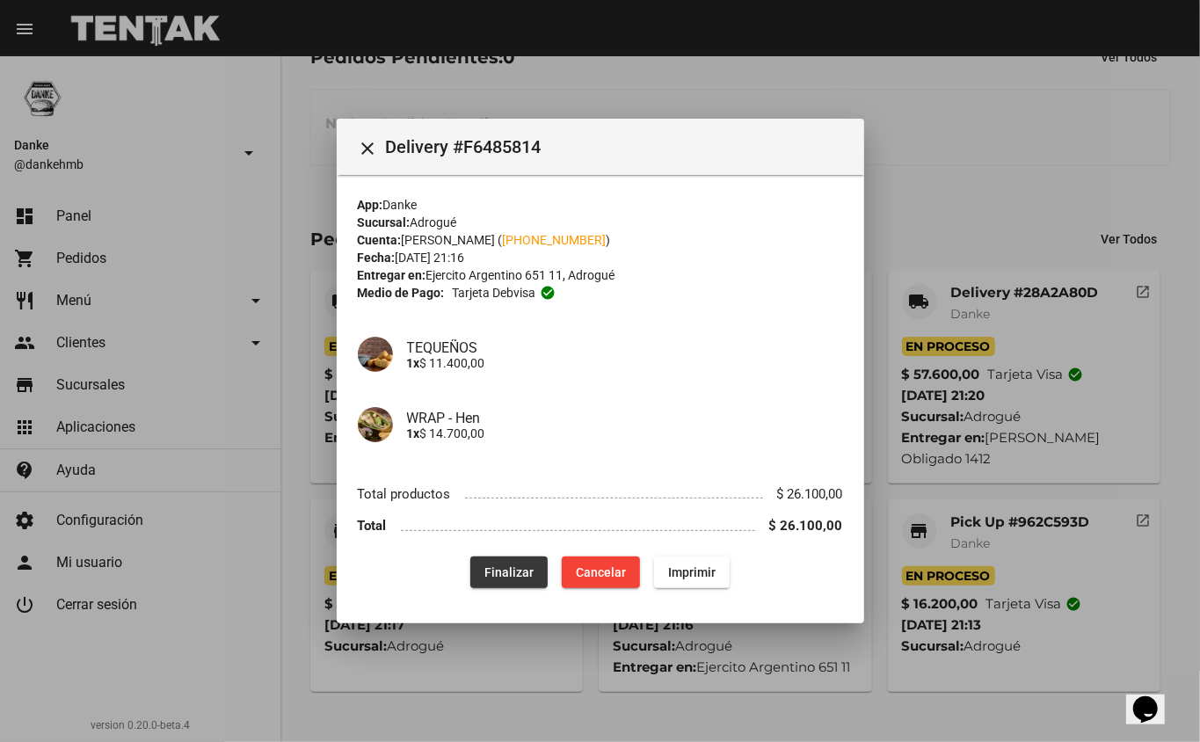
click at [520, 577] on span "Finalizar" at bounding box center [508, 572] width 49 height 14
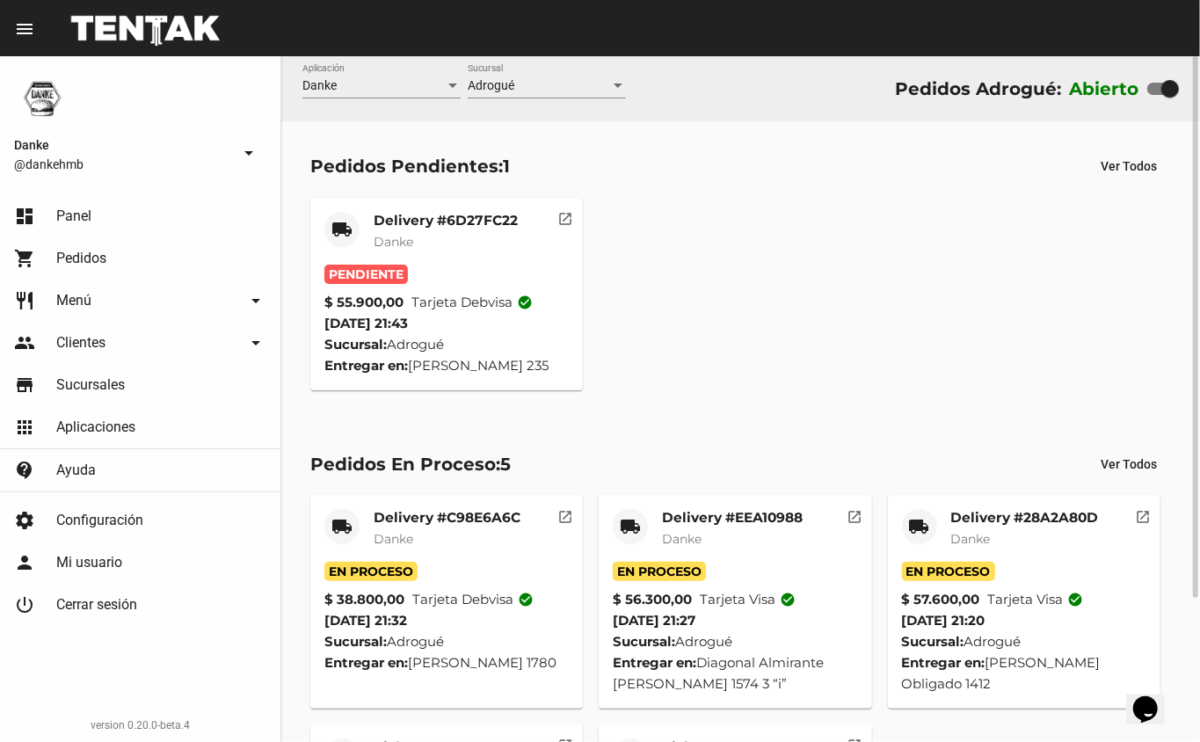
click at [430, 214] on mat-card-title "Delivery #6D27FC22" at bounding box center [446, 221] width 144 height 18
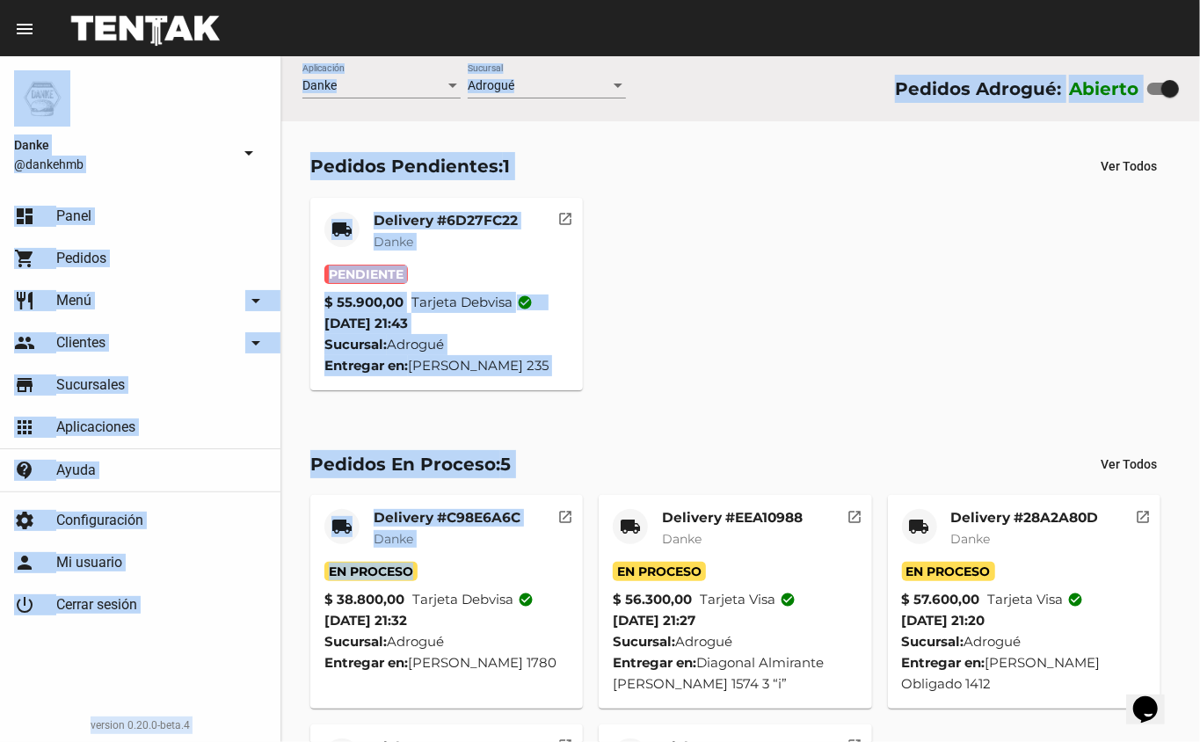
drag, startPoint x: 430, startPoint y: 214, endPoint x: 1130, endPoint y: 779, distance: 899.7
click at [1130, 741] on html "menu Resumen Danke @dankehmb arrow_drop_down dashboard Panel shopping_cart Pedi…" at bounding box center [600, 371] width 1200 height 742
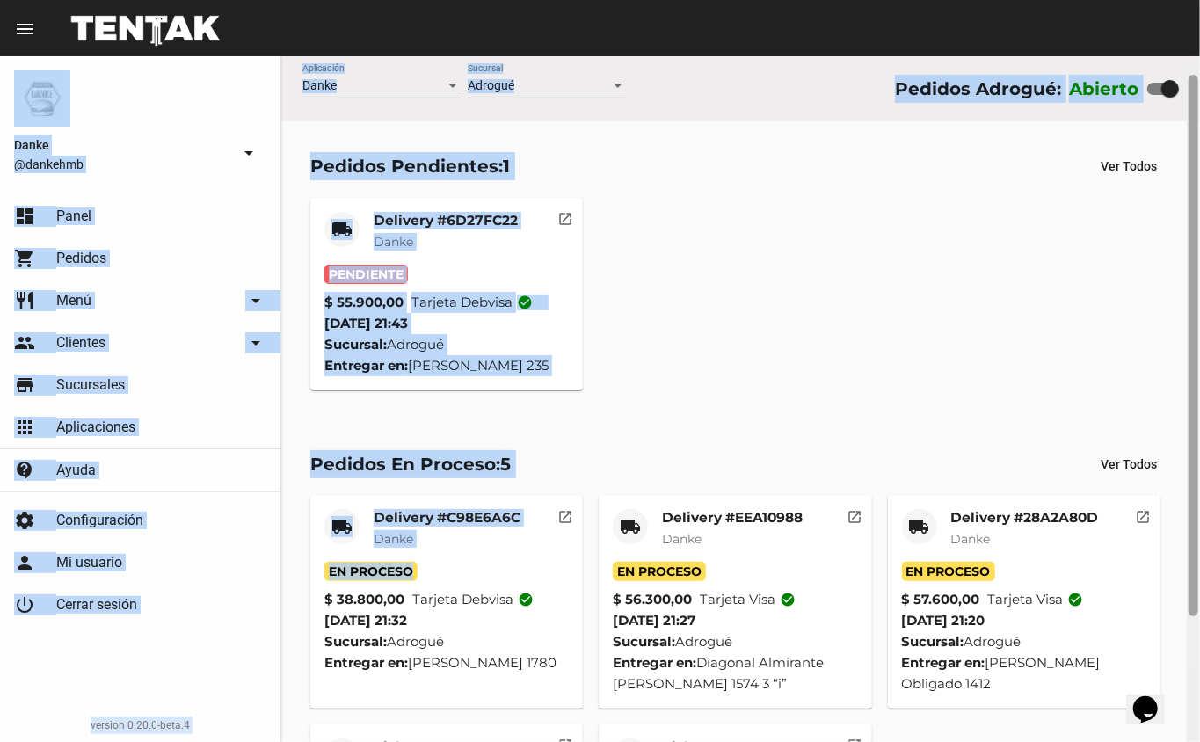
scroll to position [181, 0]
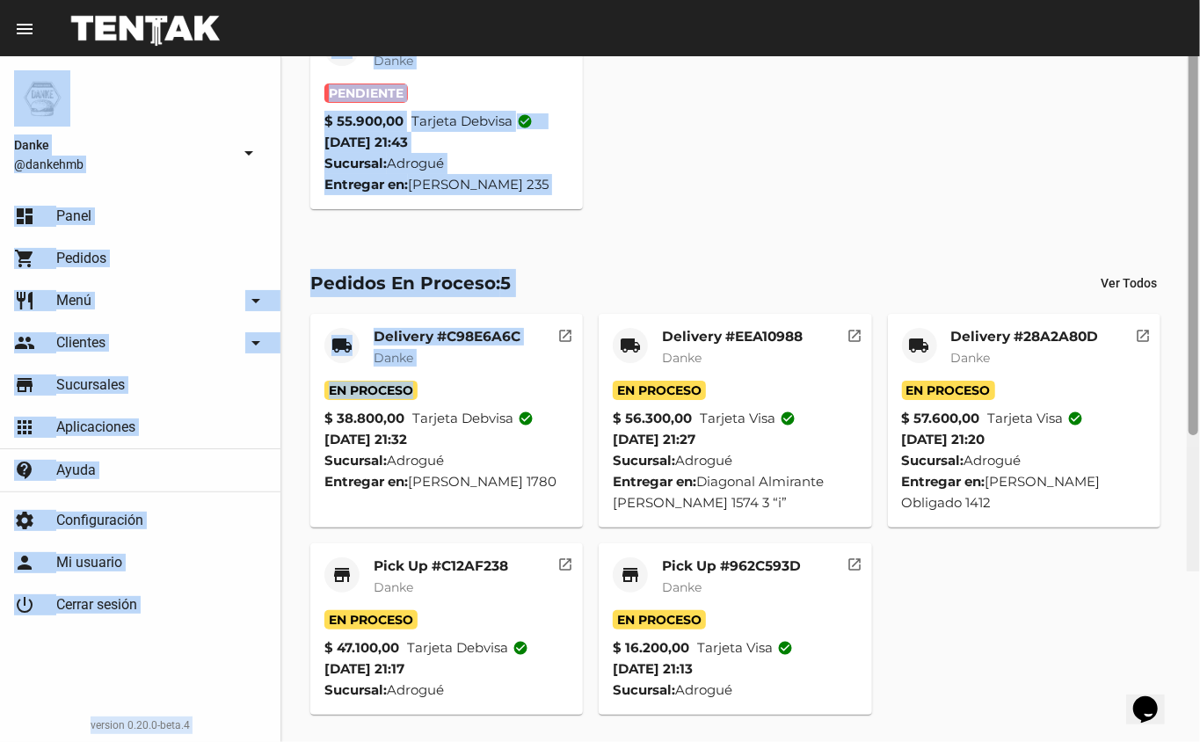
drag, startPoint x: 1194, startPoint y: 476, endPoint x: 1197, endPoint y: 722, distance: 246.2
click at [1197, 435] on div at bounding box center [1194, 165] width 10 height 542
click at [737, 582] on mat-card-subtitle "Danke" at bounding box center [731, 587] width 139 height 18
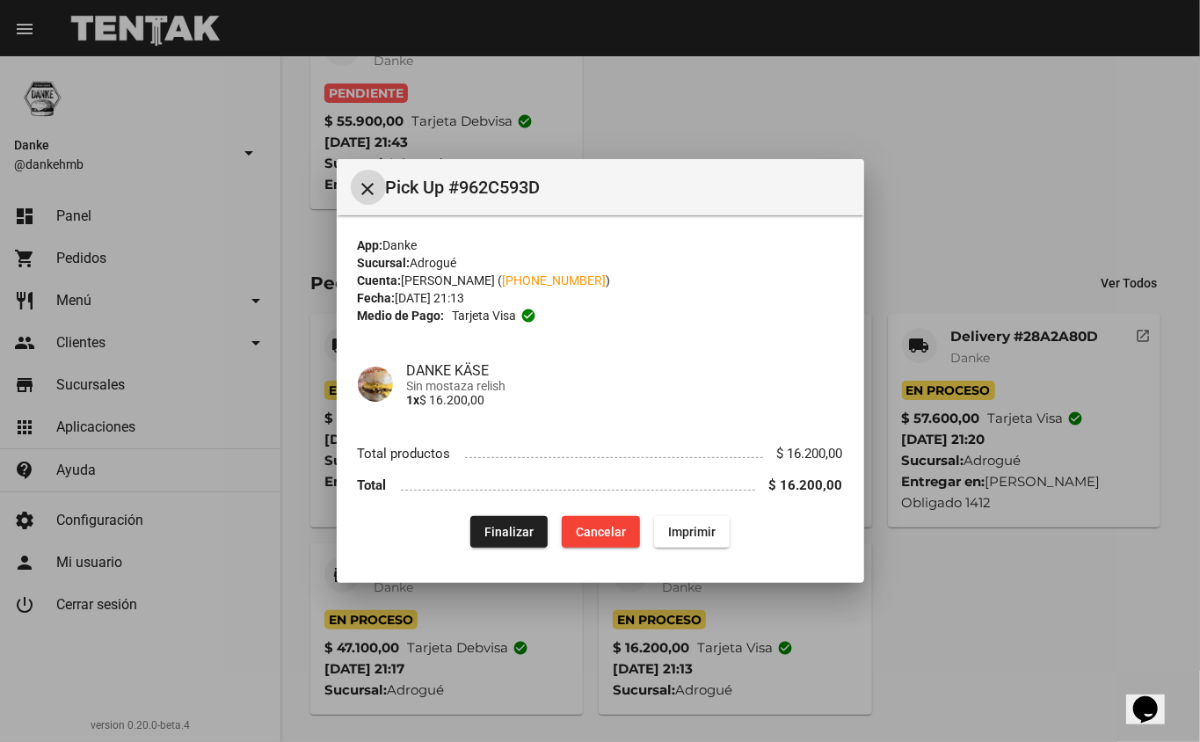
click at [513, 516] on button "Finalizar" at bounding box center [508, 532] width 77 height 32
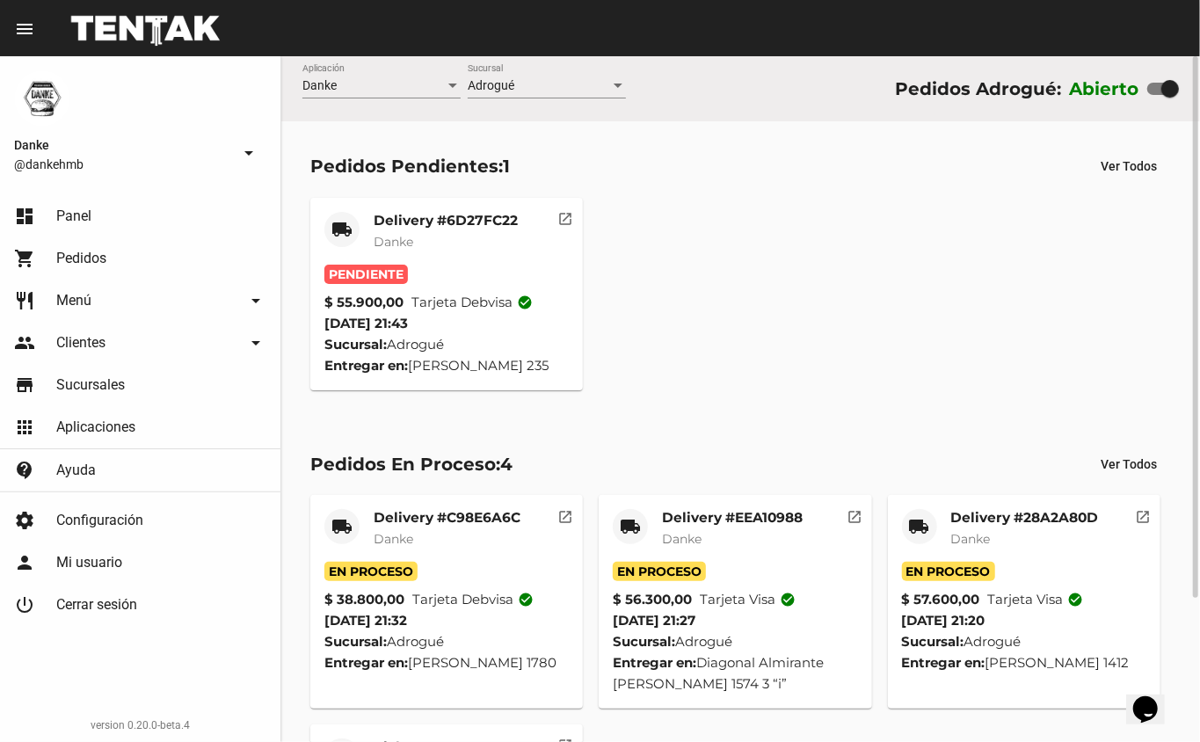
click at [486, 222] on mat-card-title "Delivery #6D27FC22" at bounding box center [446, 221] width 144 height 18
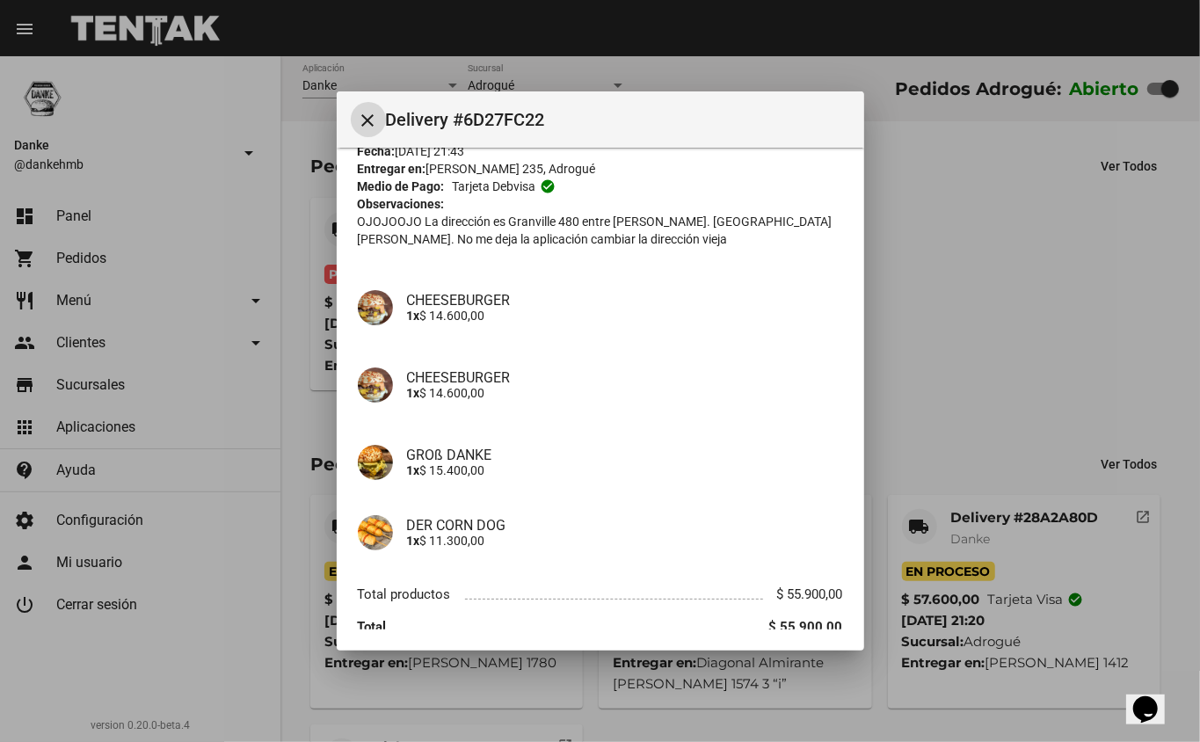
scroll to position [152, 0]
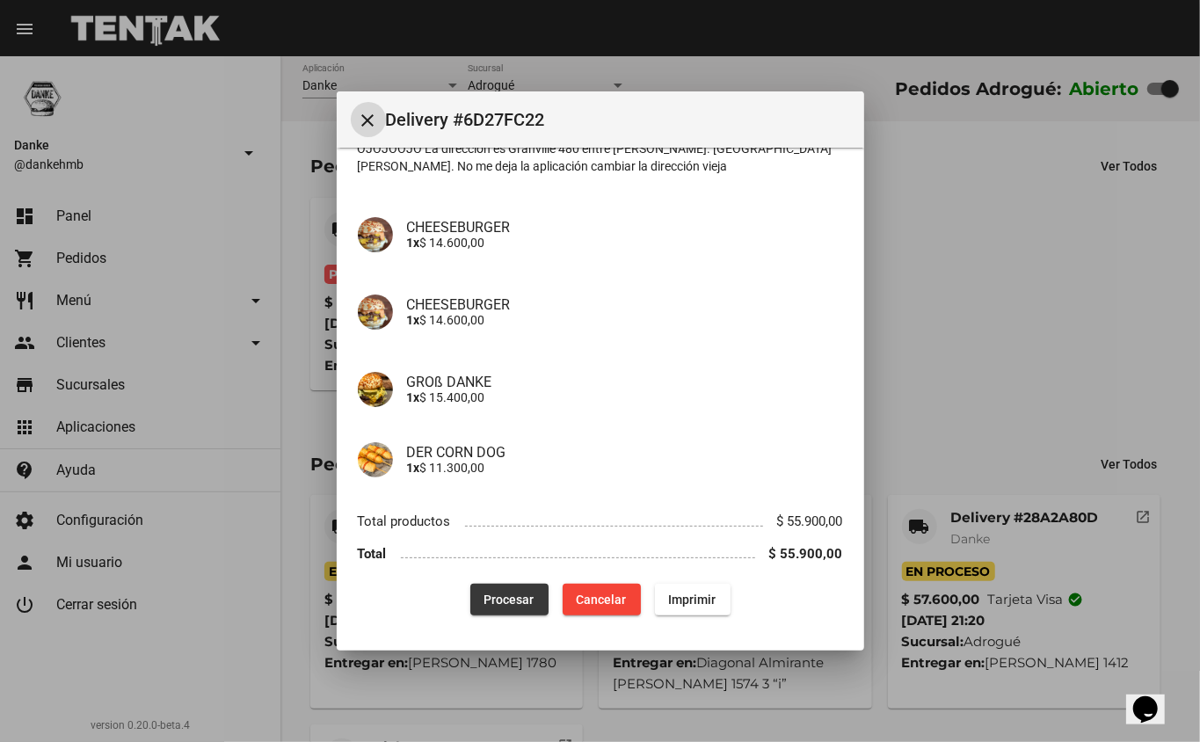
click at [503, 603] on span "Procesar" at bounding box center [509, 599] width 50 height 14
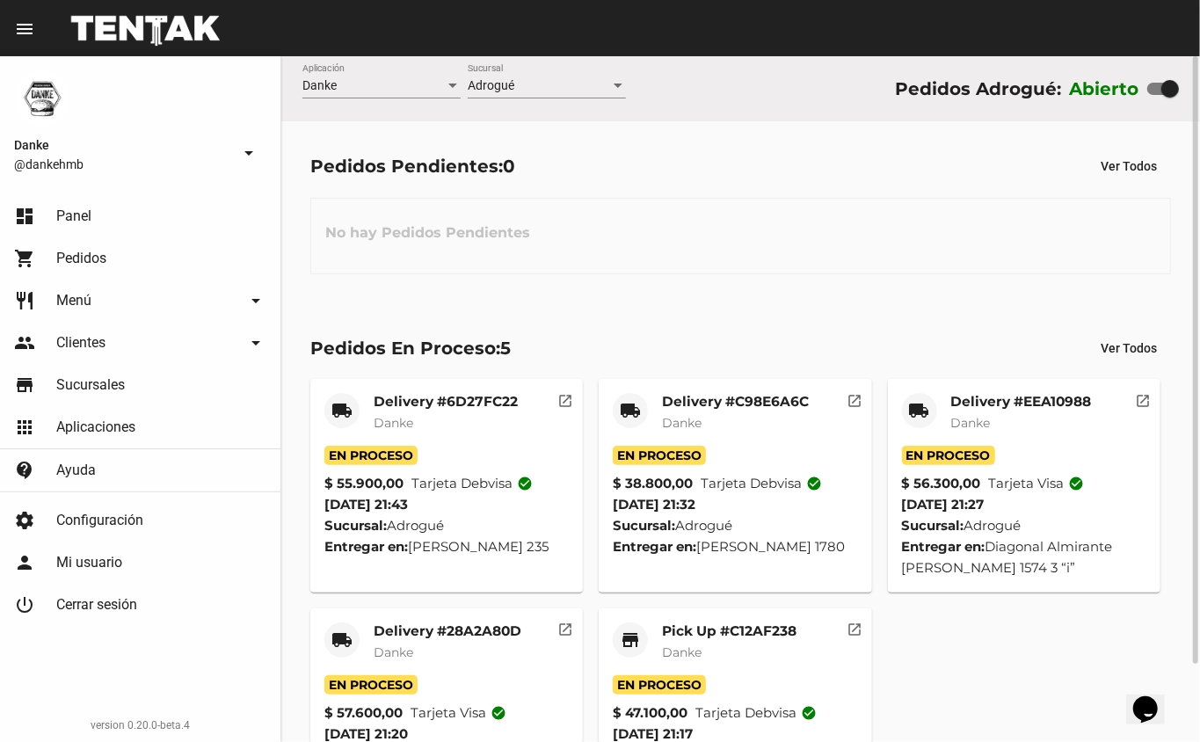
click at [789, 661] on mat-card-subtitle "Danke" at bounding box center [729, 652] width 134 height 18
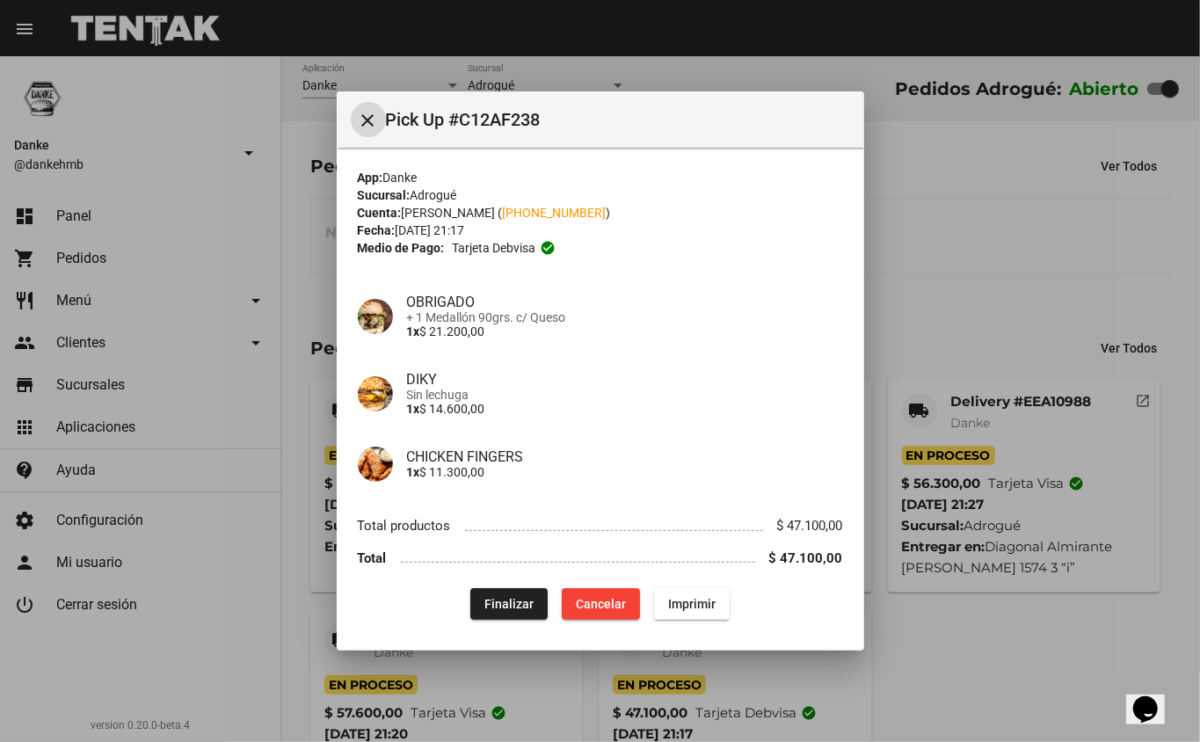
click at [511, 607] on span "Finalizar" at bounding box center [508, 604] width 49 height 14
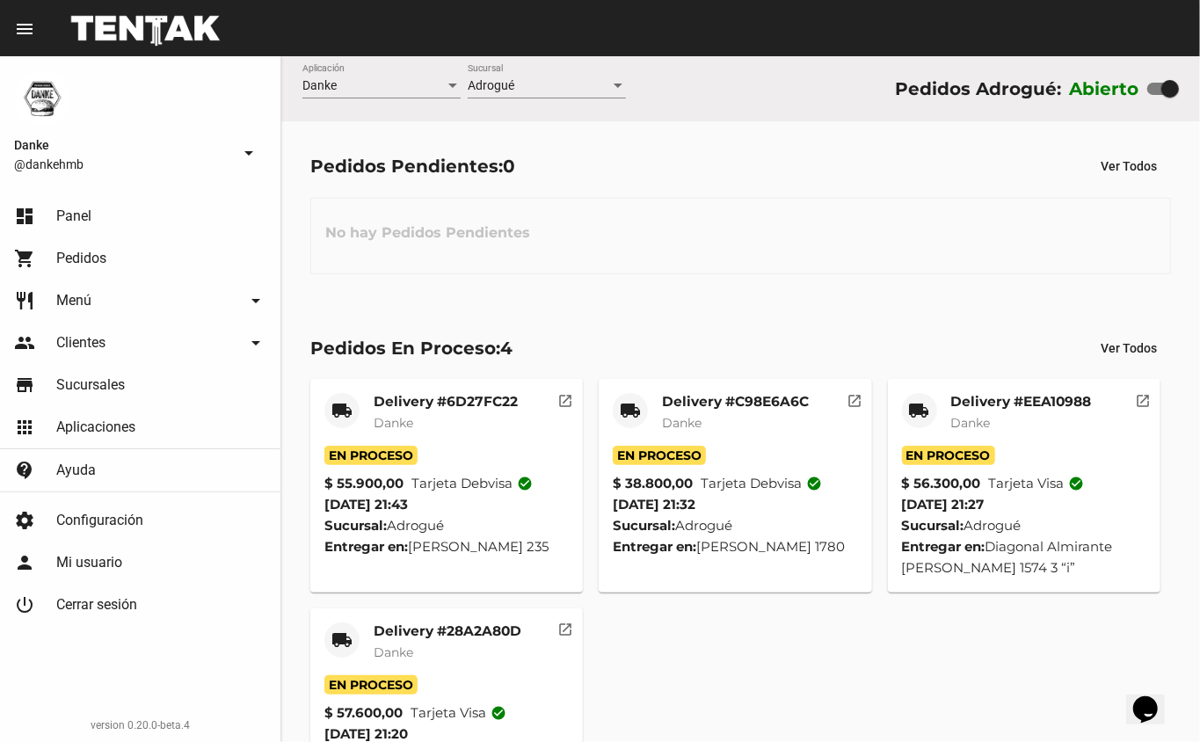
click at [1048, 402] on mat-card-title "Delivery #EEA10988" at bounding box center [1021, 402] width 141 height 18
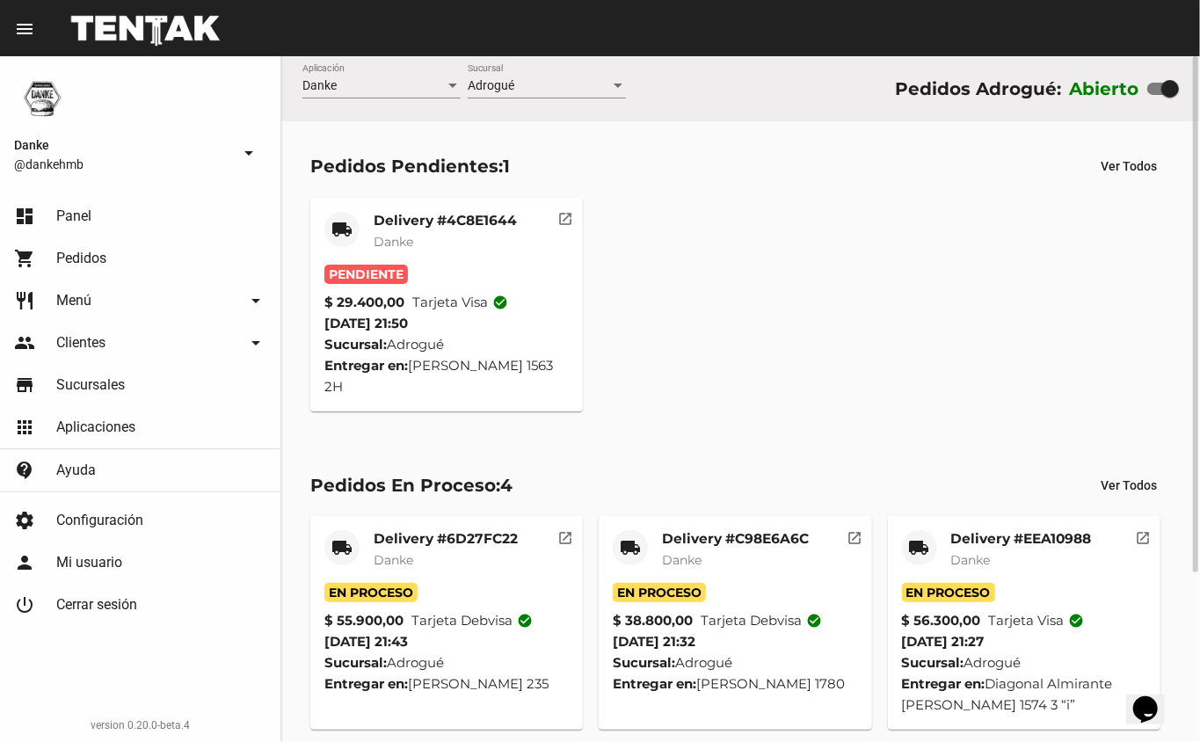
click at [485, 226] on mat-card-title "Delivery #4C8E1644" at bounding box center [445, 221] width 143 height 18
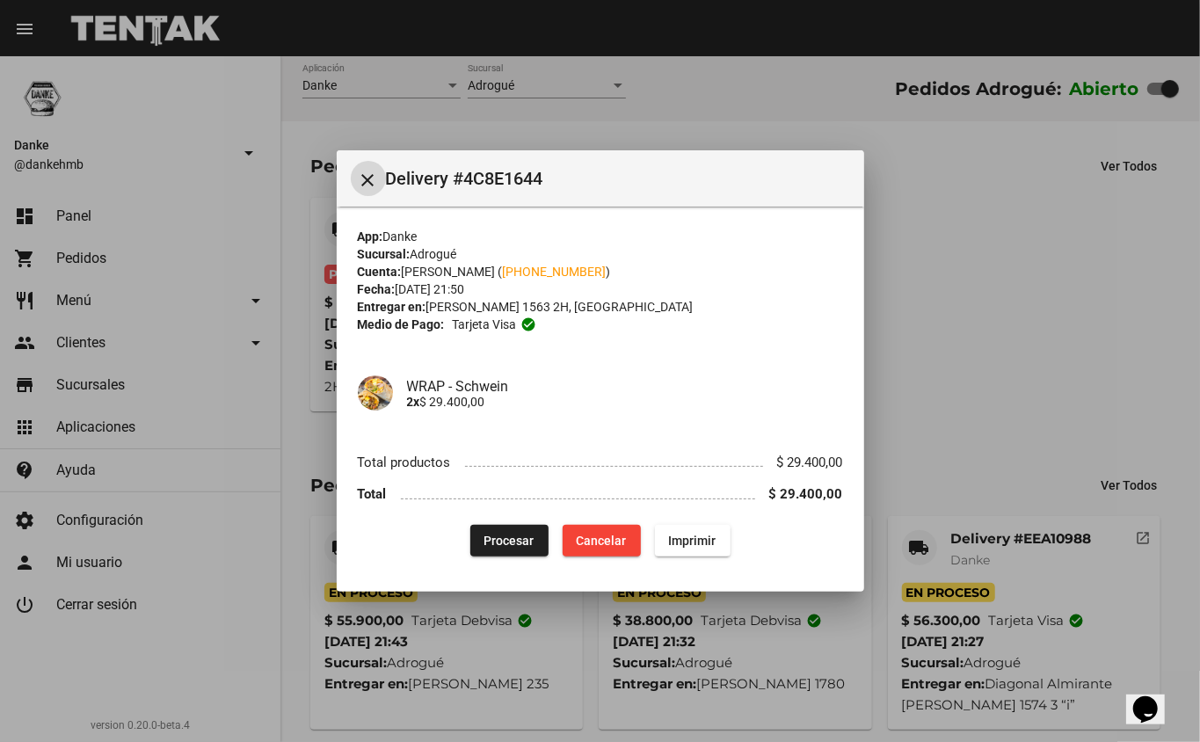
click at [506, 536] on span "Procesar" at bounding box center [509, 541] width 50 height 14
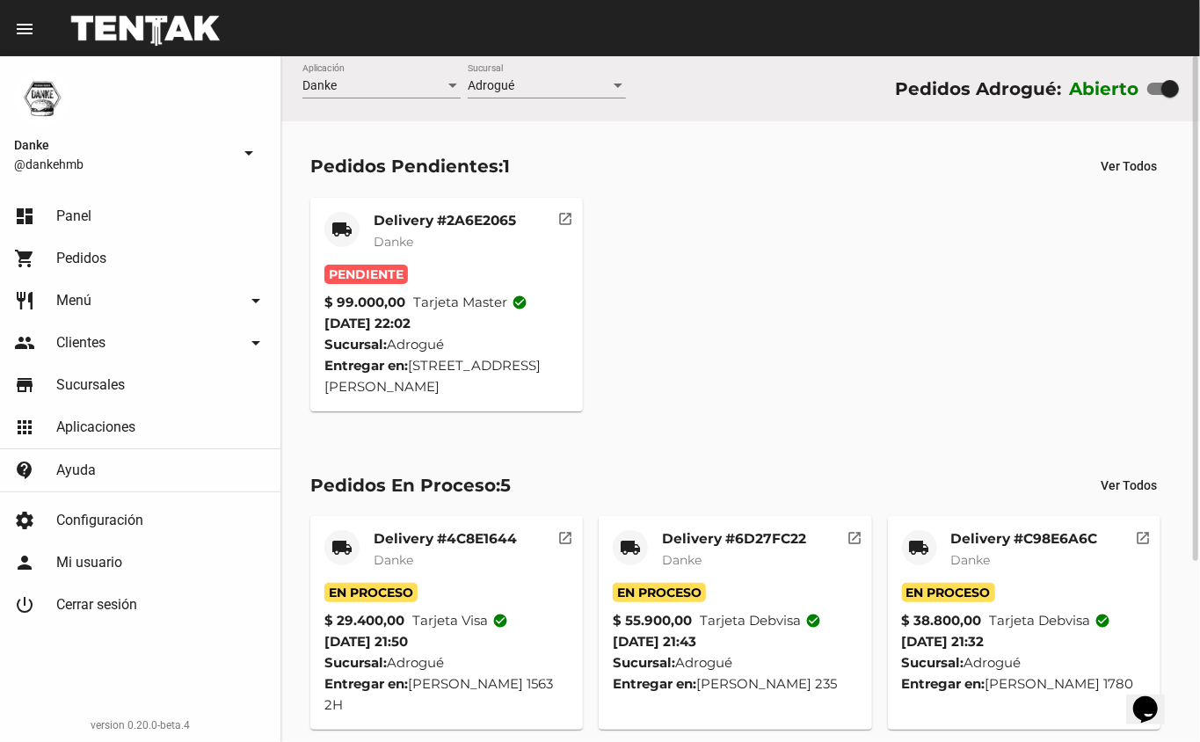
click at [505, 236] on mat-card-subtitle "Danke" at bounding box center [445, 242] width 142 height 18
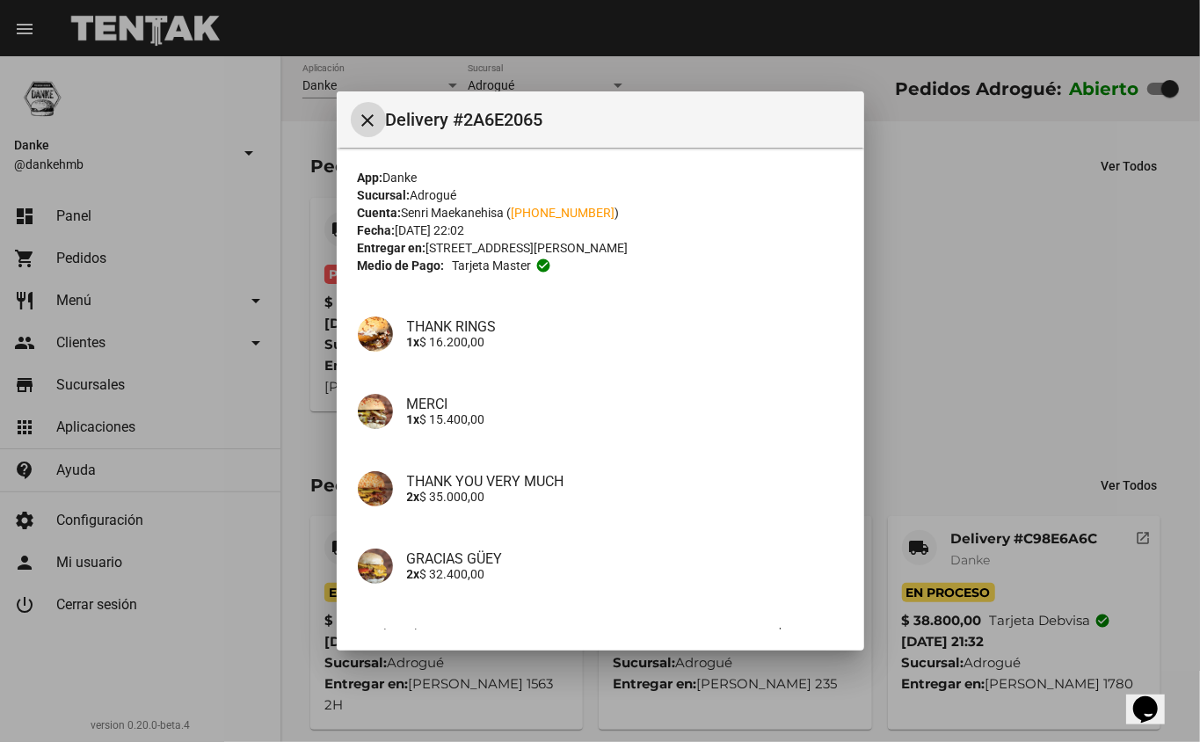
scroll to position [113, 0]
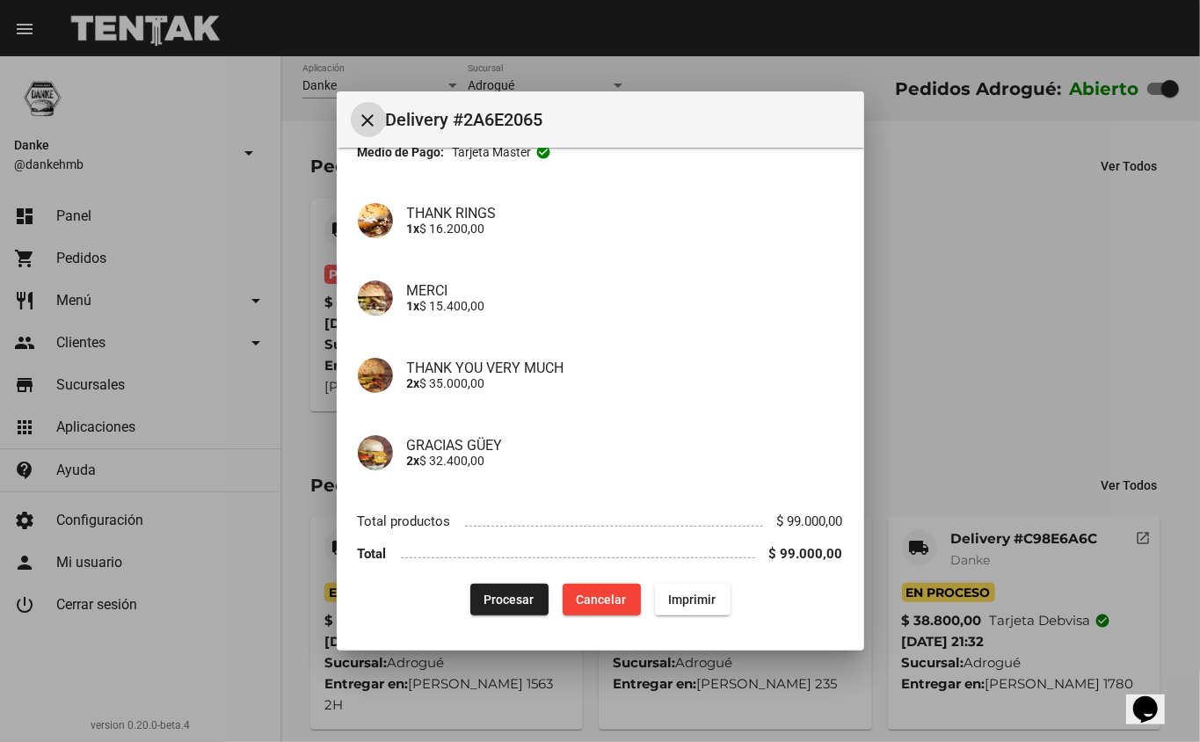
click at [501, 599] on span "Procesar" at bounding box center [509, 599] width 50 height 14
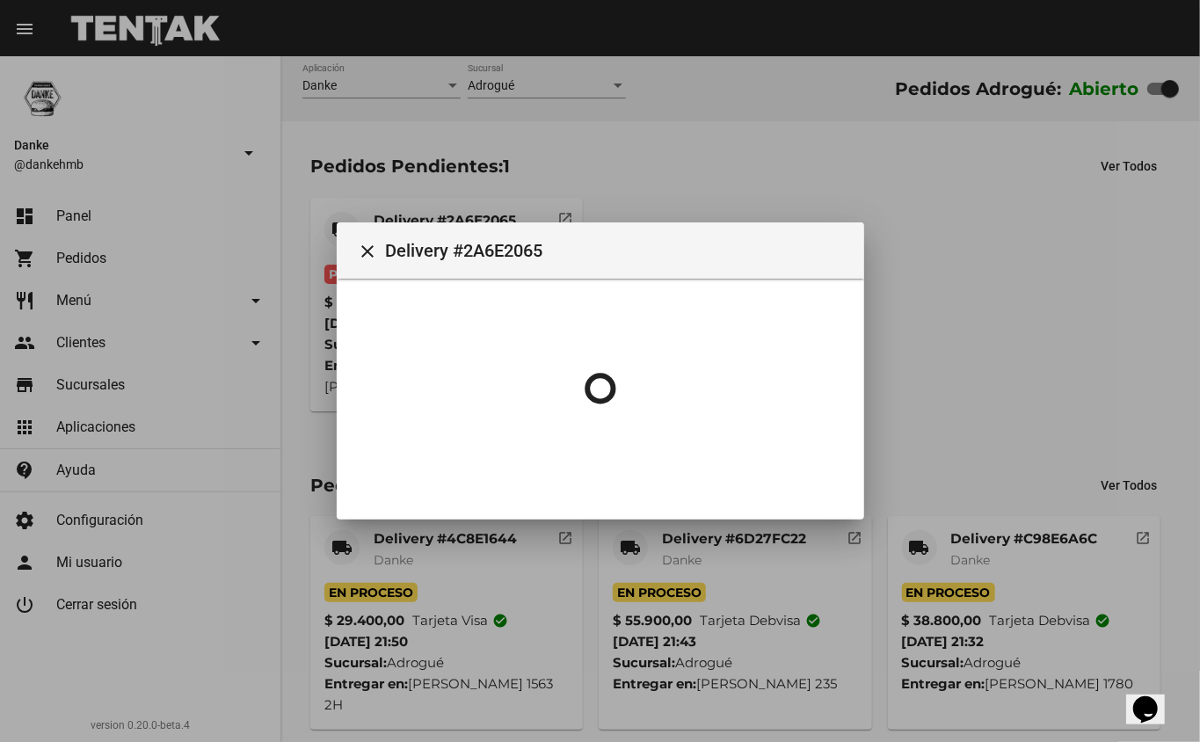
scroll to position [0, 0]
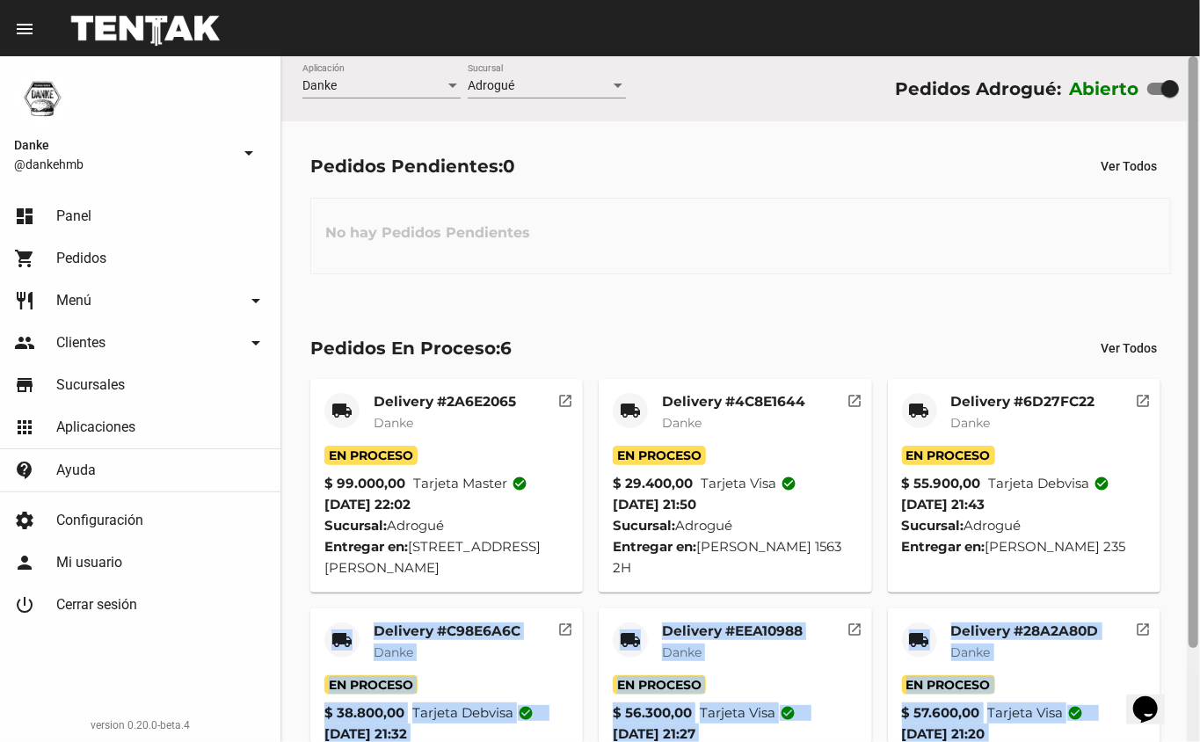
drag, startPoint x: 501, startPoint y: 599, endPoint x: 1199, endPoint y: 369, distance: 734.7
click at [1199, 369] on div "Danke Aplicación Adrogué Sucursal Pedidos Adrogué: Abierto Pedidos Pendientes: …" at bounding box center [740, 399] width 919 height 686
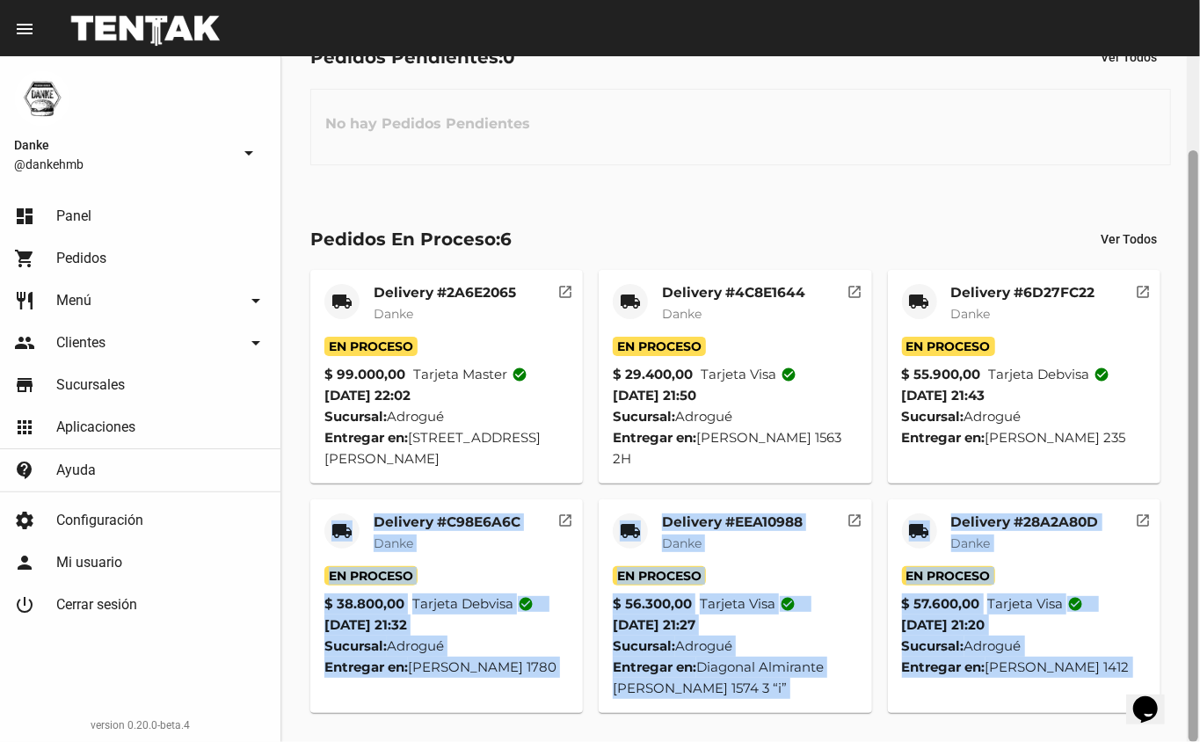
drag, startPoint x: 1197, startPoint y: 366, endPoint x: 1189, endPoint y: 545, distance: 179.5
click at [1189, 542] on div at bounding box center [1194, 446] width 10 height 592
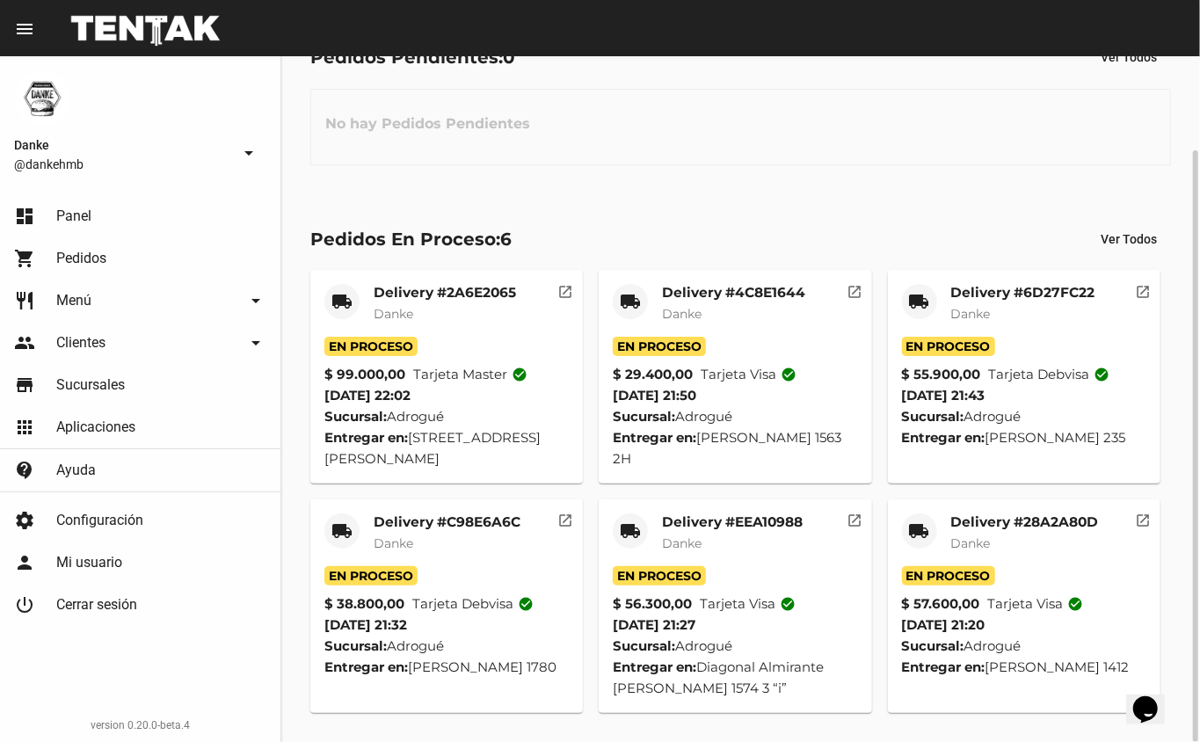
click at [680, 173] on div "Pedidos Pendientes: 0 Ver Todos No hay Pedidos Pendientes" at bounding box center [740, 102] width 919 height 181
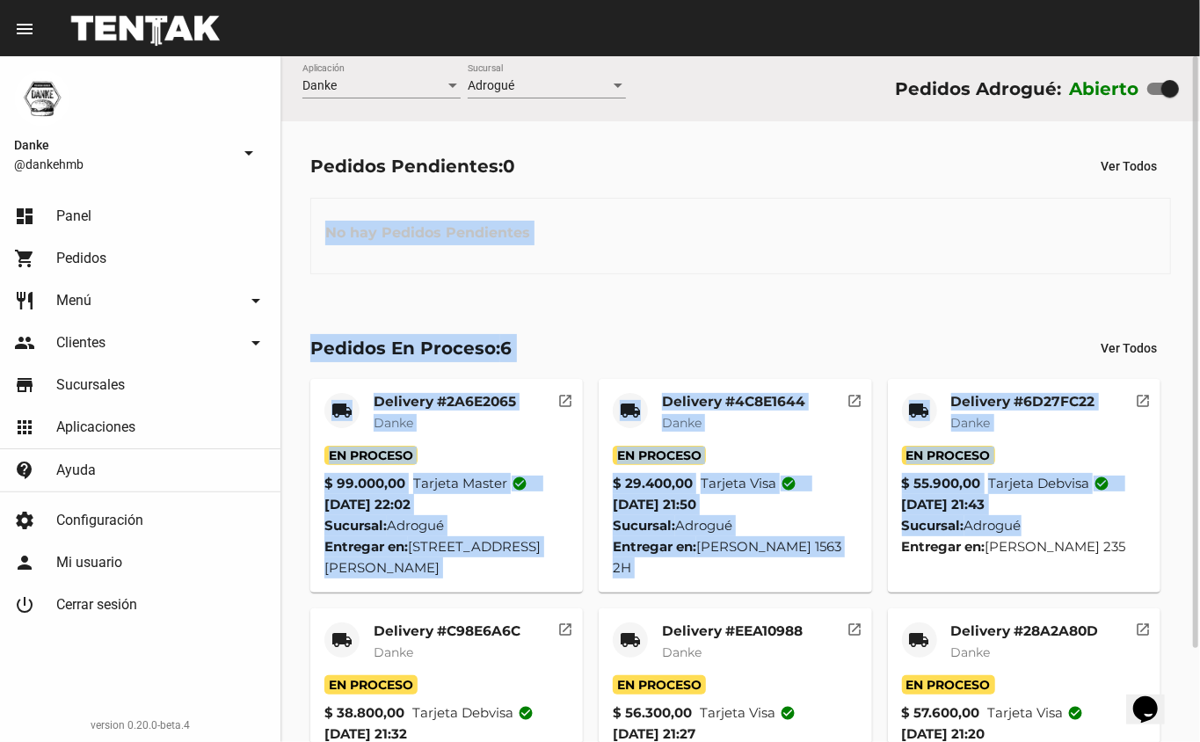
drag, startPoint x: 0, startPoint y: 0, endPoint x: 1166, endPoint y: 529, distance: 1280.2
click at [1166, 529] on flou-dashboard-view "Danke Aplicación Adrogué Sucursal Pedidos Adrogué: Abierto Pedidos Pendientes: …" at bounding box center [740, 453] width 919 height 795
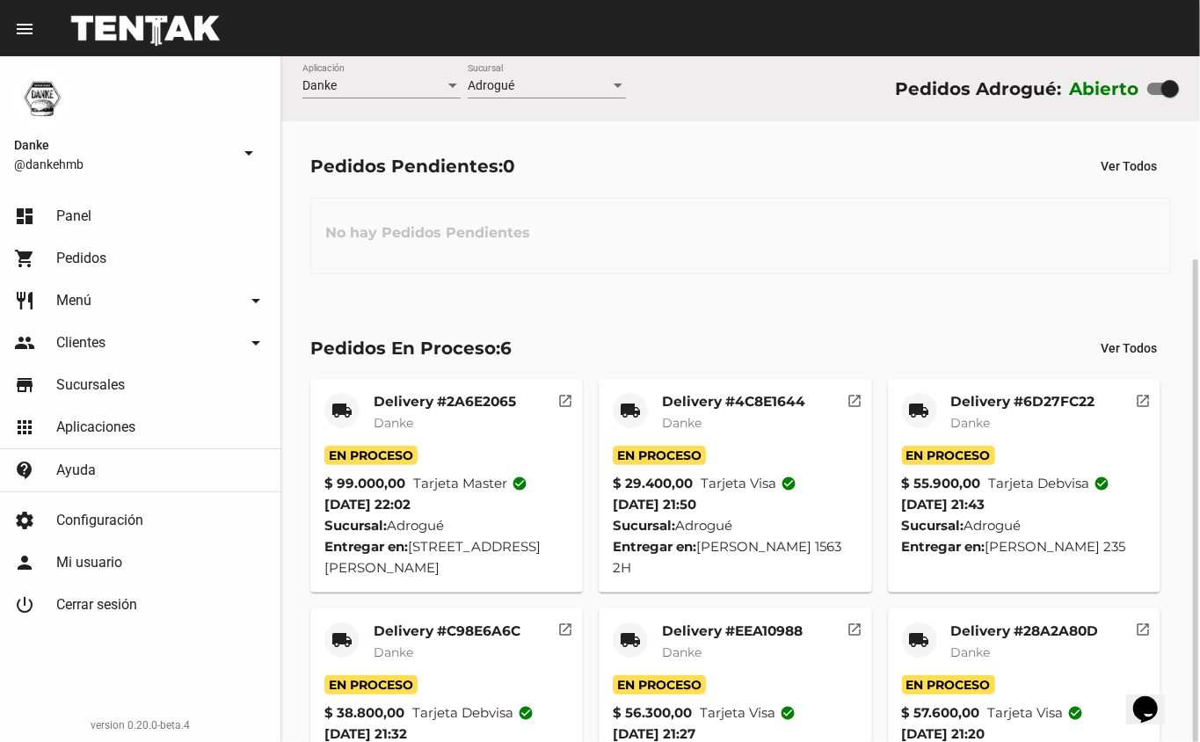
scroll to position [109, 0]
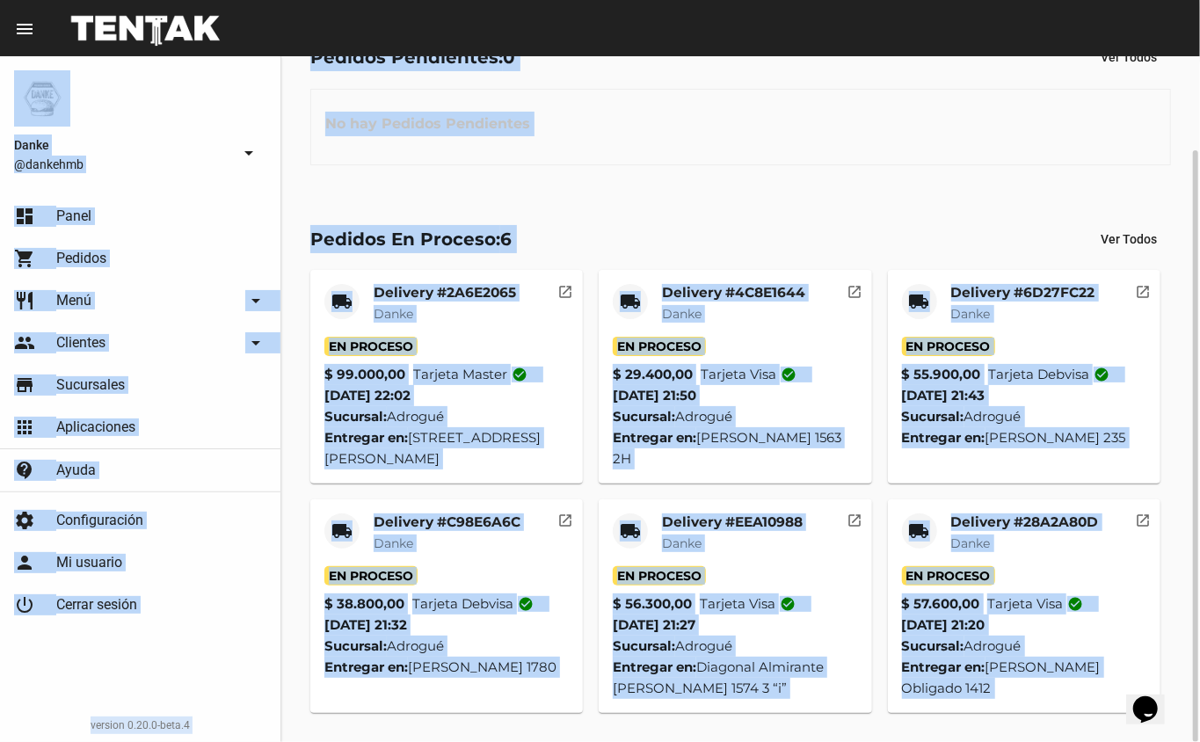
drag, startPoint x: 1199, startPoint y: 500, endPoint x: 1199, endPoint y: 796, distance: 296.2
click at [1199, 741] on html "menu Resumen Danke @dankehmb arrow_drop_down dashboard Panel shopping_cart Pedi…" at bounding box center [600, 371] width 1200 height 742
click at [1000, 690] on mat-card "local_shipping Delivery #28A2A80D Danke En Proceso $ 57.600,00 Tarjeta visa che…" at bounding box center [1024, 606] width 273 height 214
click at [1002, 525] on mat-card-title "Delivery #28A2A80D" at bounding box center [1025, 522] width 148 height 18
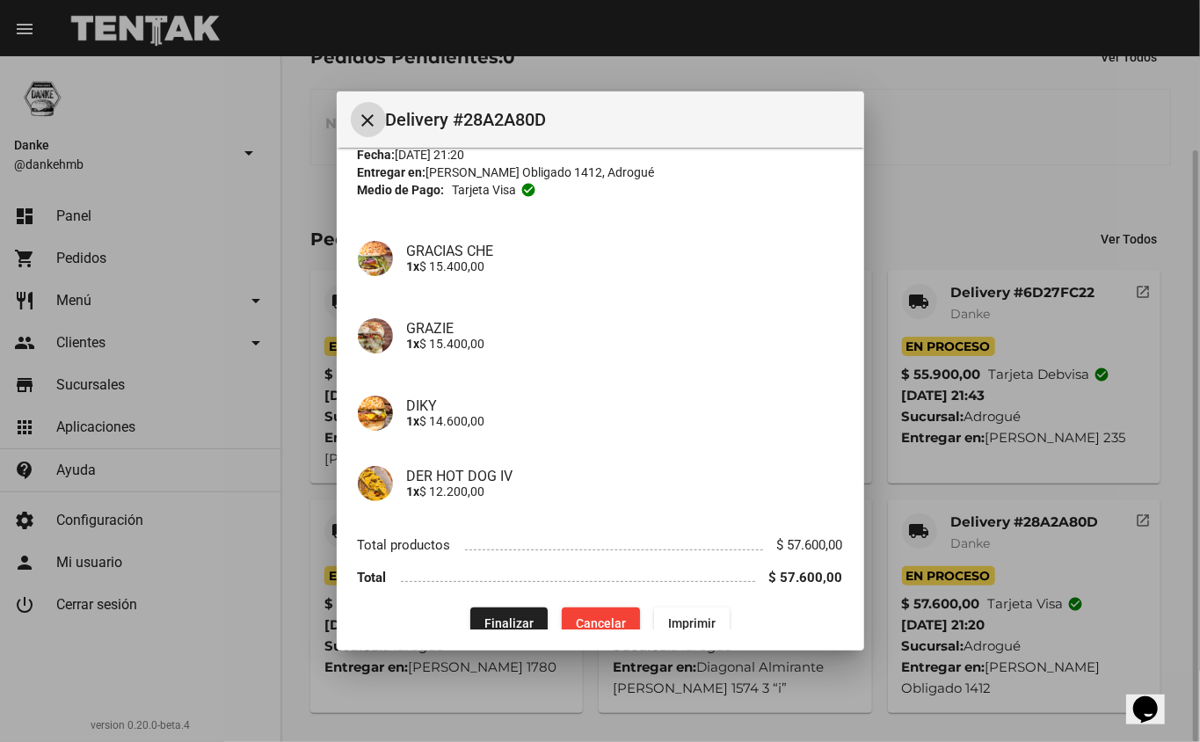
scroll to position [99, 0]
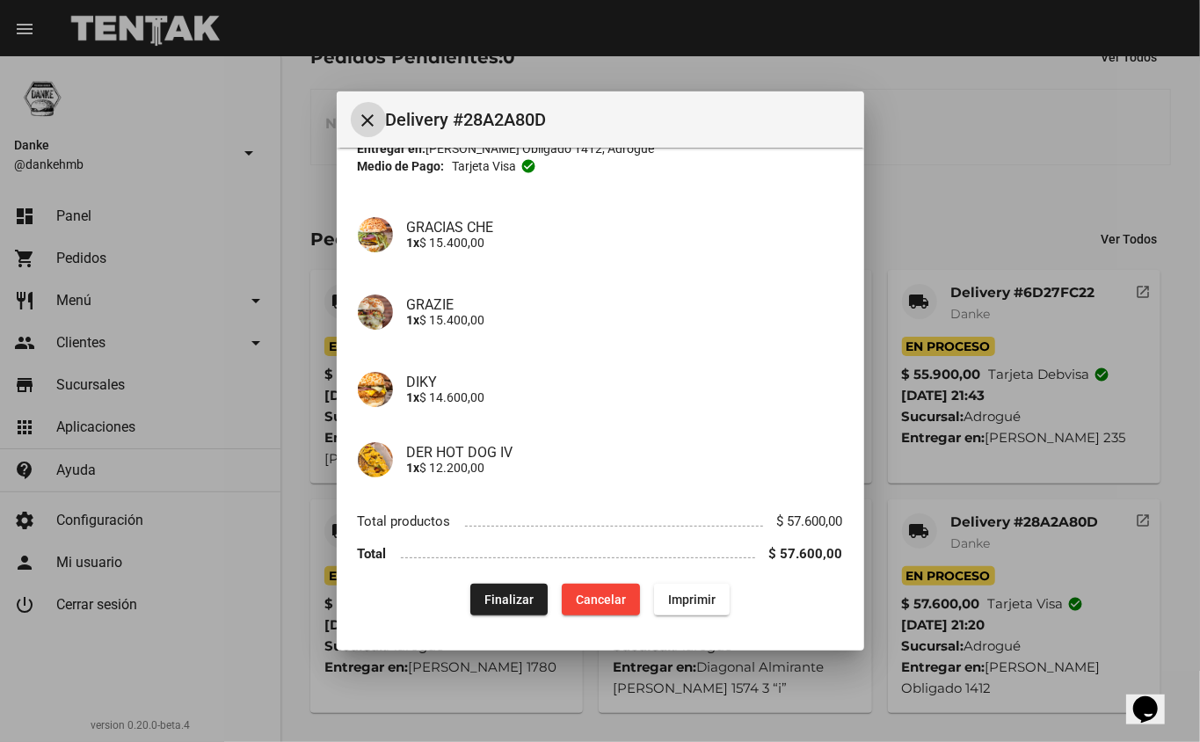
click at [505, 599] on span "Finalizar" at bounding box center [508, 599] width 49 height 14
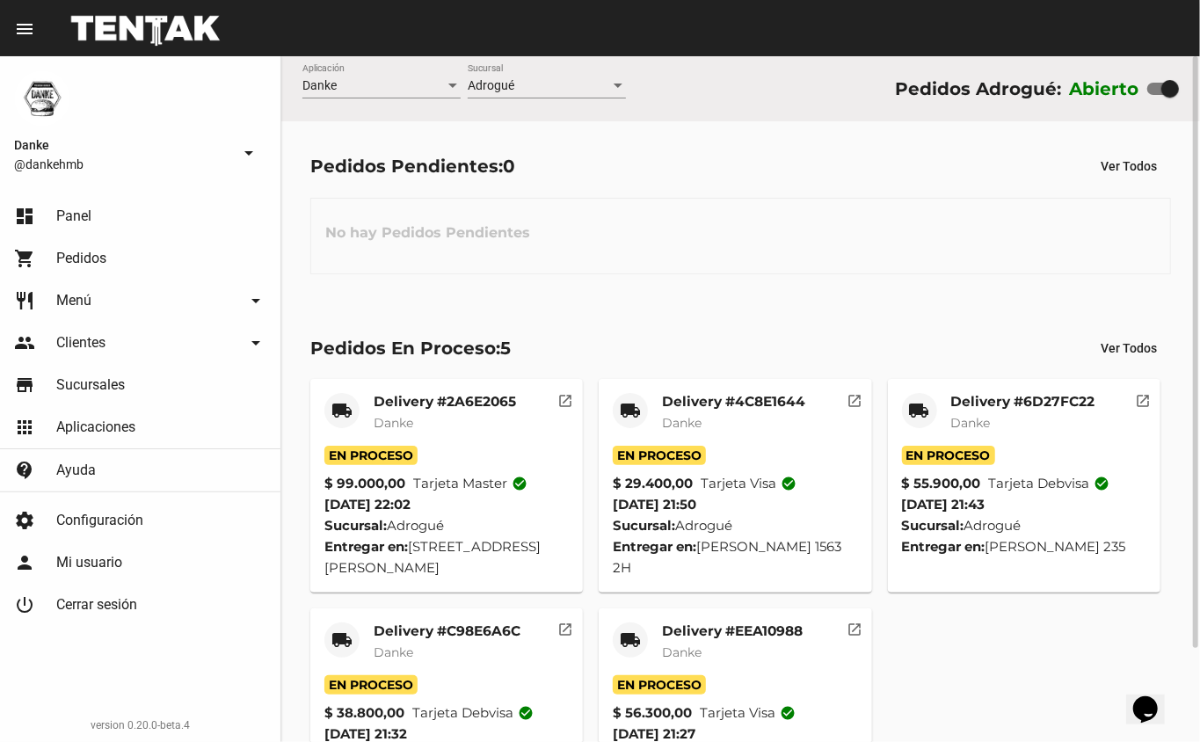
click at [753, 637] on mat-card-title "Delivery #EEA10988" at bounding box center [732, 631] width 141 height 18
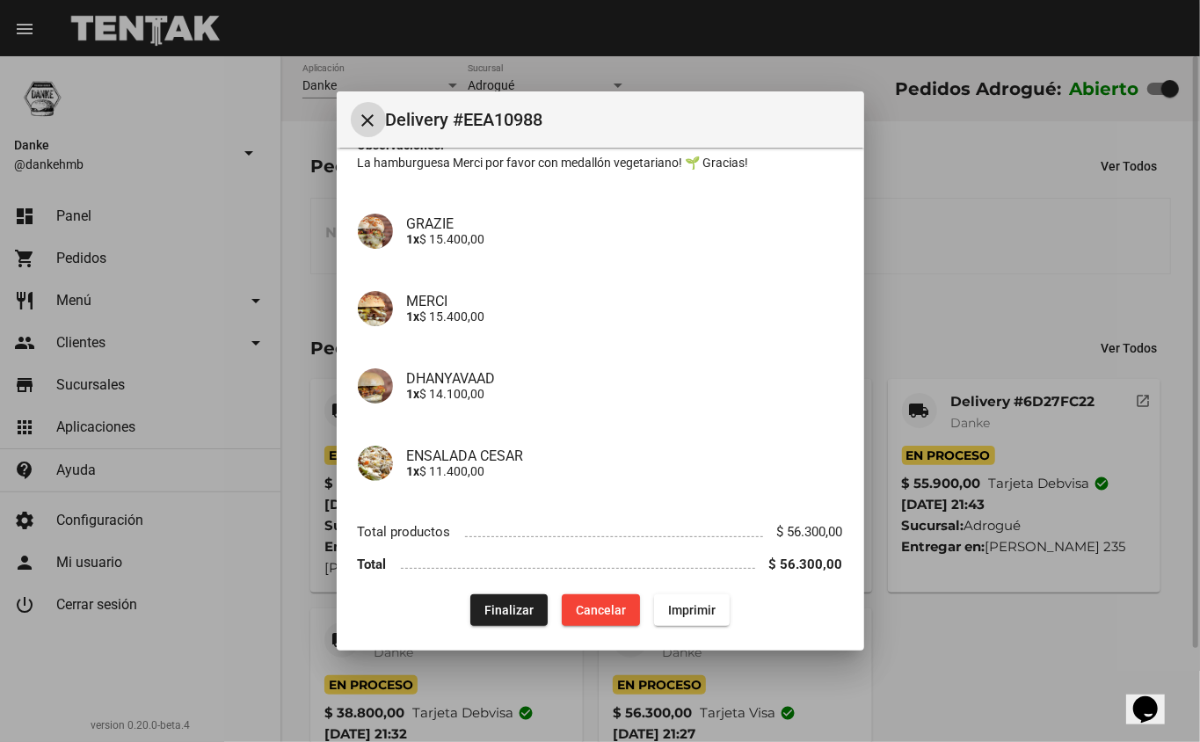
scroll to position [149, 0]
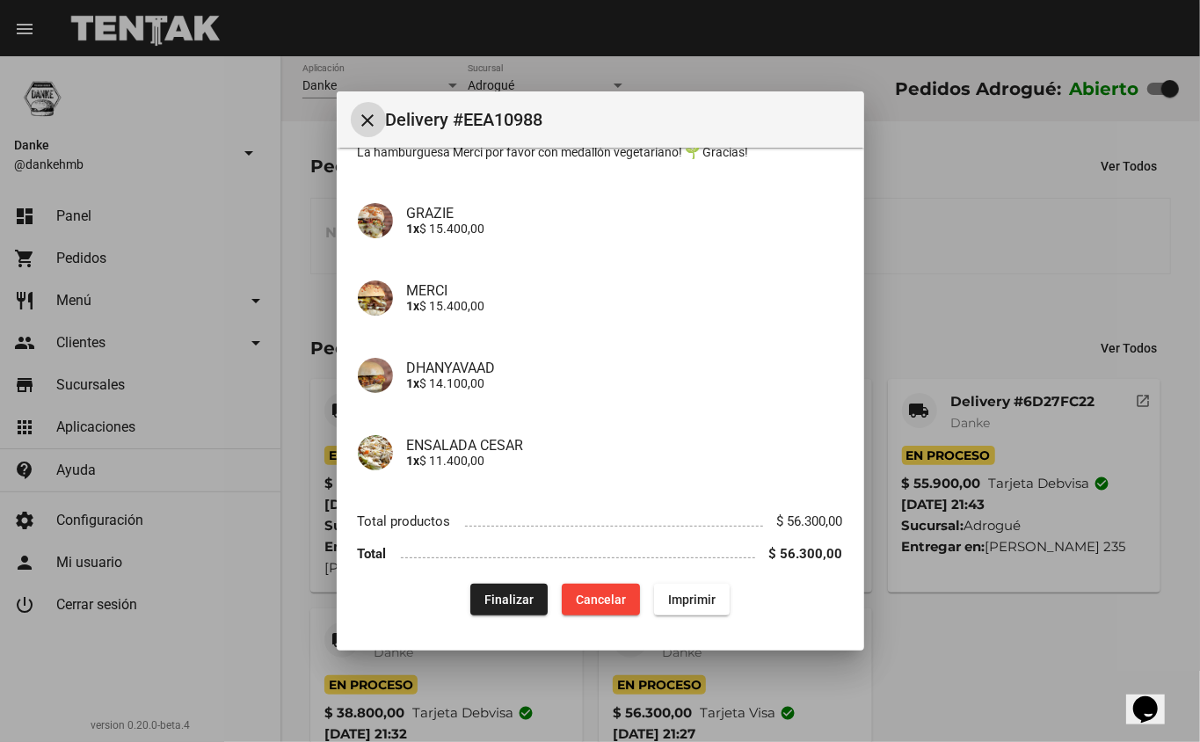
click at [505, 599] on span "Finalizar" at bounding box center [508, 599] width 49 height 14
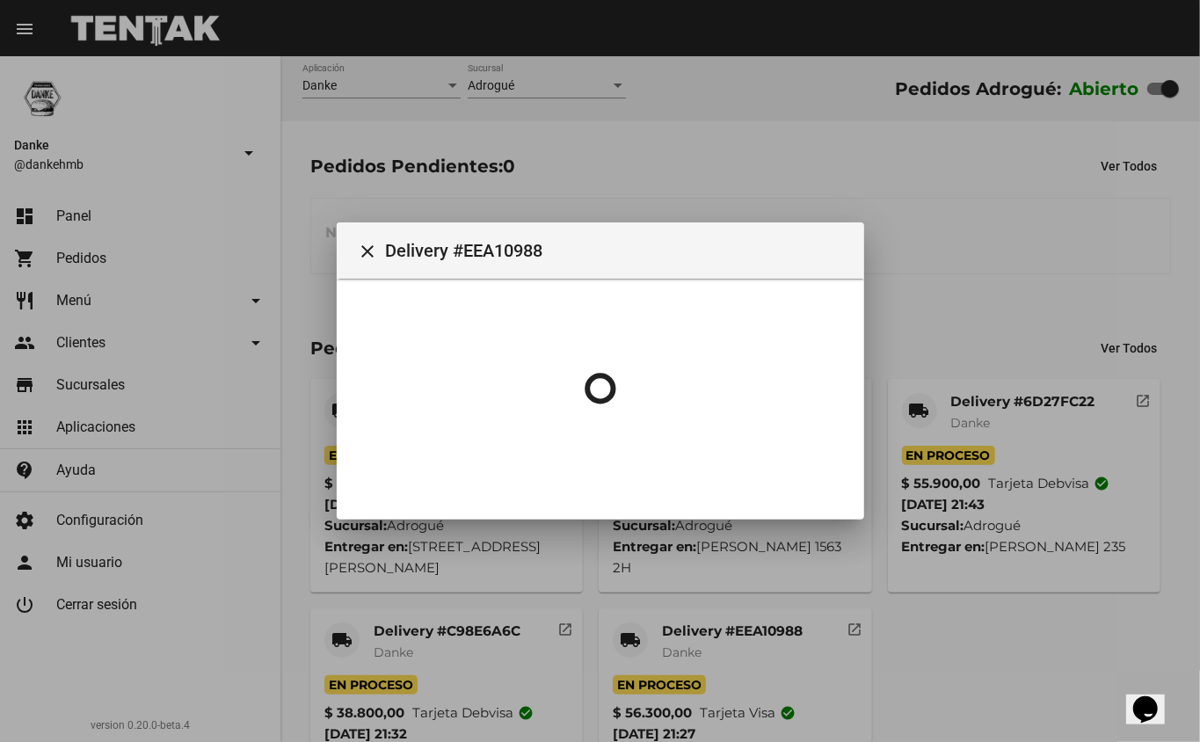
scroll to position [0, 0]
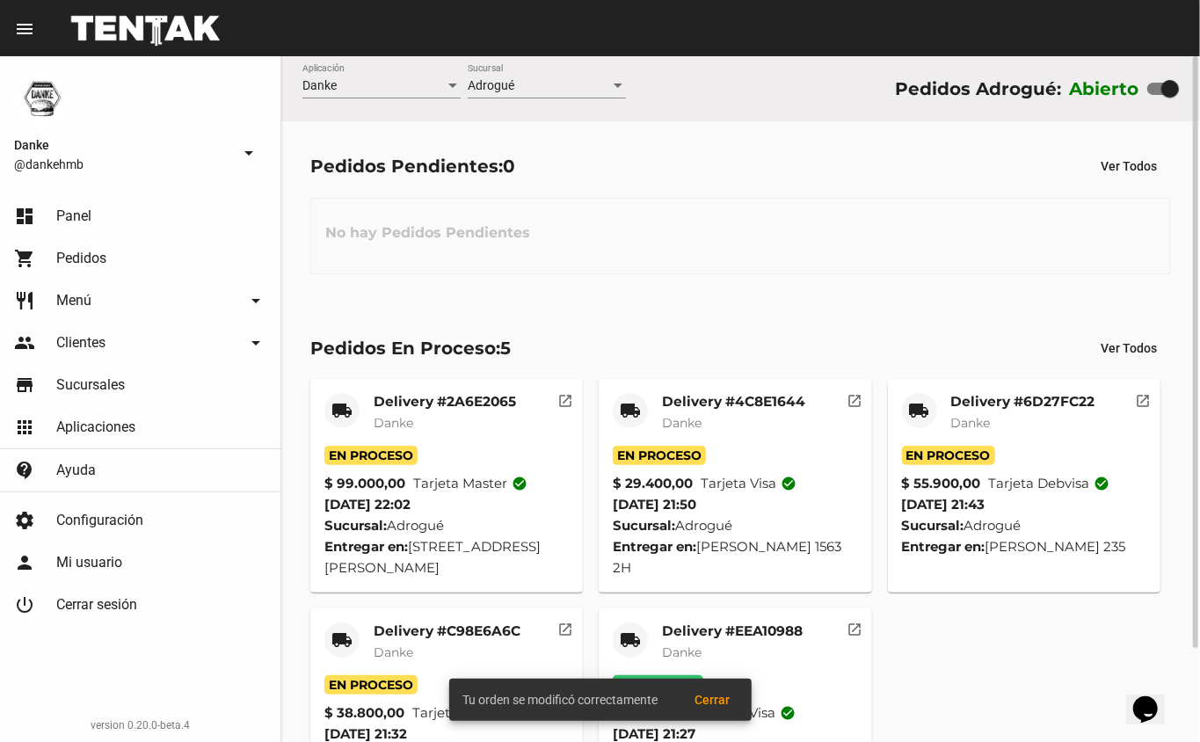
click at [454, 631] on mat-card-title "Delivery #C98E6A6C" at bounding box center [447, 631] width 147 height 18
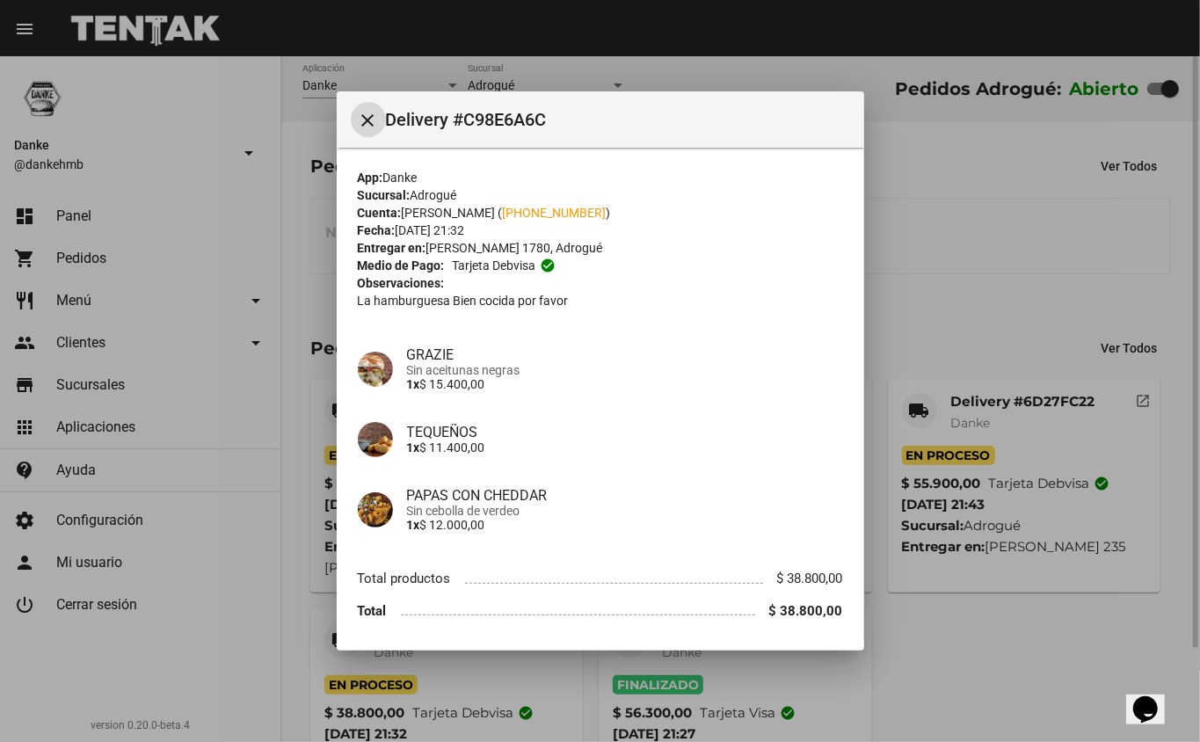
scroll to position [57, 0]
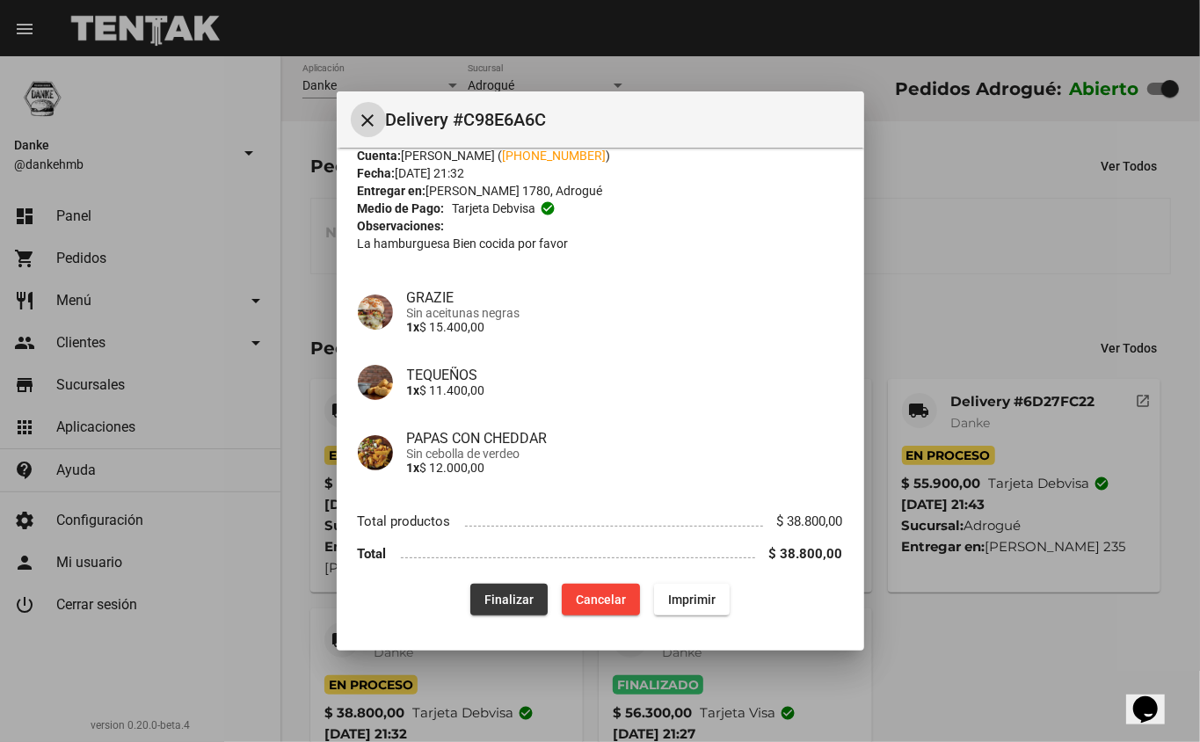
click at [506, 599] on span "Finalizar" at bounding box center [508, 599] width 49 height 14
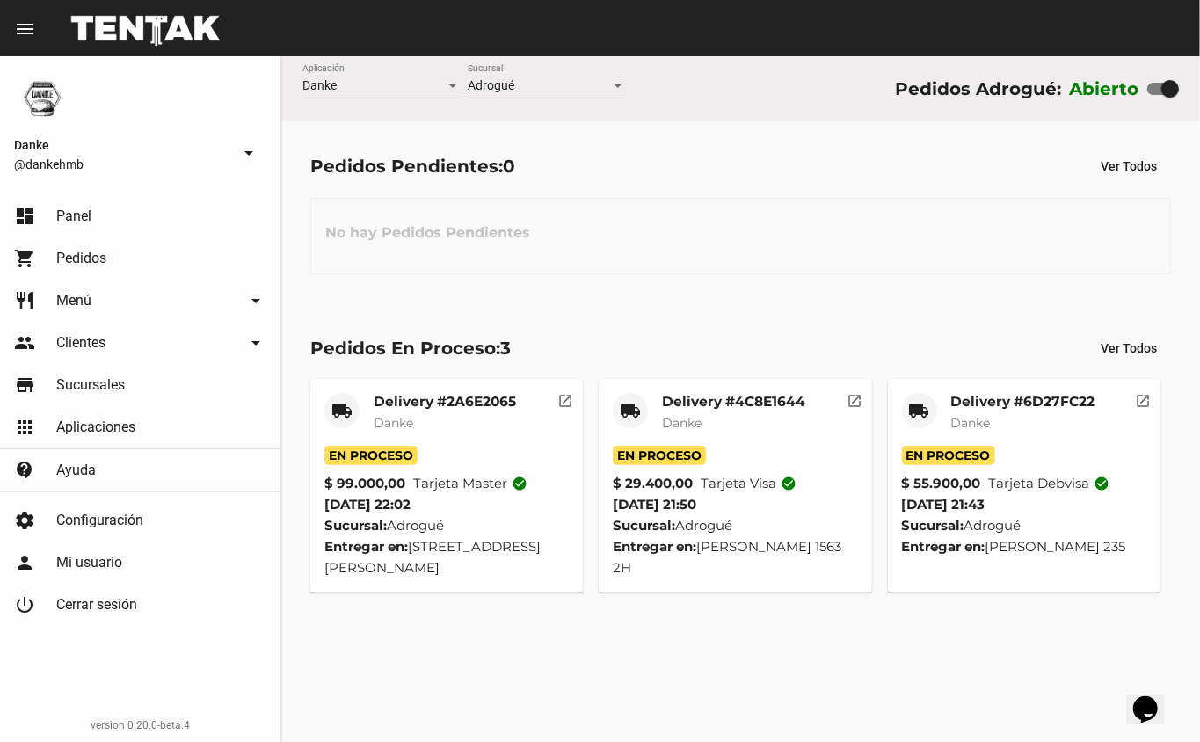
click at [1067, 401] on mat-card-title "Delivery #6D27FC22" at bounding box center [1023, 402] width 144 height 18
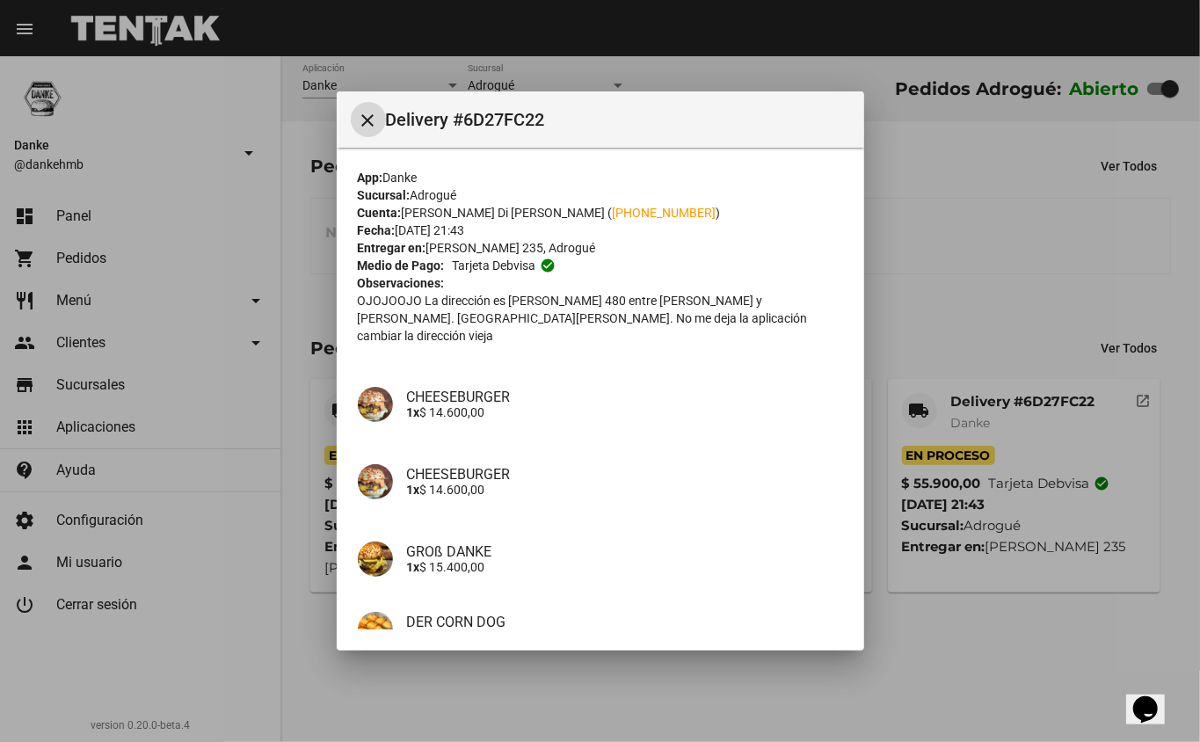
scroll to position [152, 0]
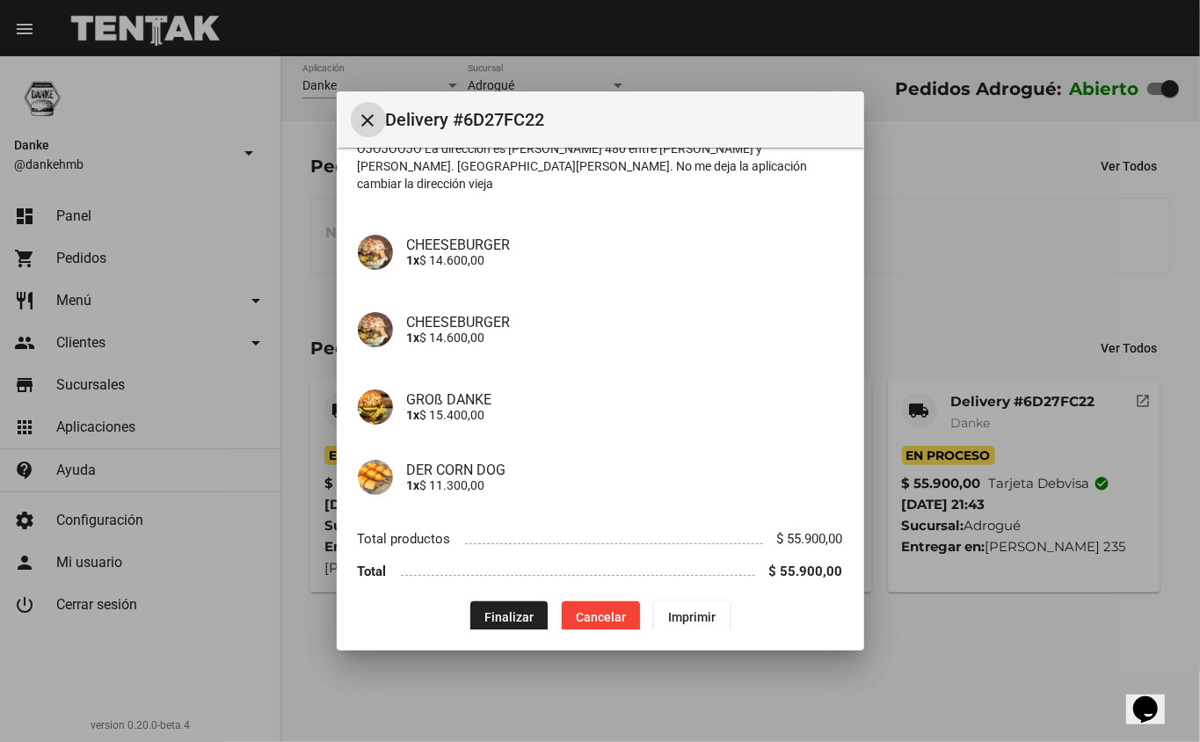
click at [514, 610] on span "Finalizar" at bounding box center [508, 617] width 49 height 14
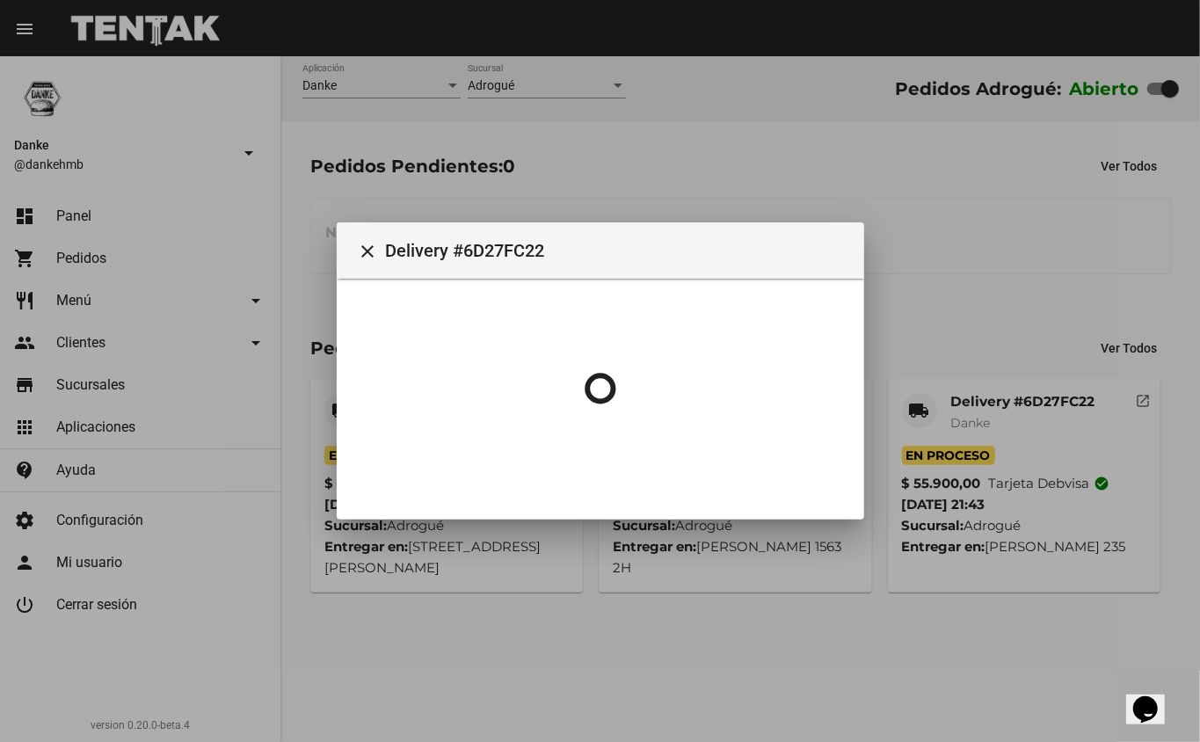
scroll to position [0, 0]
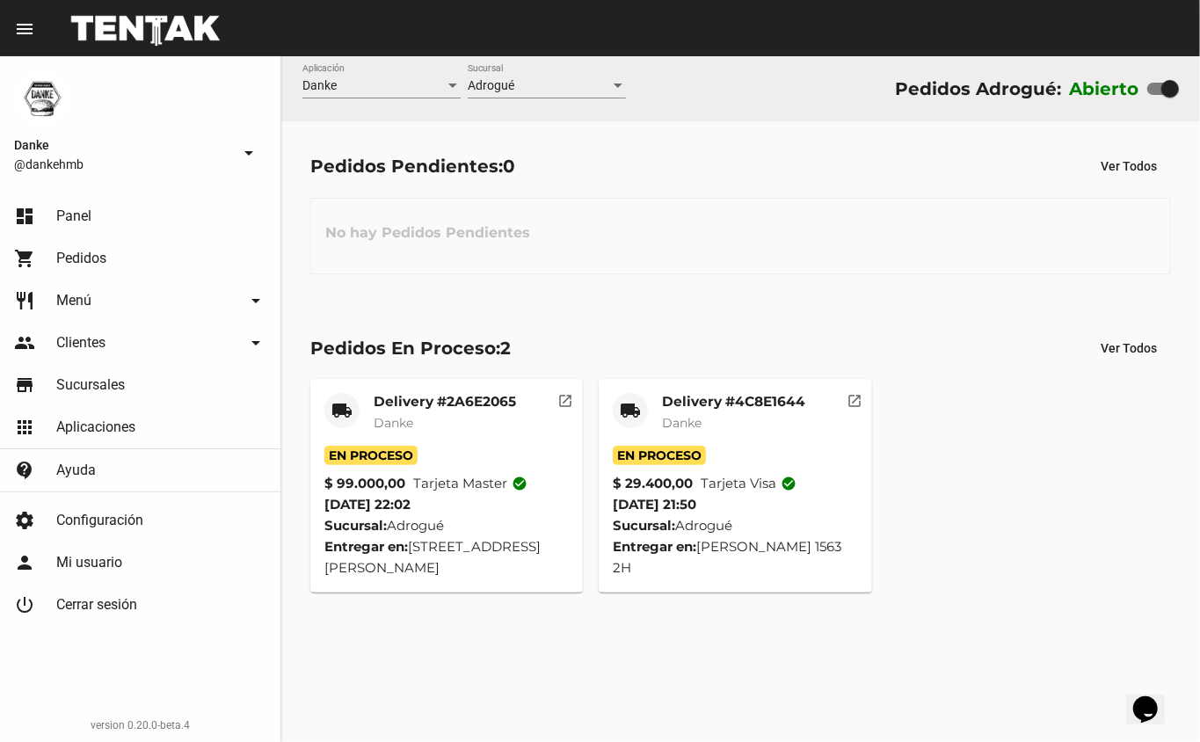
click at [796, 411] on div "Delivery #4C8E1644 Danke" at bounding box center [733, 419] width 143 height 53
click at [457, 403] on mat-card-title "Delivery #2A6E2065" at bounding box center [445, 402] width 142 height 18
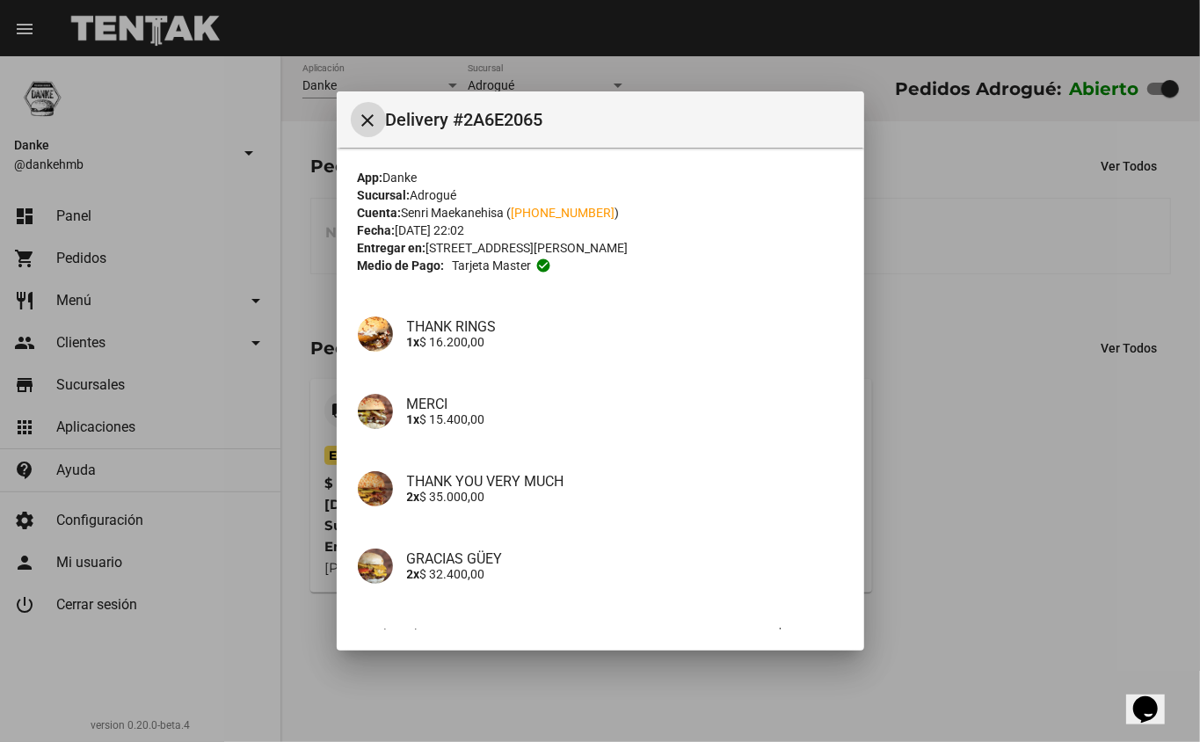
scroll to position [113, 0]
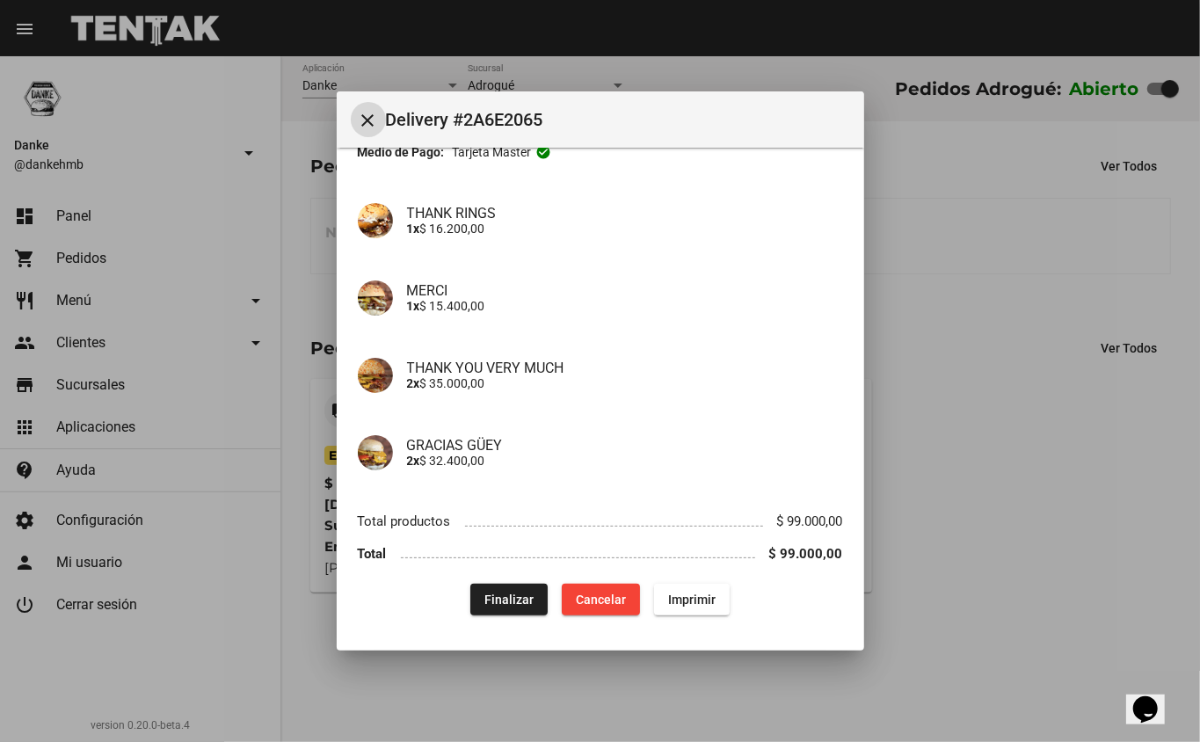
click at [486, 592] on span "Finalizar" at bounding box center [508, 599] width 49 height 14
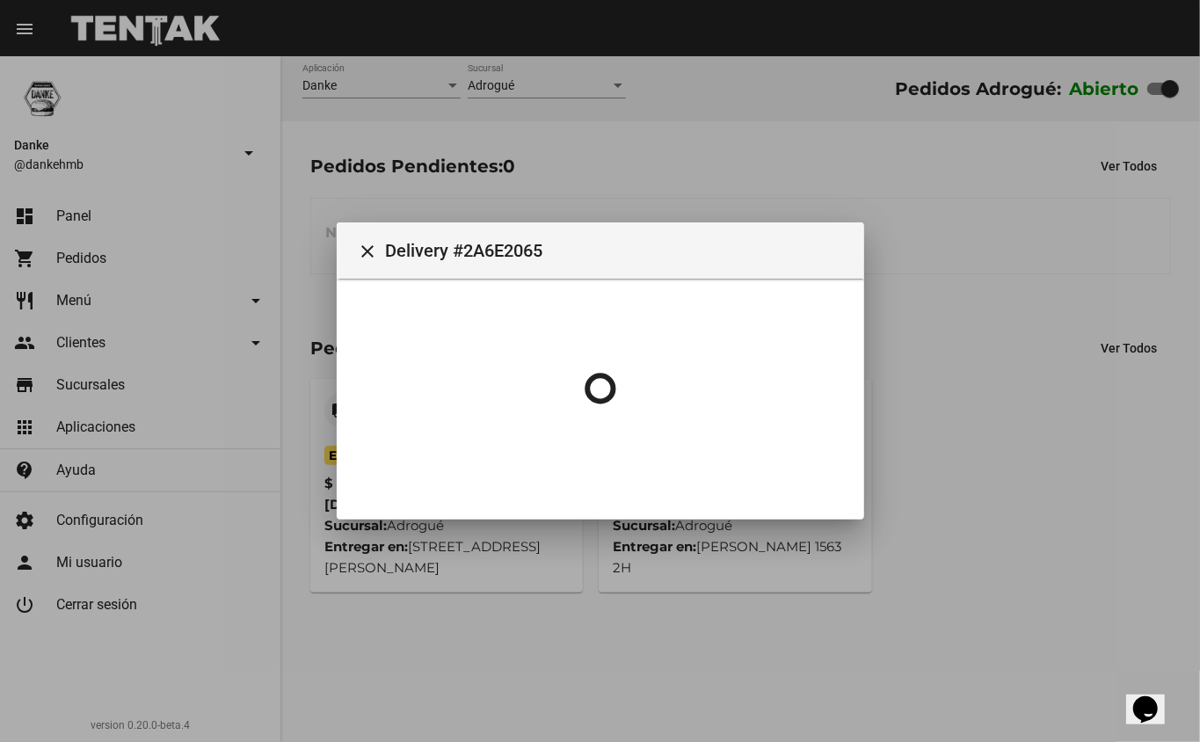
scroll to position [0, 0]
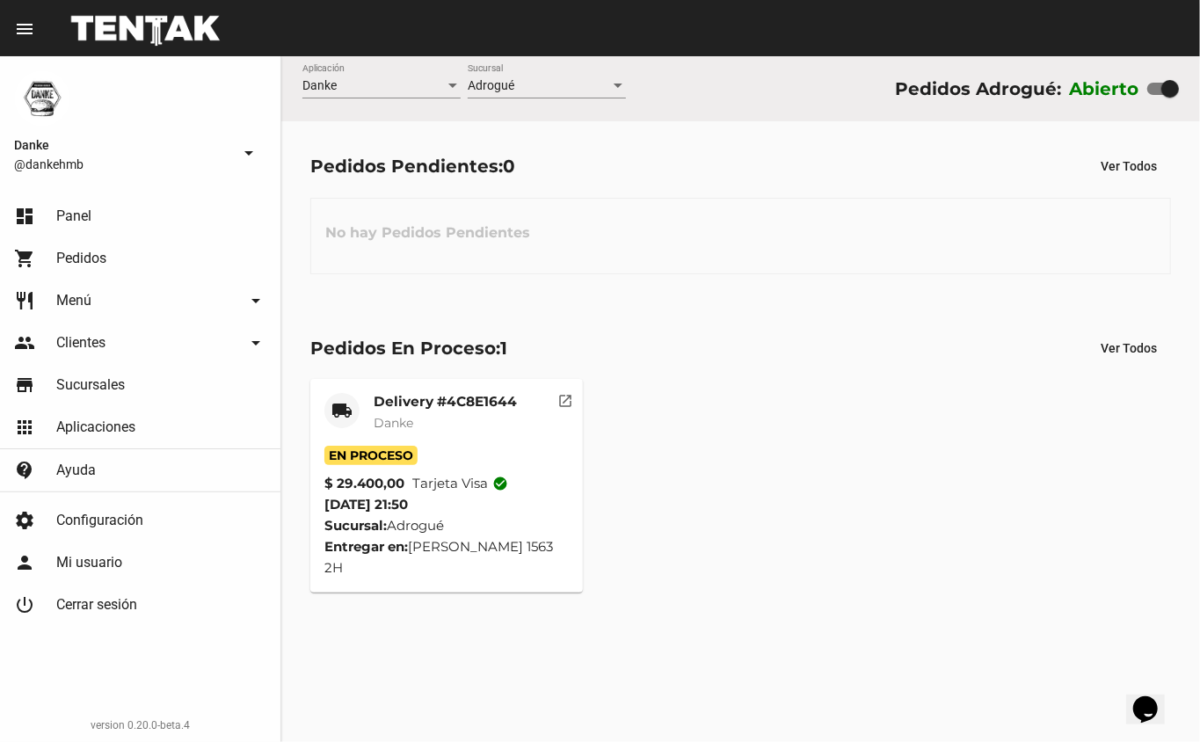
click at [483, 393] on mat-card-title "Delivery #4C8E1644" at bounding box center [445, 402] width 143 height 18
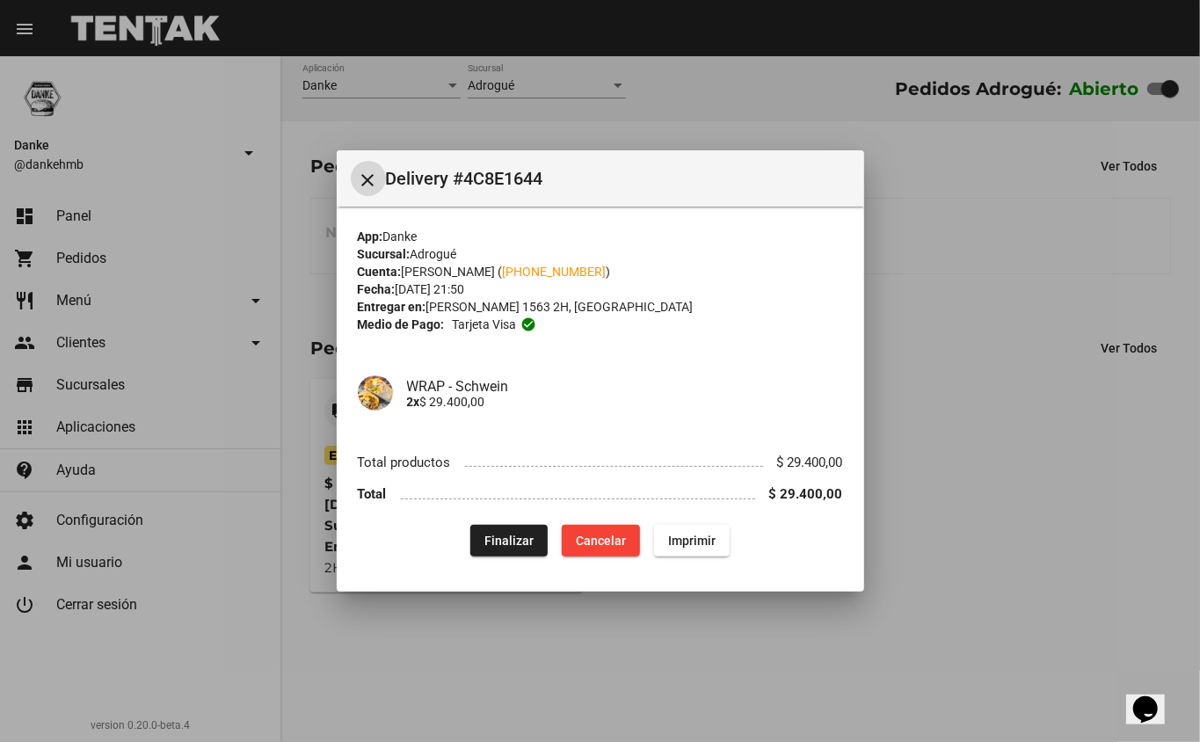
click at [512, 525] on button "Finalizar" at bounding box center [508, 541] width 77 height 32
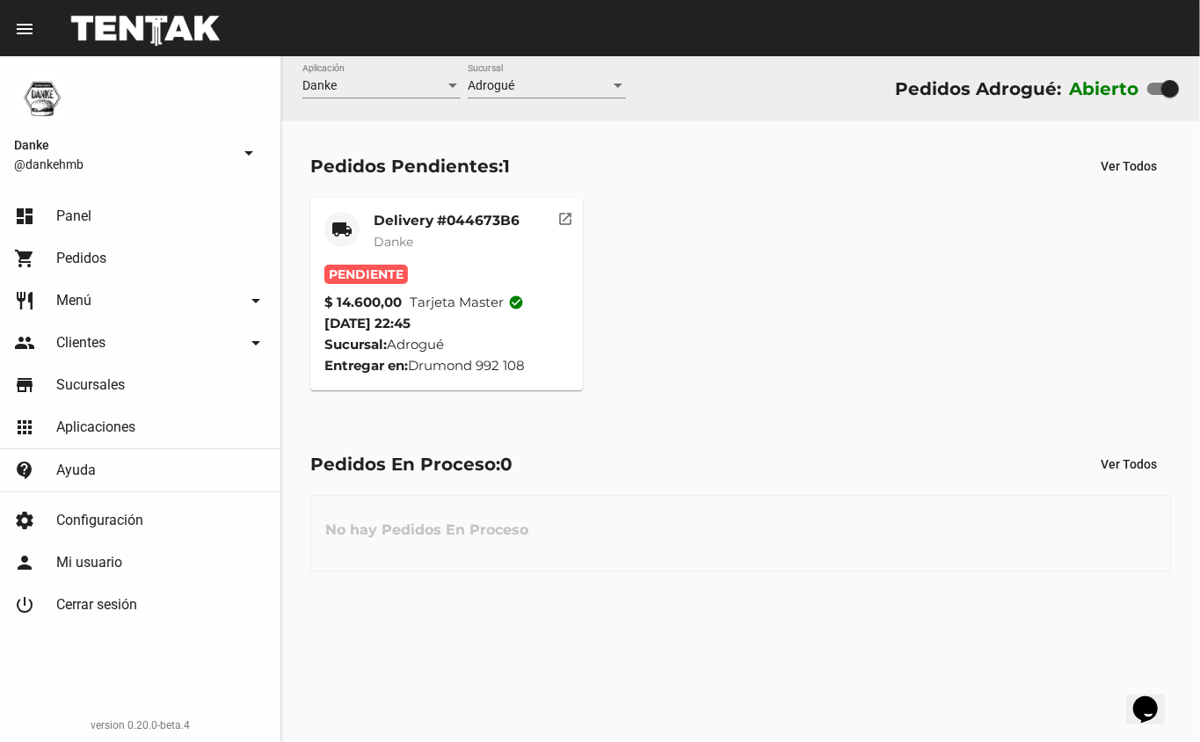
click at [464, 225] on mat-card-title "Delivery #044673B6" at bounding box center [447, 221] width 146 height 18
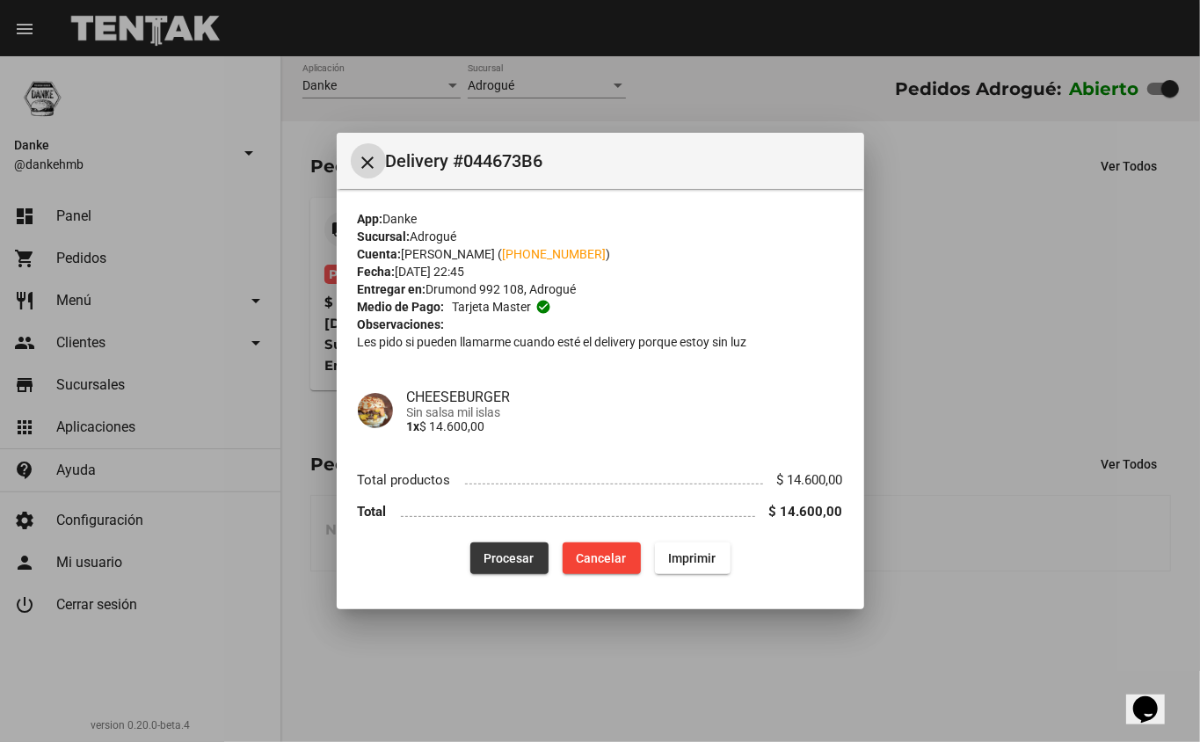
click at [515, 556] on span "Procesar" at bounding box center [509, 558] width 50 height 14
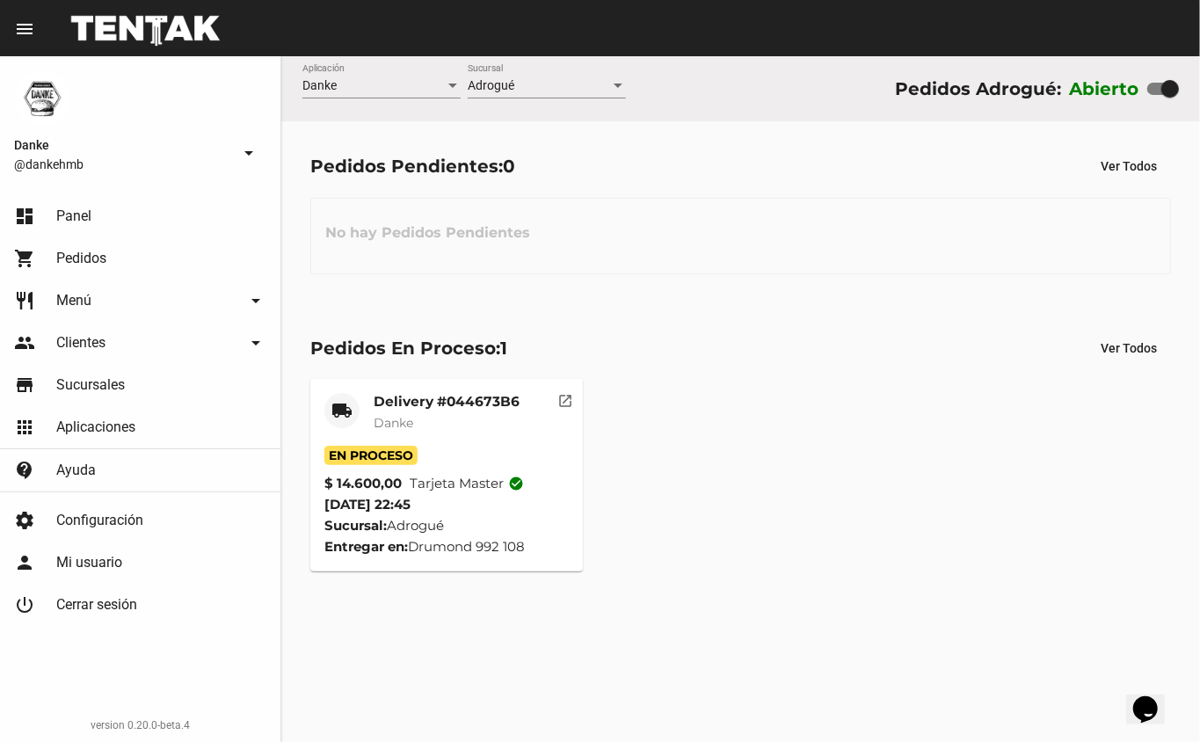
click at [433, 404] on mat-card-title "Delivery #044673B6" at bounding box center [447, 402] width 146 height 18
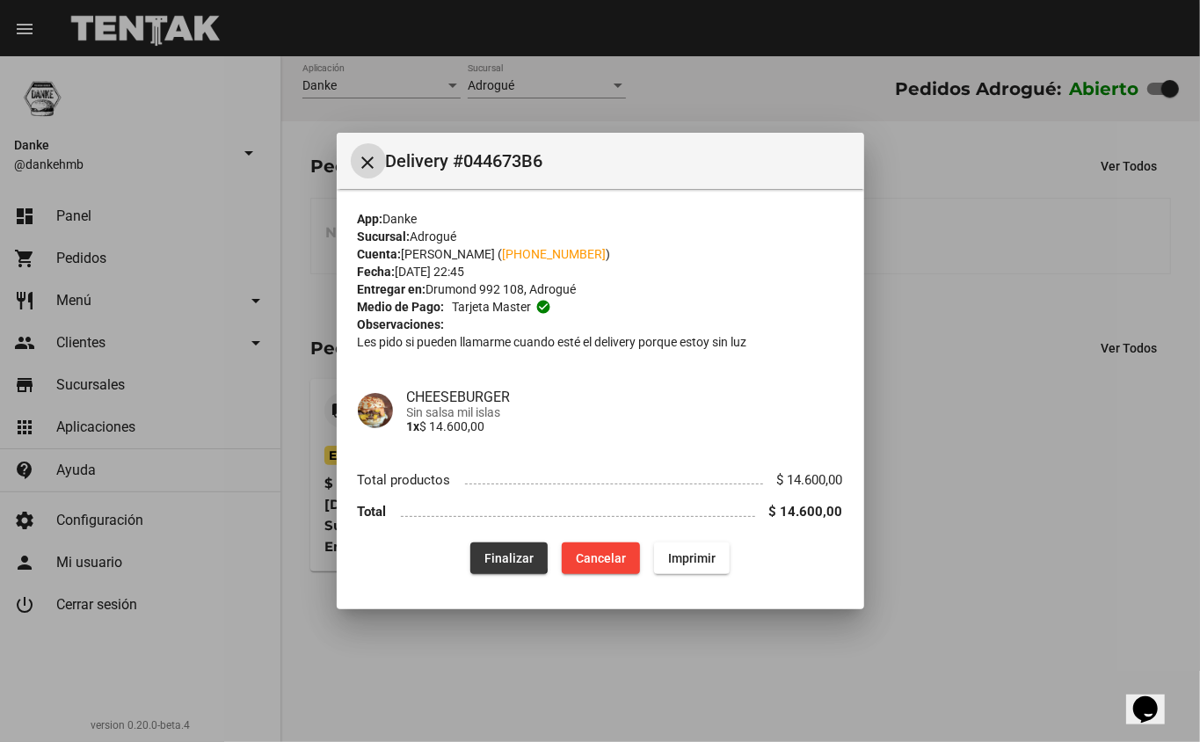
click at [499, 551] on span "Finalizar" at bounding box center [508, 558] width 49 height 14
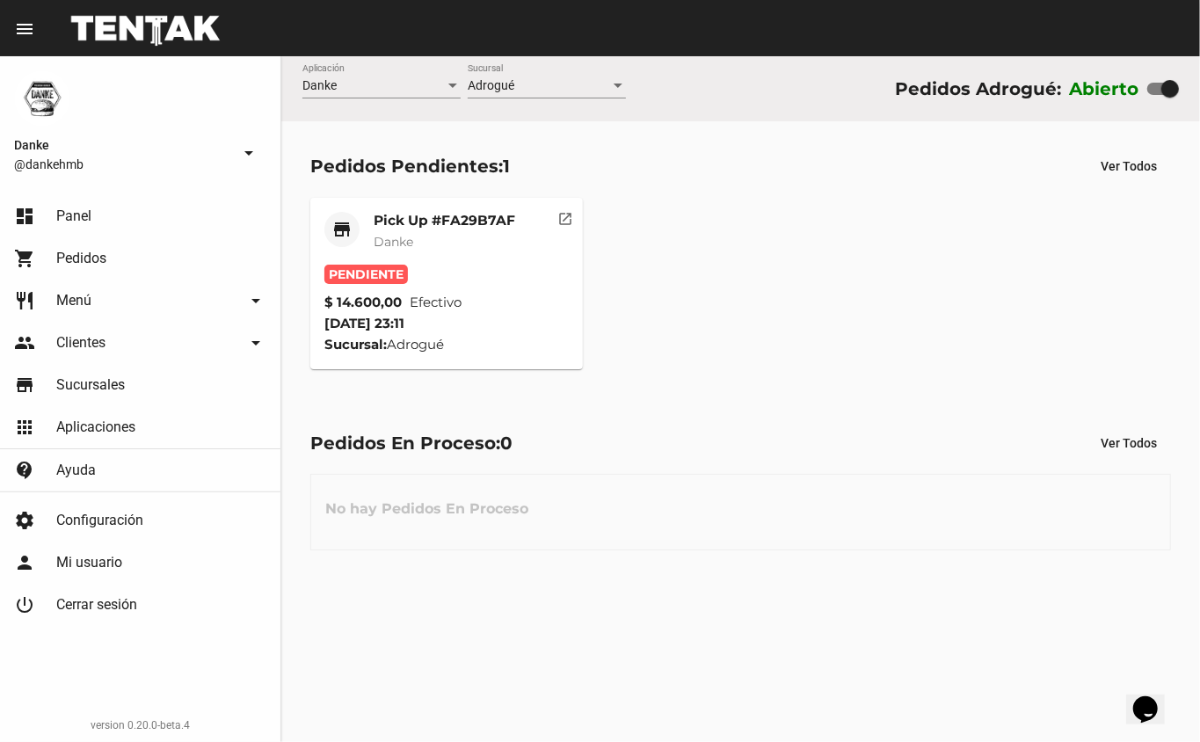
click at [476, 216] on mat-card-title "Pick Up #FA29B7AF" at bounding box center [445, 221] width 142 height 18
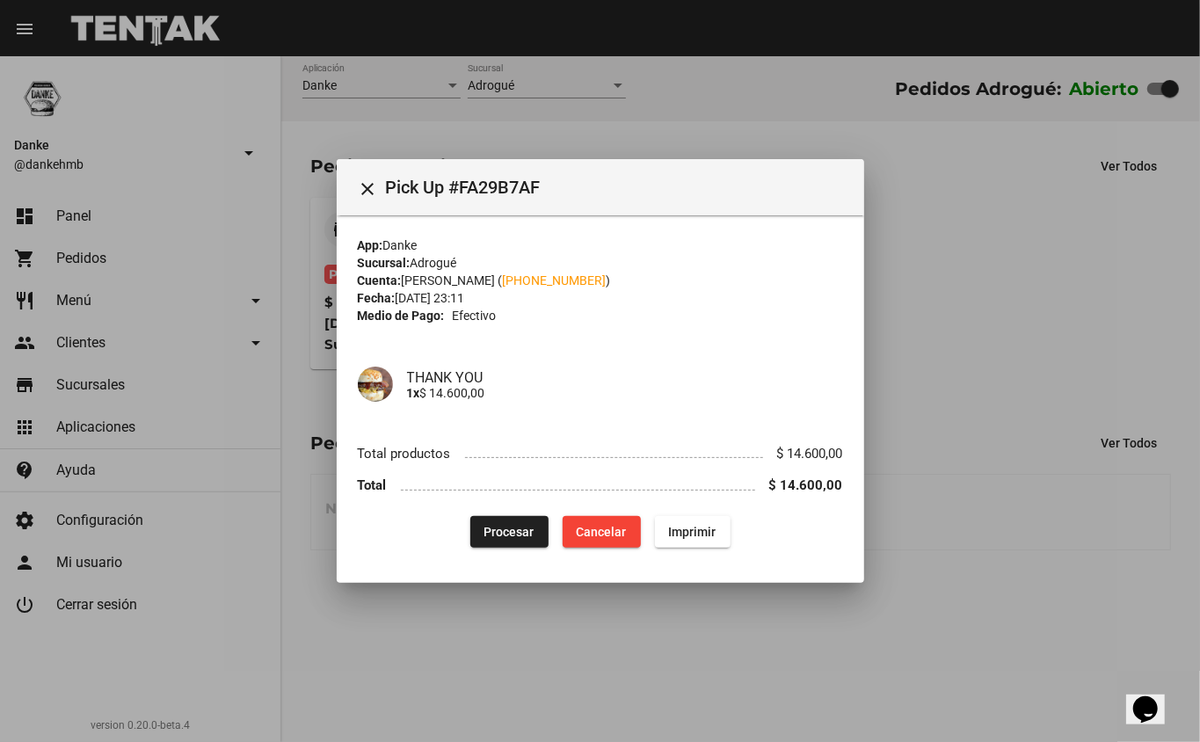
click at [950, 635] on div at bounding box center [600, 371] width 1200 height 742
